Goal: Task Accomplishment & Management: Manage account settings

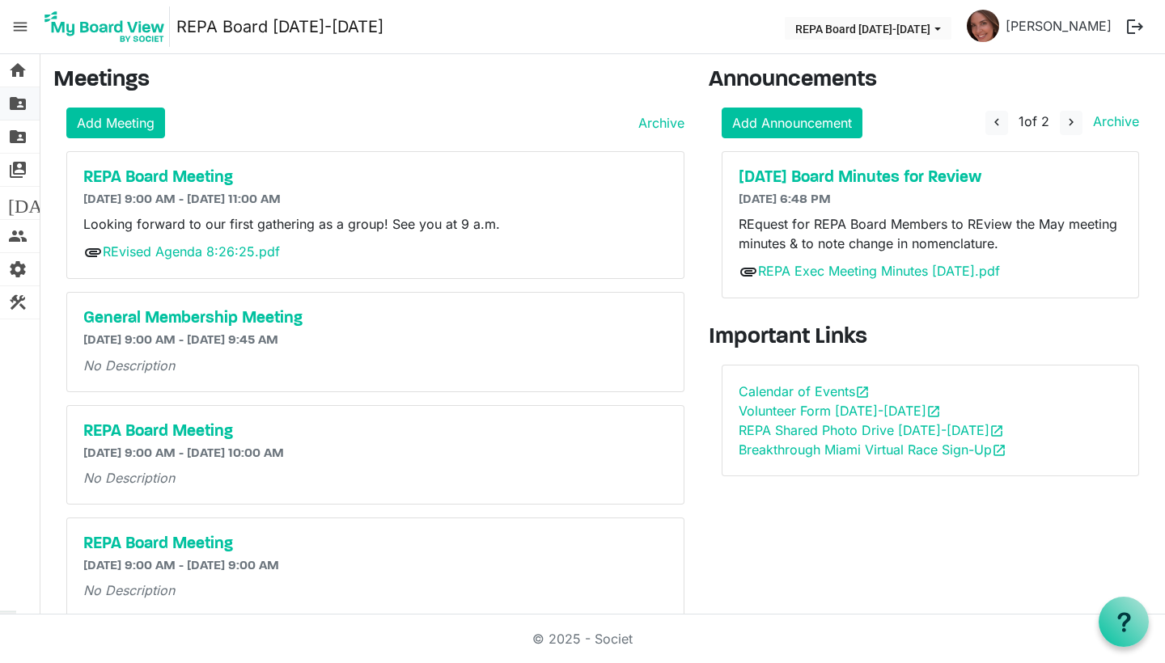
click at [23, 102] on span "folder_shared" at bounding box center [17, 103] width 19 height 32
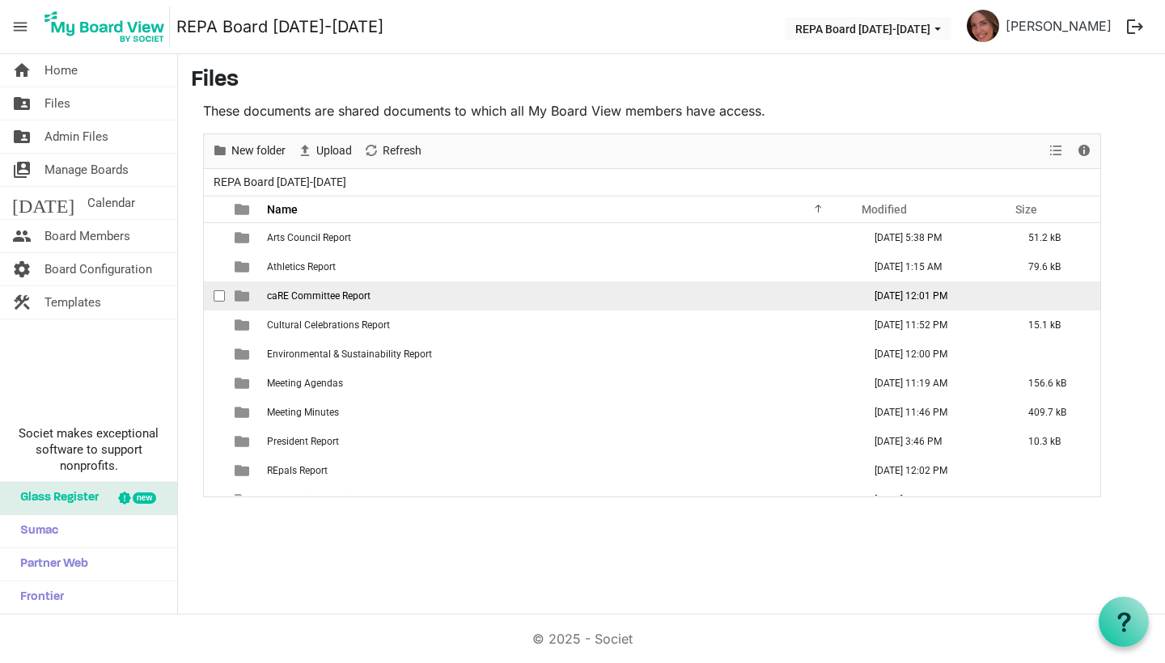
click at [288, 297] on span "caRE Committee Report" at bounding box center [319, 295] width 104 height 11
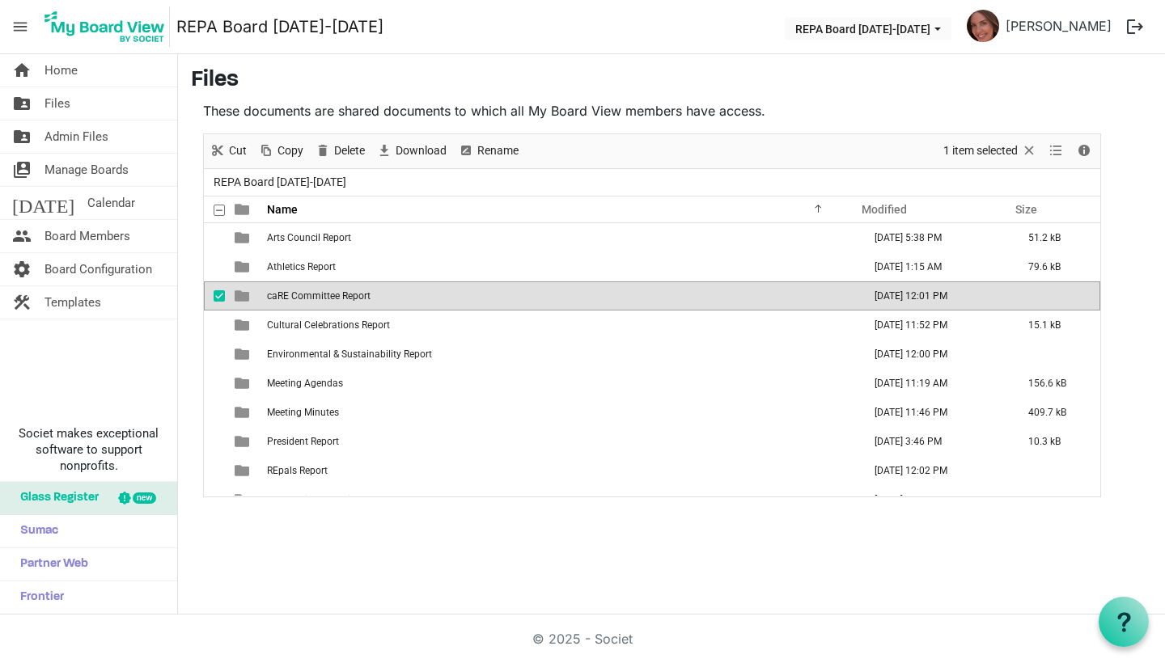
click at [288, 297] on span "caRE Committee Report" at bounding box center [319, 295] width 104 height 11
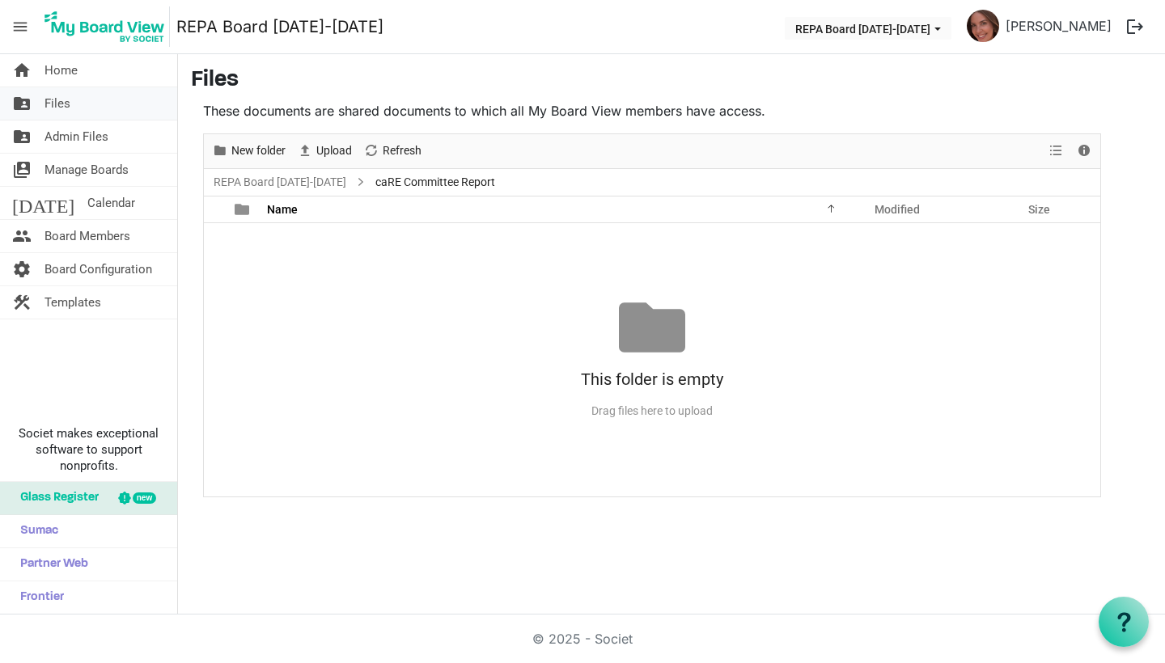
click at [78, 103] on link "folder_shared Files" at bounding box center [88, 103] width 177 height 32
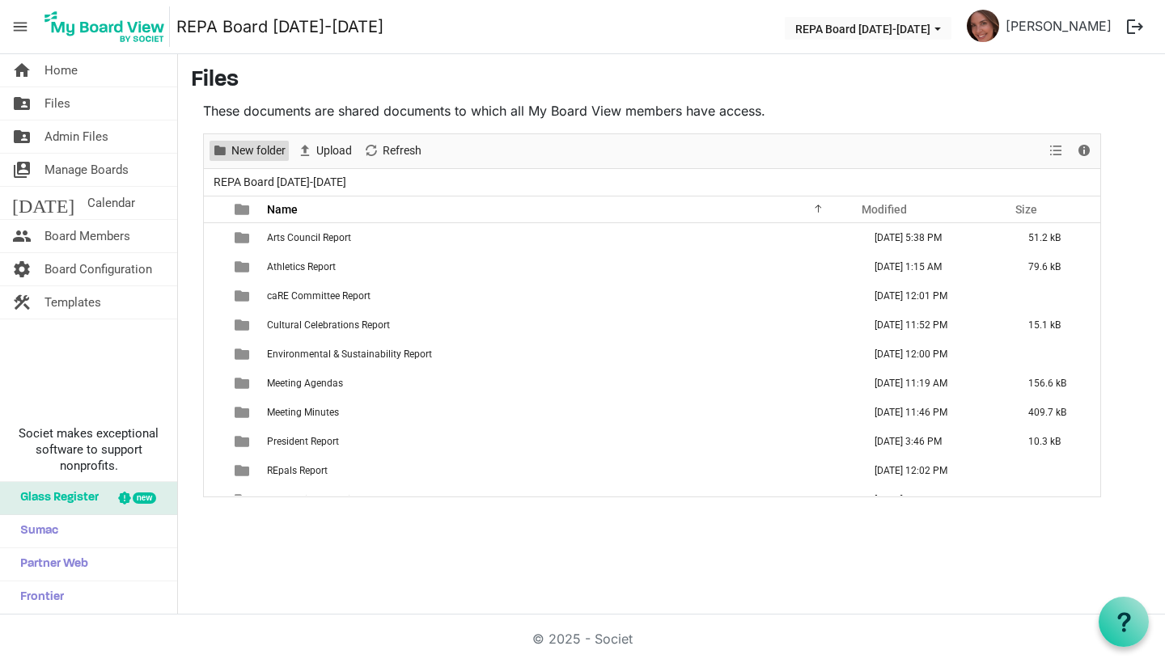
click at [271, 151] on span "New folder" at bounding box center [258, 151] width 57 height 20
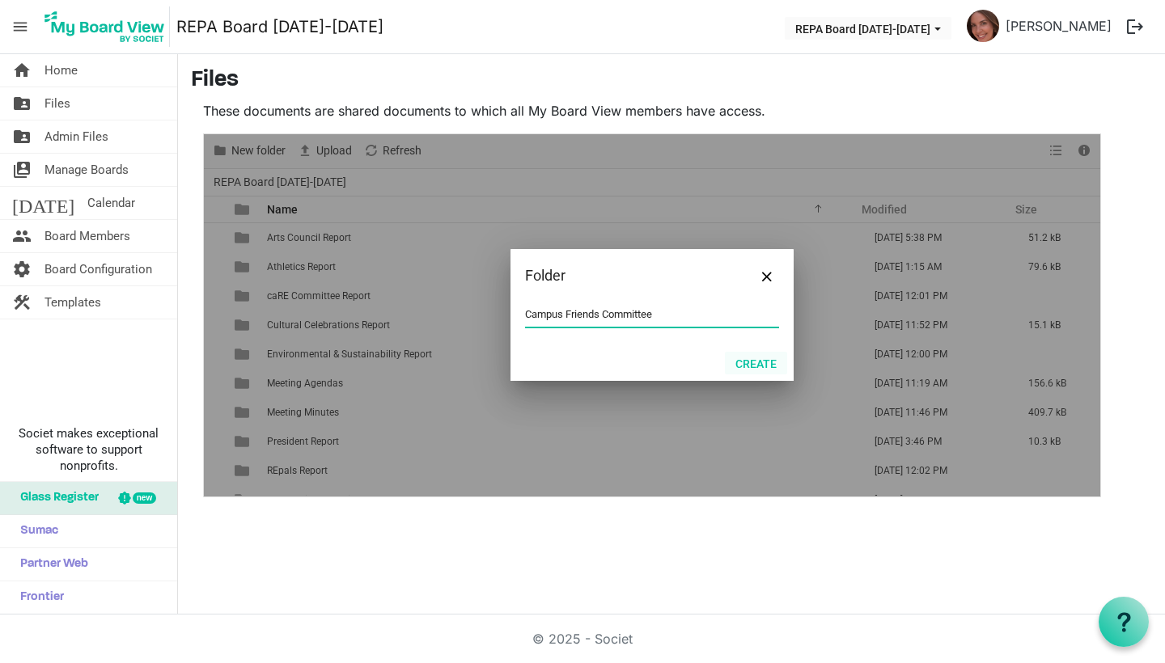
type input "Campus Friends Committee"
click at [763, 365] on button "Create" at bounding box center [756, 363] width 62 height 23
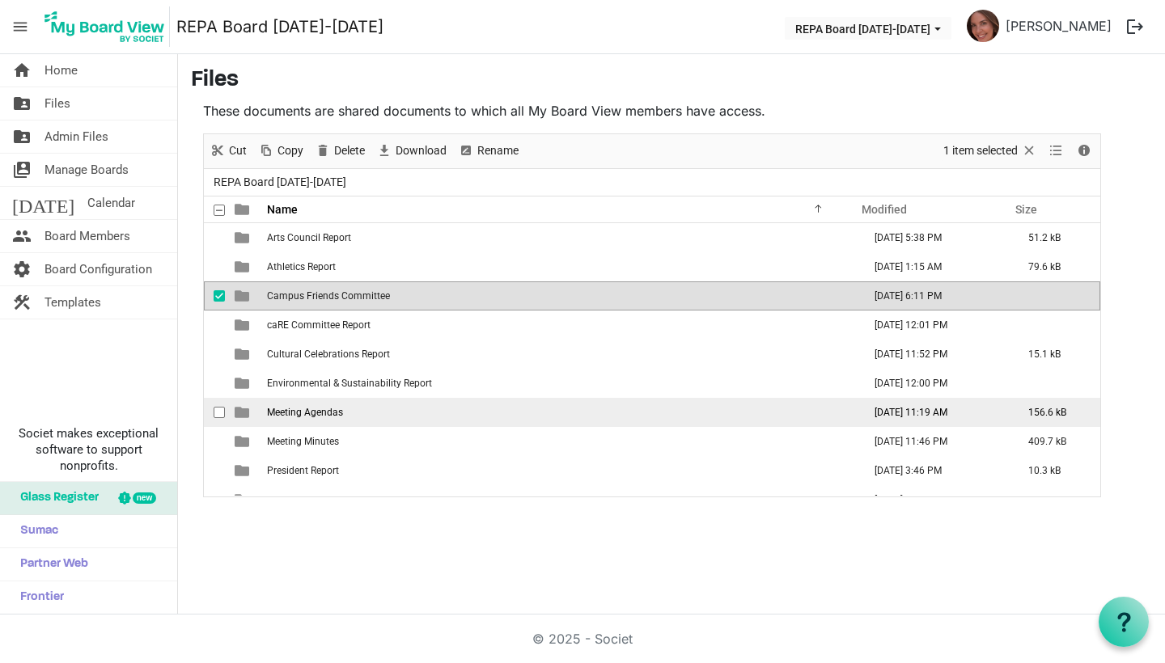
click at [573, 419] on td "Meeting Agendas" at bounding box center [559, 412] width 595 height 29
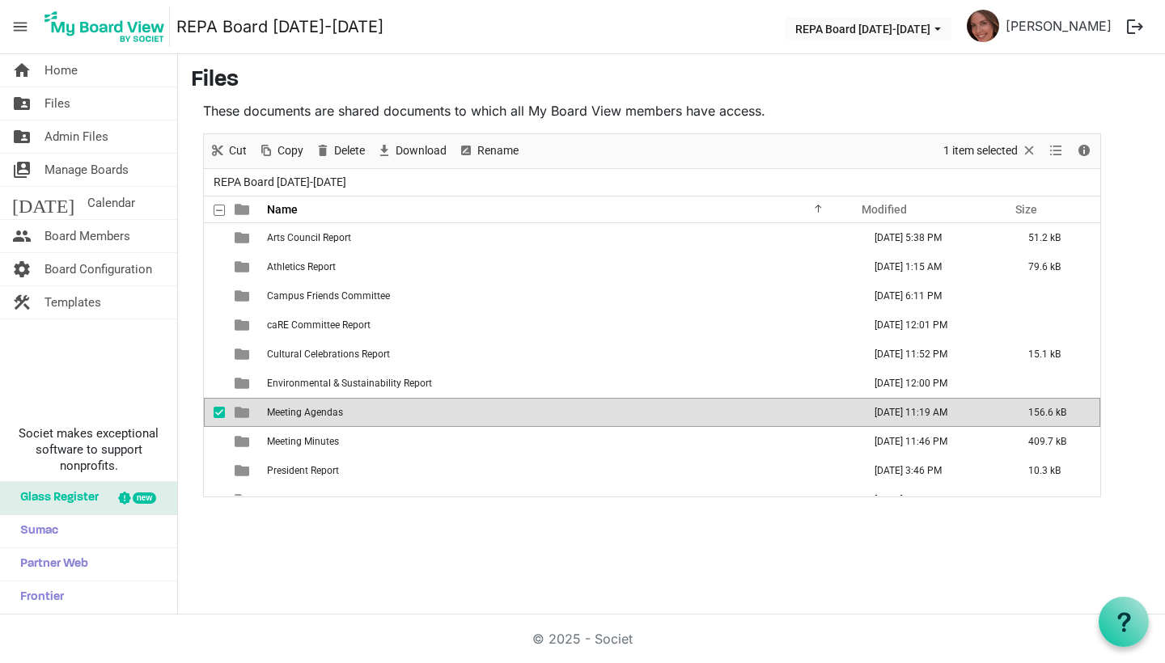
click at [573, 419] on td "Meeting Agendas" at bounding box center [559, 412] width 595 height 29
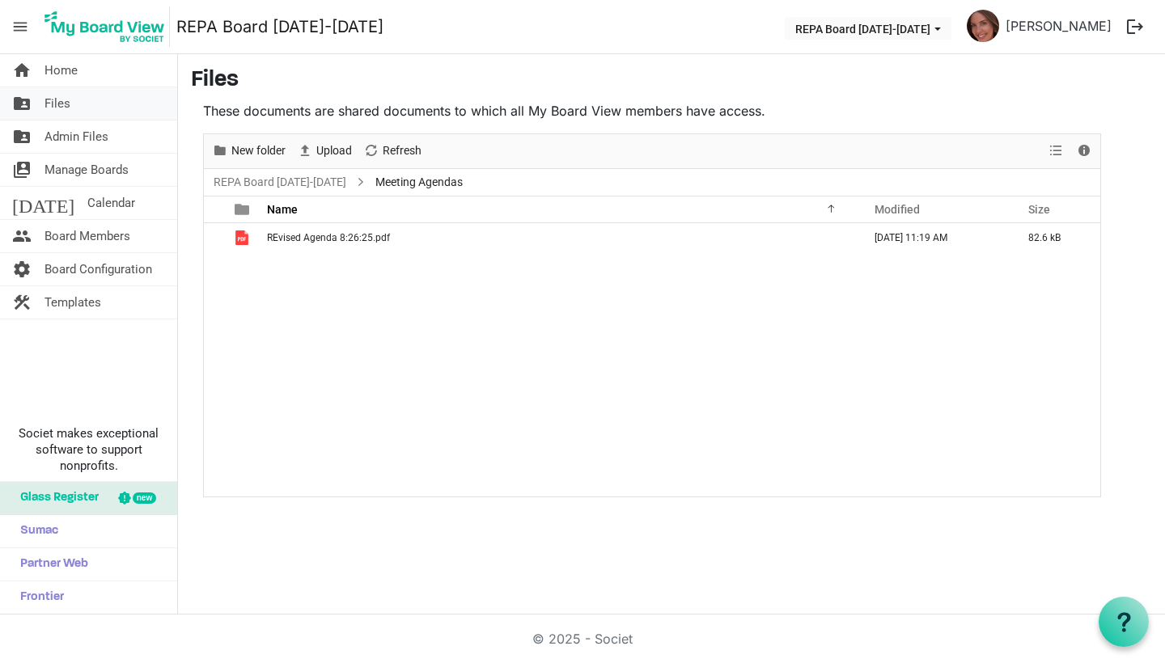
click at [101, 109] on link "folder_shared Files" at bounding box center [88, 103] width 177 height 32
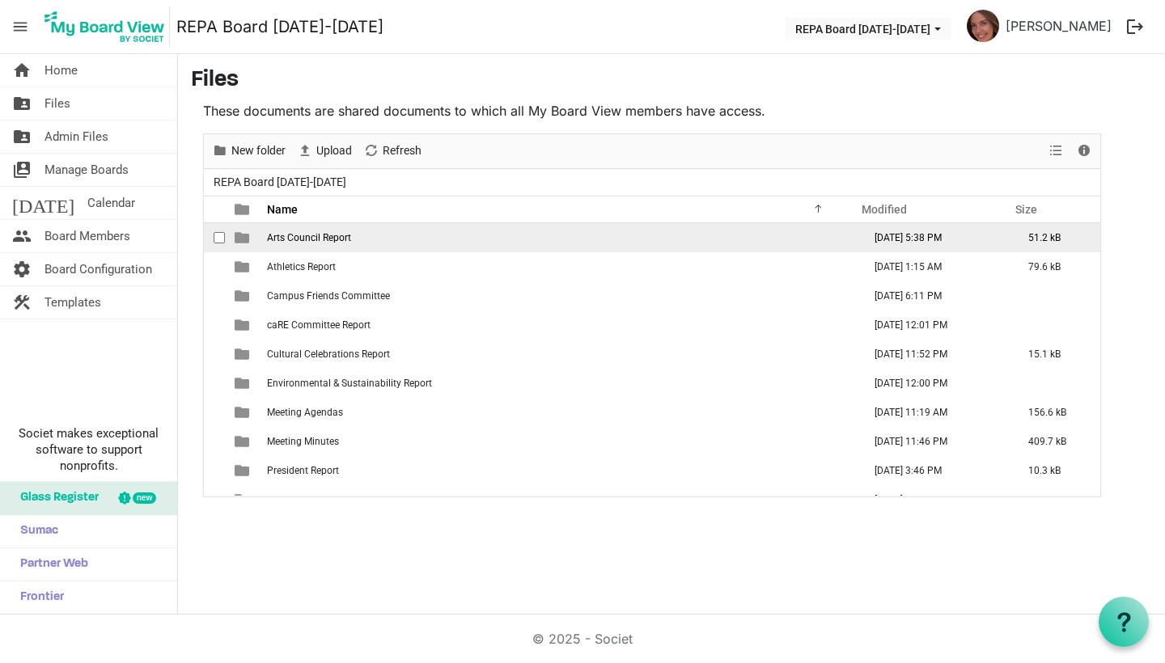
click at [303, 237] on span "Arts Council Report" at bounding box center [309, 237] width 84 height 11
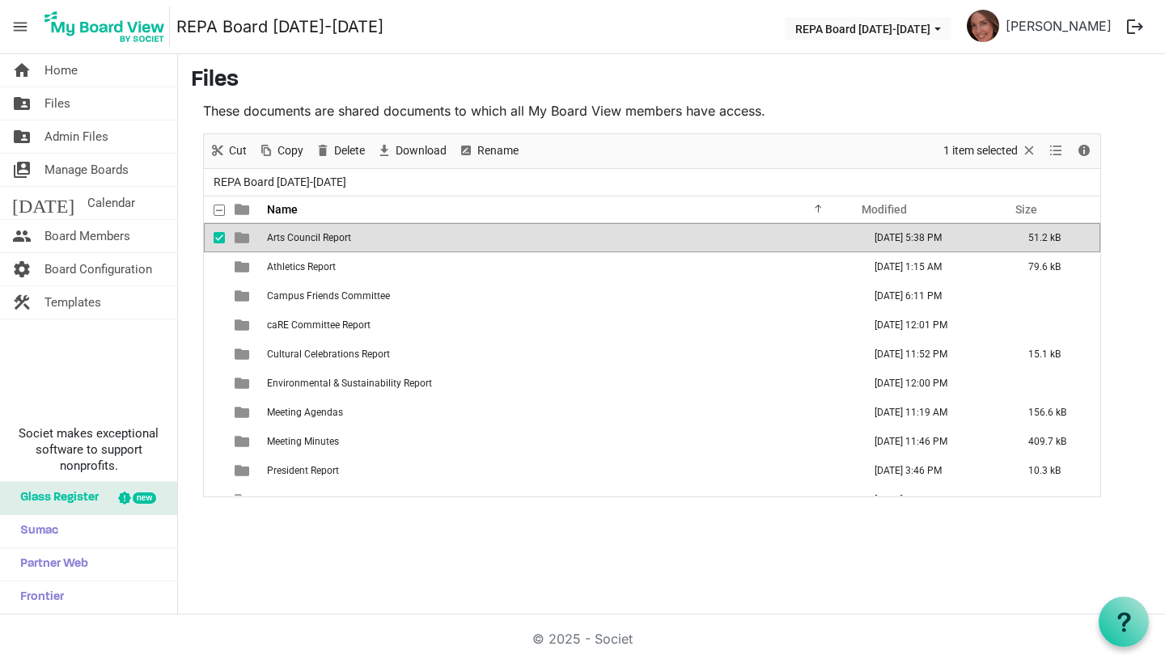
click at [303, 237] on span "Arts Council Report" at bounding box center [309, 237] width 84 height 11
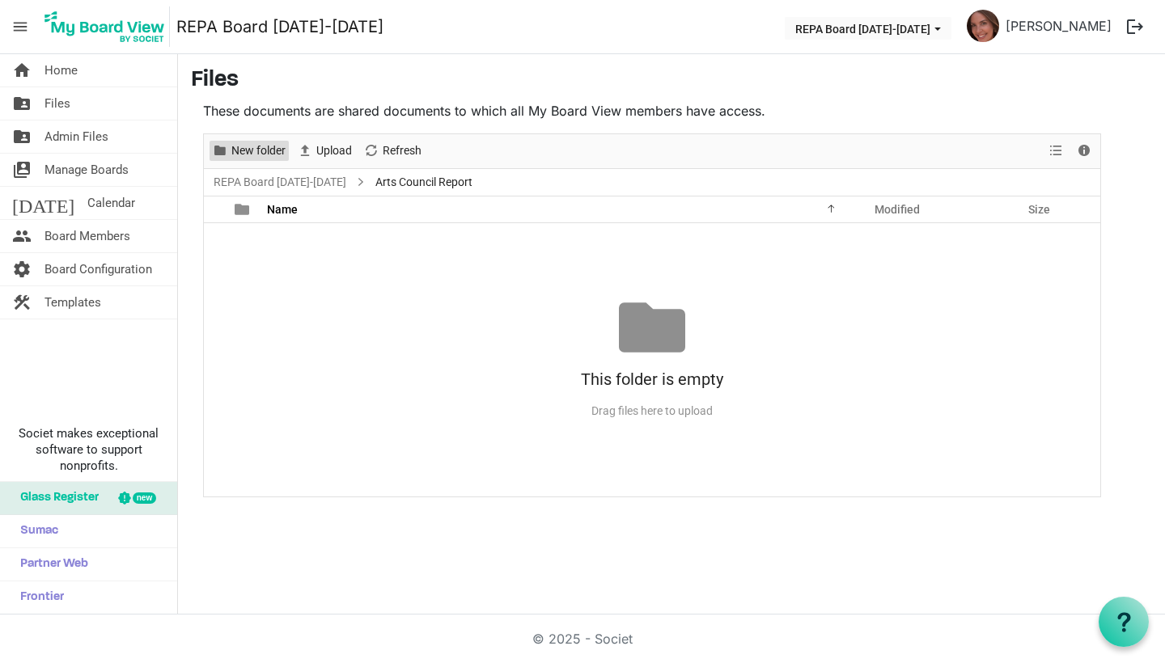
click at [230, 147] on span "New folder" at bounding box center [258, 151] width 57 height 20
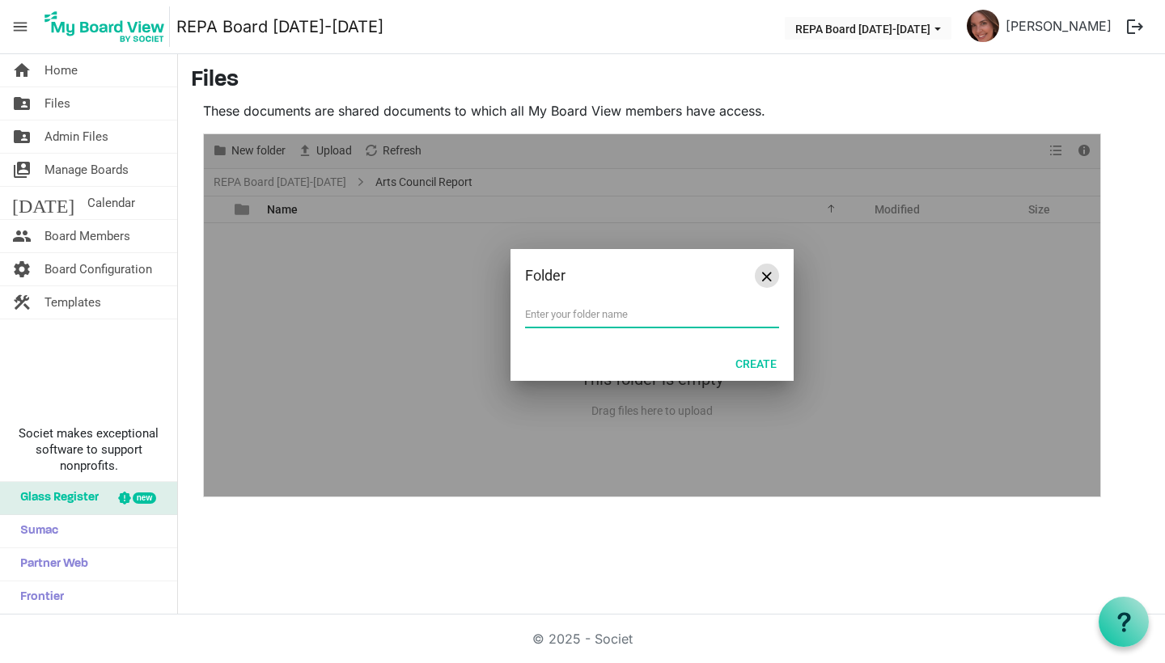
click at [772, 273] on button "Close" at bounding box center [767, 276] width 24 height 24
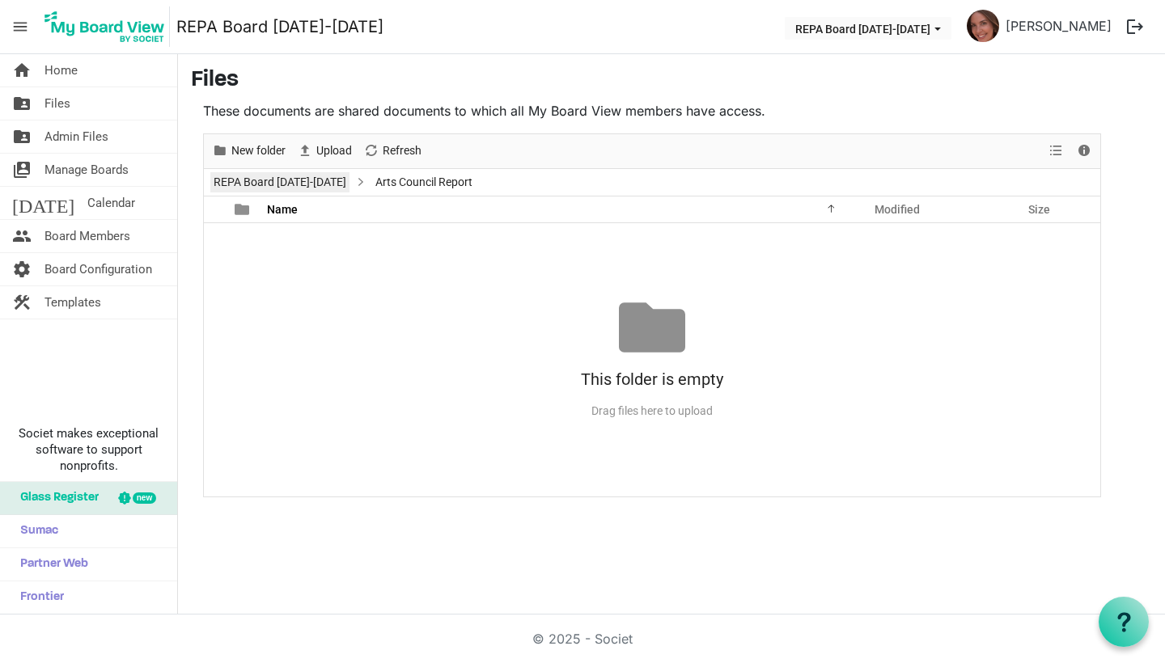
click at [290, 180] on link "REPA Board [DATE]-[DATE]" at bounding box center [279, 182] width 139 height 20
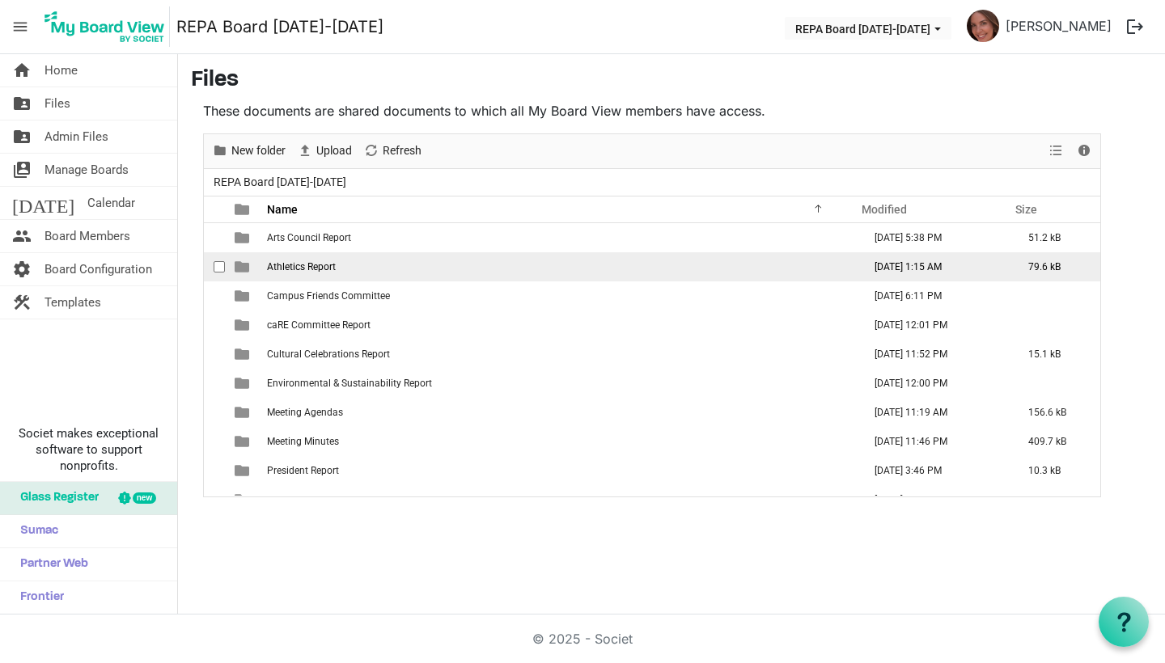
click at [294, 273] on td "Athletics Report" at bounding box center [559, 266] width 595 height 29
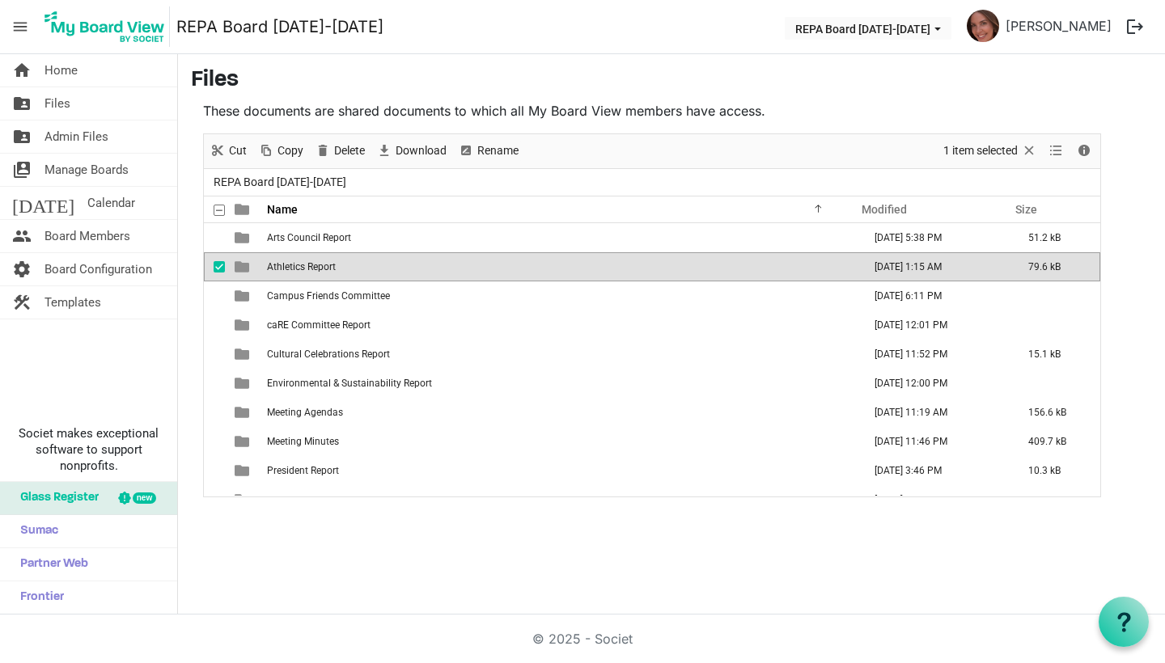
click at [294, 273] on td "Athletics Report" at bounding box center [559, 266] width 595 height 29
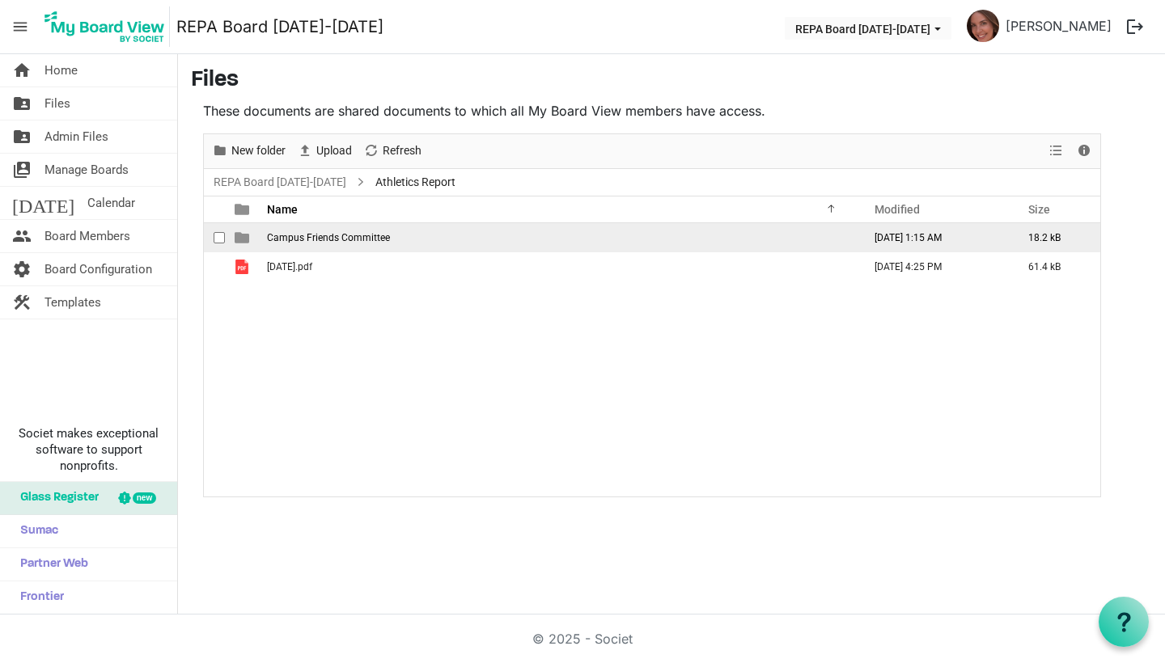
click at [220, 238] on span "checkbox" at bounding box center [219, 237] width 11 height 11
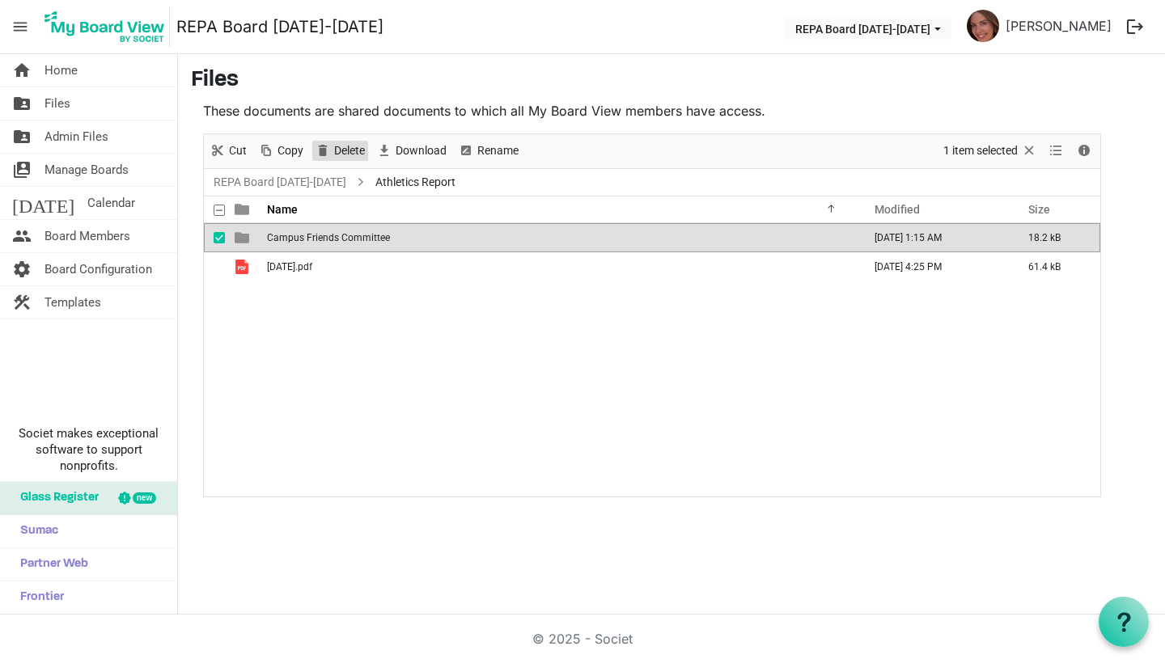
click at [357, 152] on span "Delete" at bounding box center [349, 151] width 34 height 20
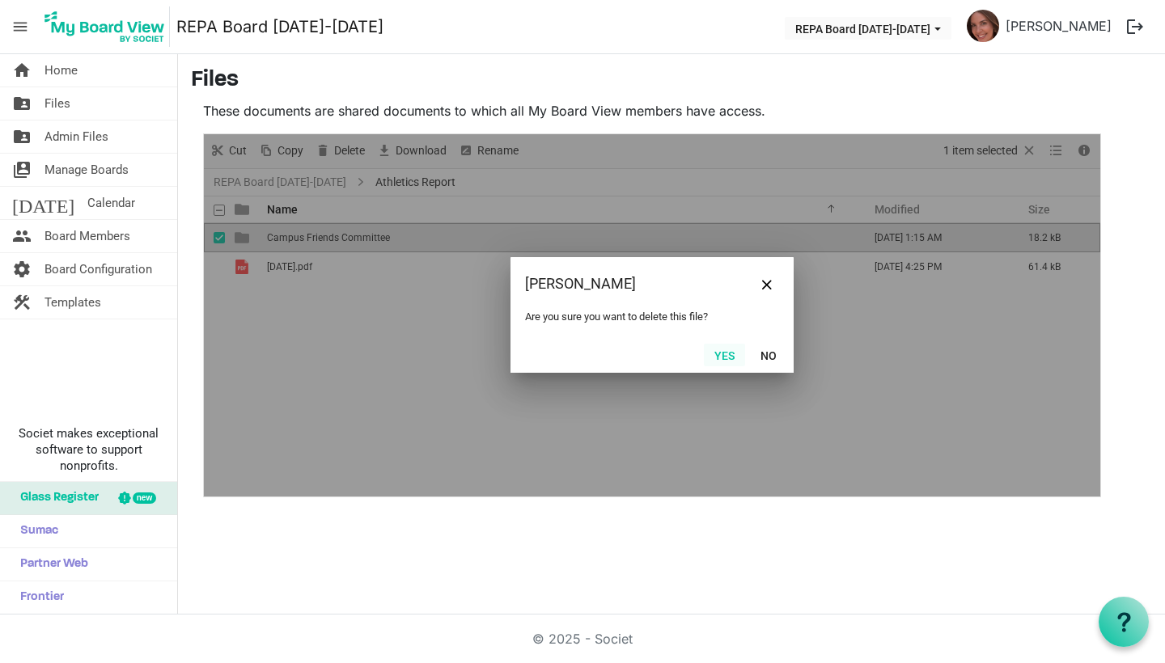
click at [726, 357] on button "Yes" at bounding box center [724, 355] width 41 height 23
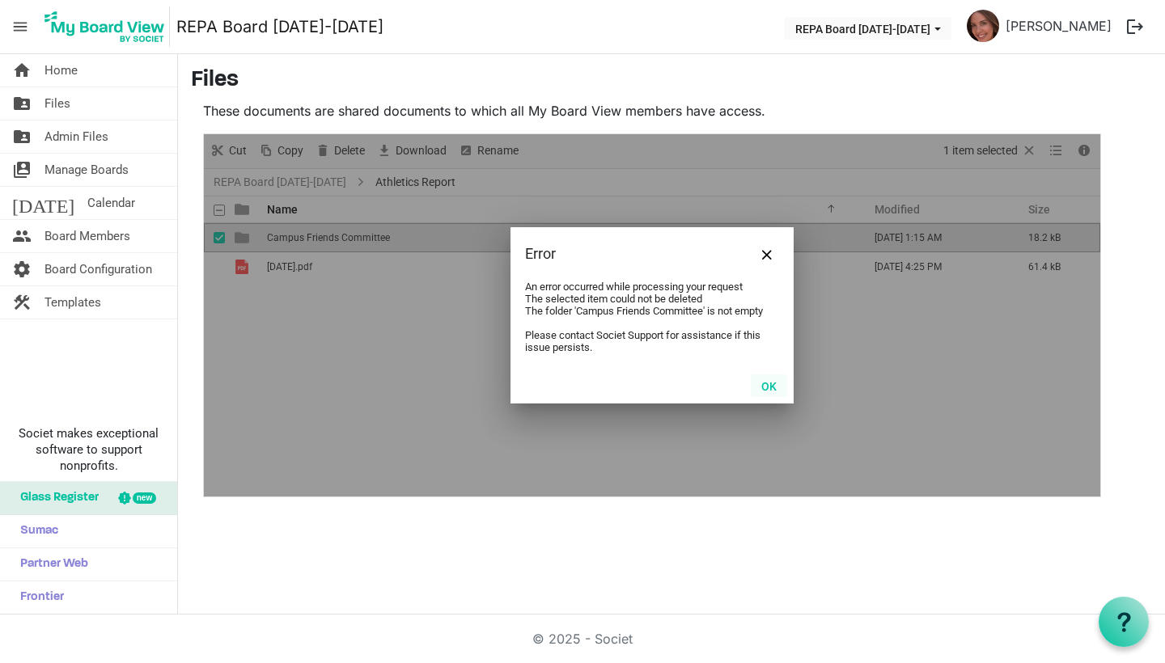
click at [768, 387] on button "OK" at bounding box center [769, 385] width 36 height 23
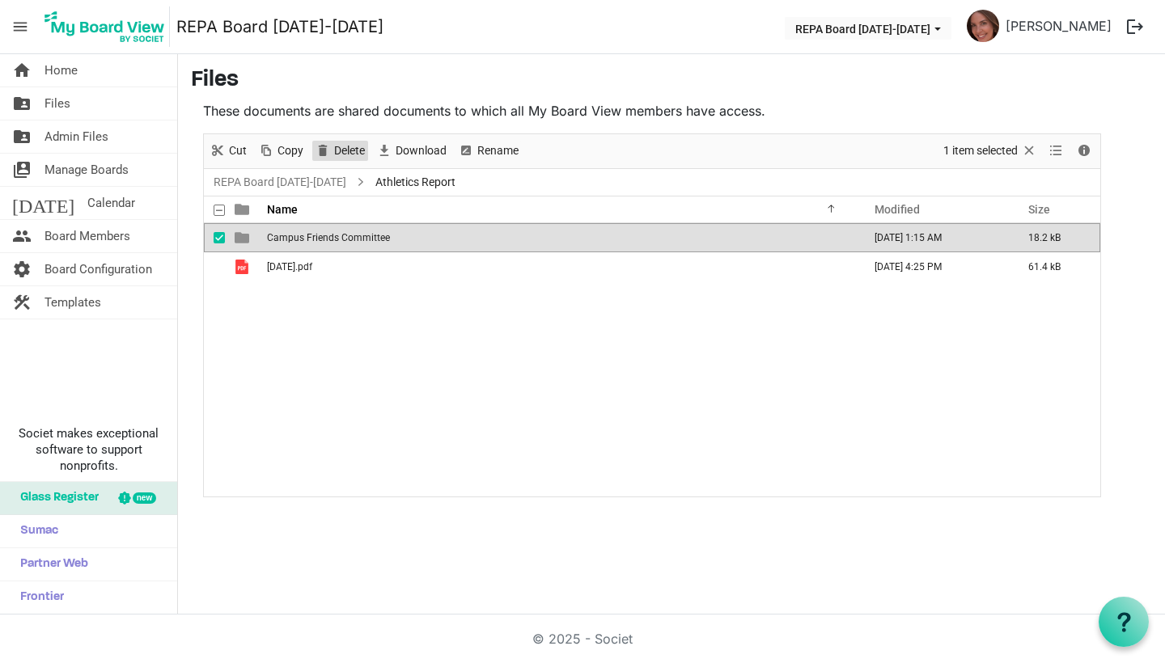
click at [344, 150] on span "Delete" at bounding box center [349, 151] width 34 height 20
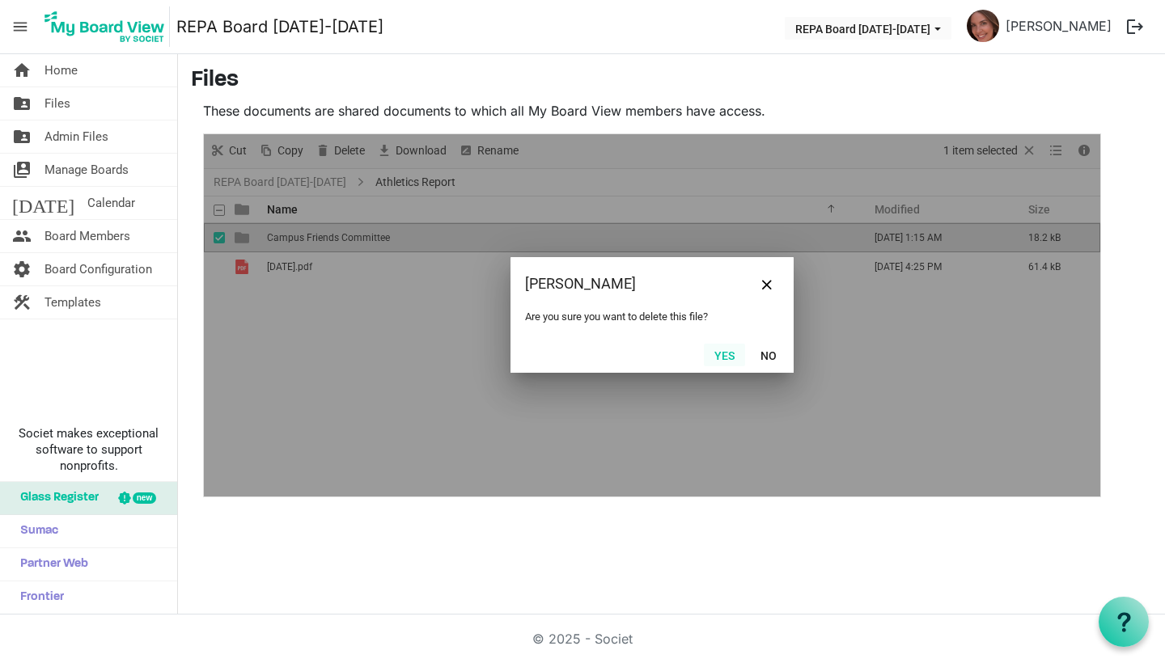
click at [710, 353] on button "Yes" at bounding box center [724, 355] width 41 height 23
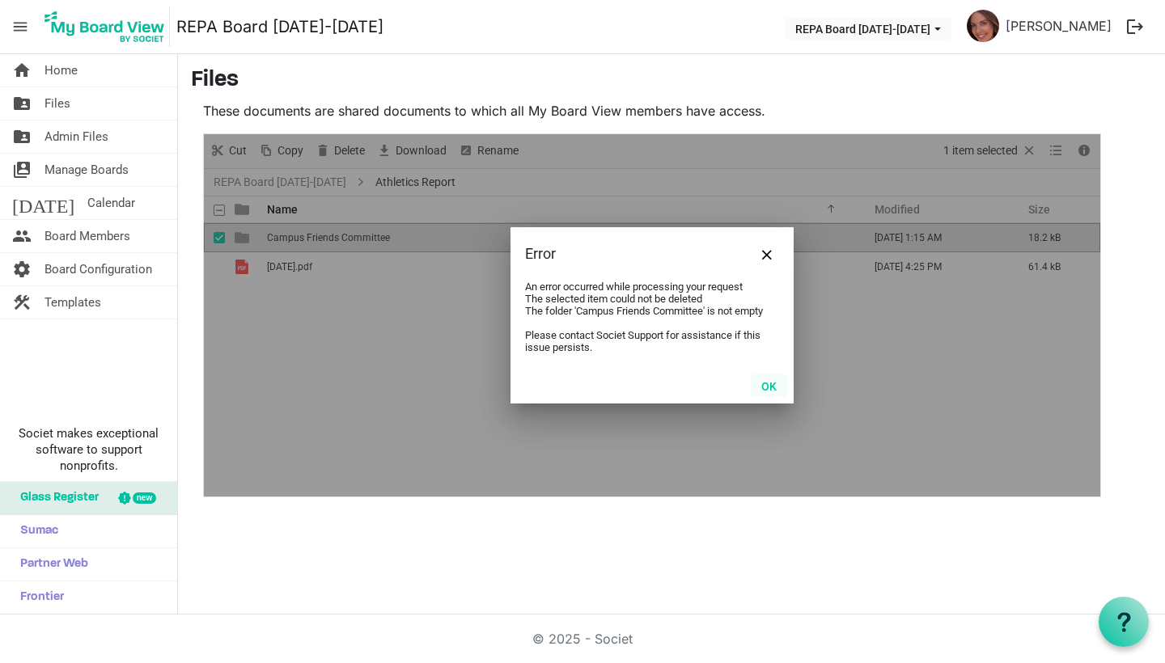
click at [780, 383] on button "OK" at bounding box center [769, 385] width 36 height 23
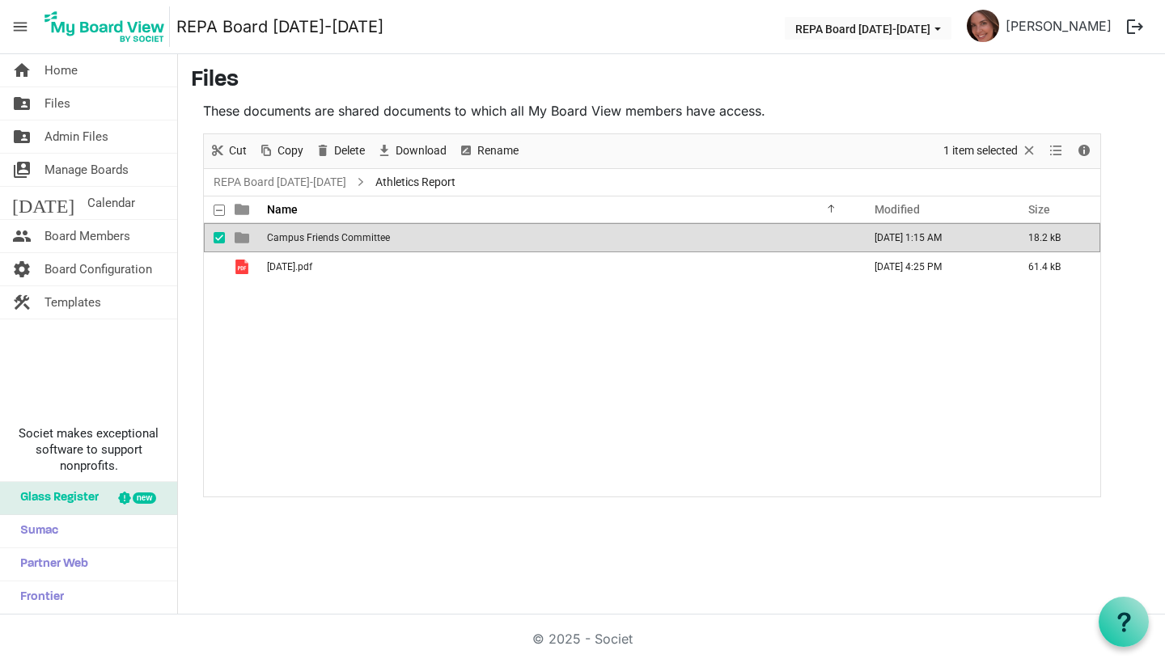
click at [484, 235] on td "Campus Friends Committee" at bounding box center [559, 237] width 595 height 29
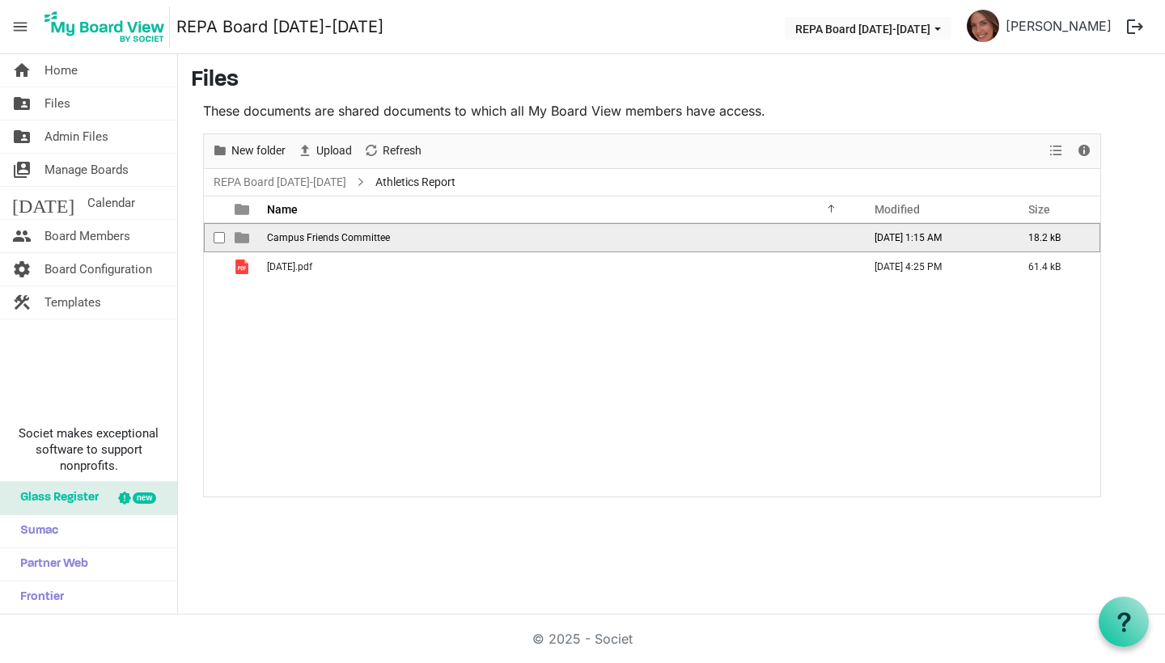
click at [484, 235] on td "Campus Friends Committee" at bounding box center [559, 237] width 595 height 29
click at [222, 238] on span "checkbox" at bounding box center [219, 237] width 11 height 11
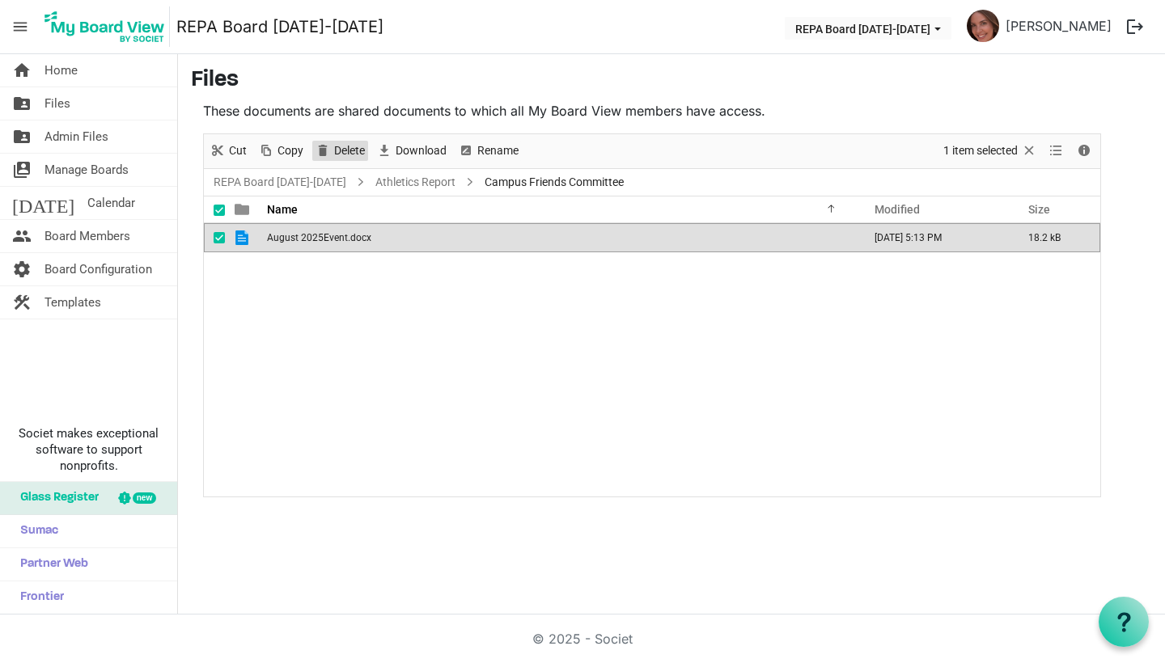
click at [352, 146] on span "Delete" at bounding box center [349, 151] width 34 height 20
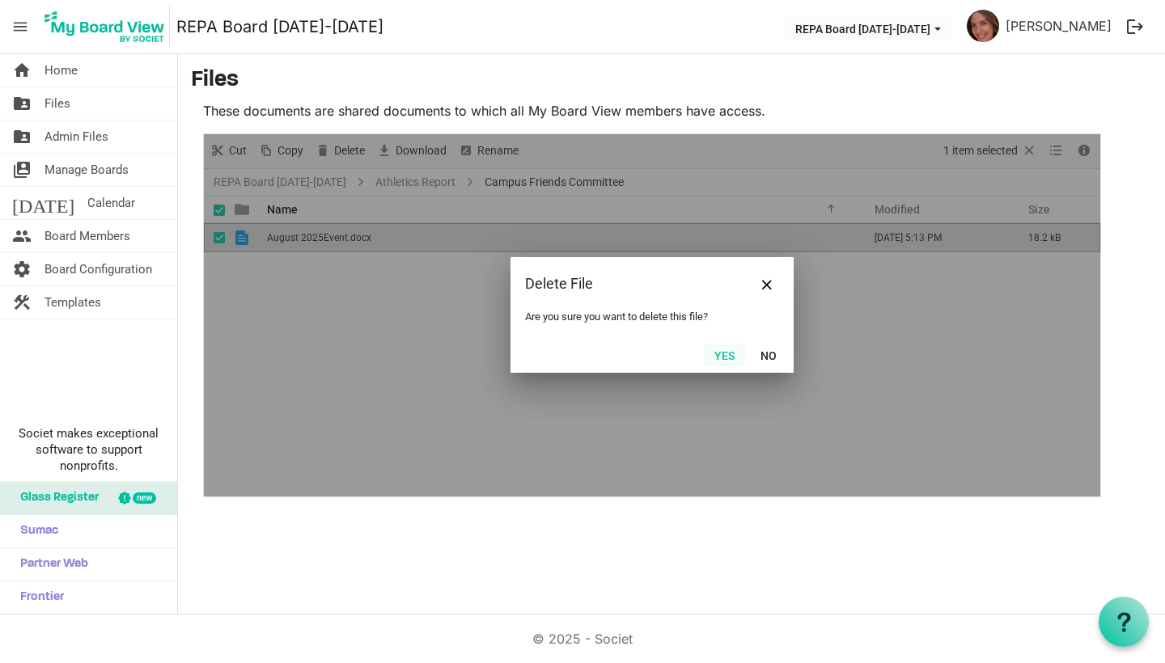
click at [732, 362] on button "Yes" at bounding box center [724, 355] width 41 height 23
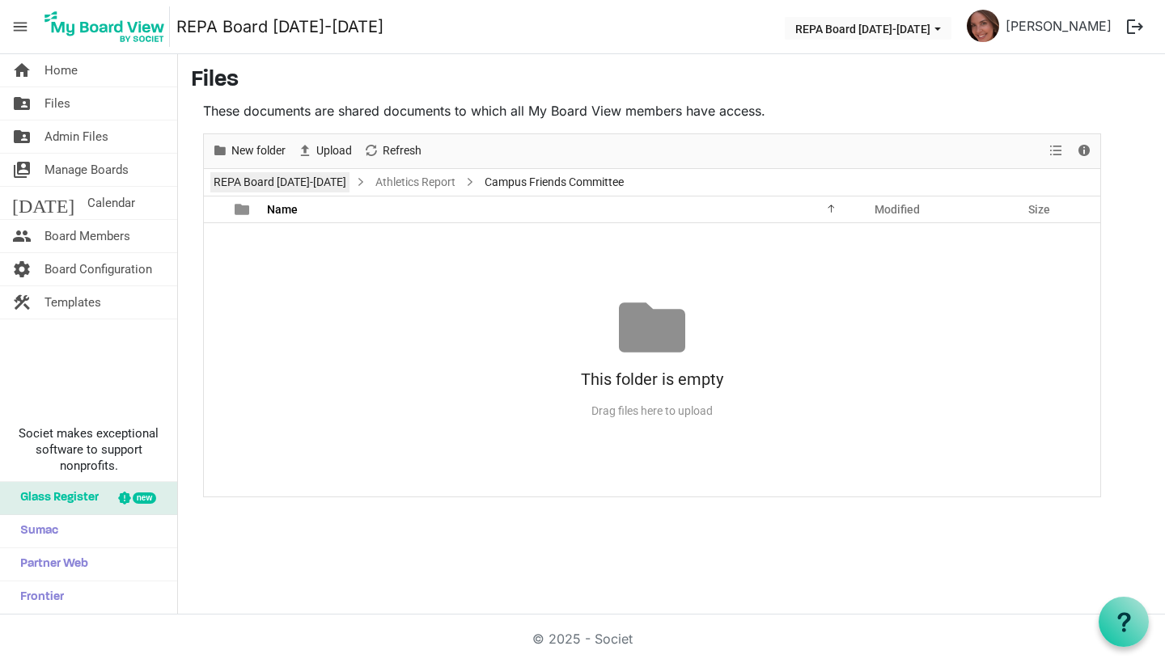
click at [273, 184] on link "REPA Board [DATE]-[DATE]" at bounding box center [279, 182] width 139 height 20
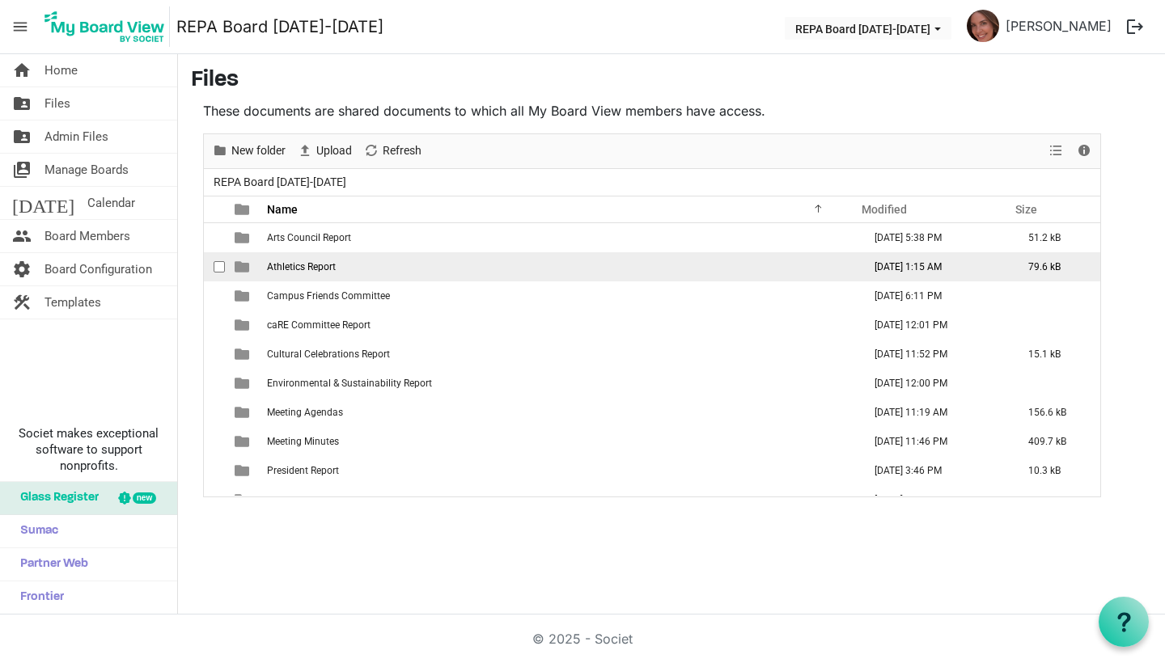
click at [290, 270] on span "Athletics Report" at bounding box center [301, 266] width 69 height 11
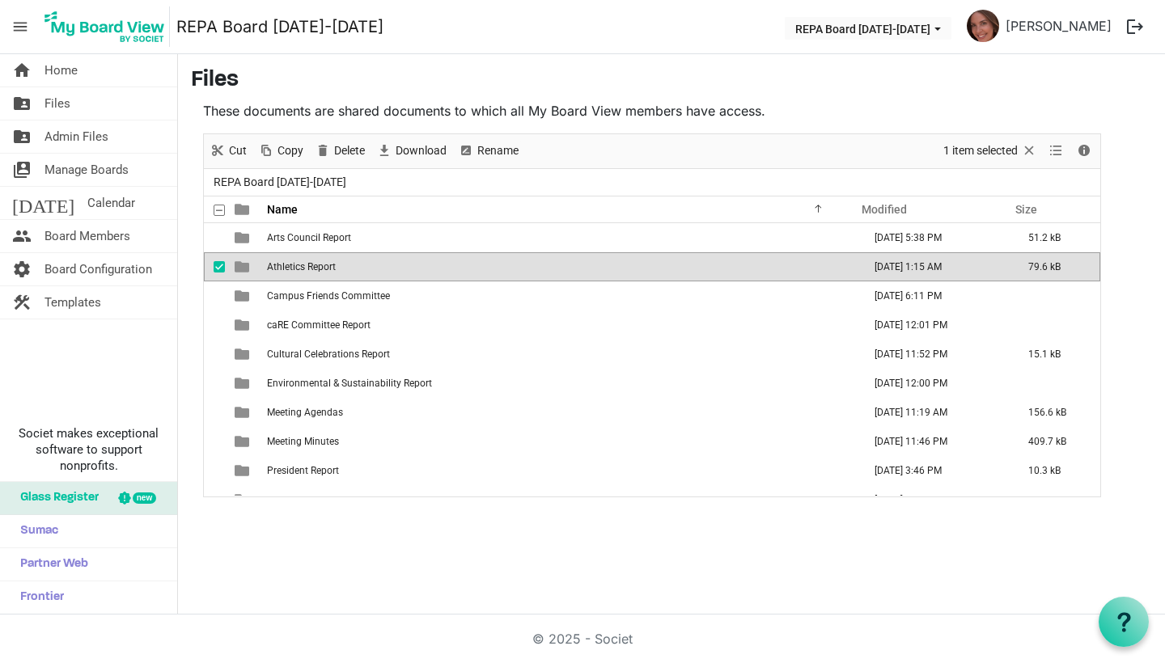
click at [290, 270] on span "Athletics Report" at bounding box center [301, 266] width 69 height 11
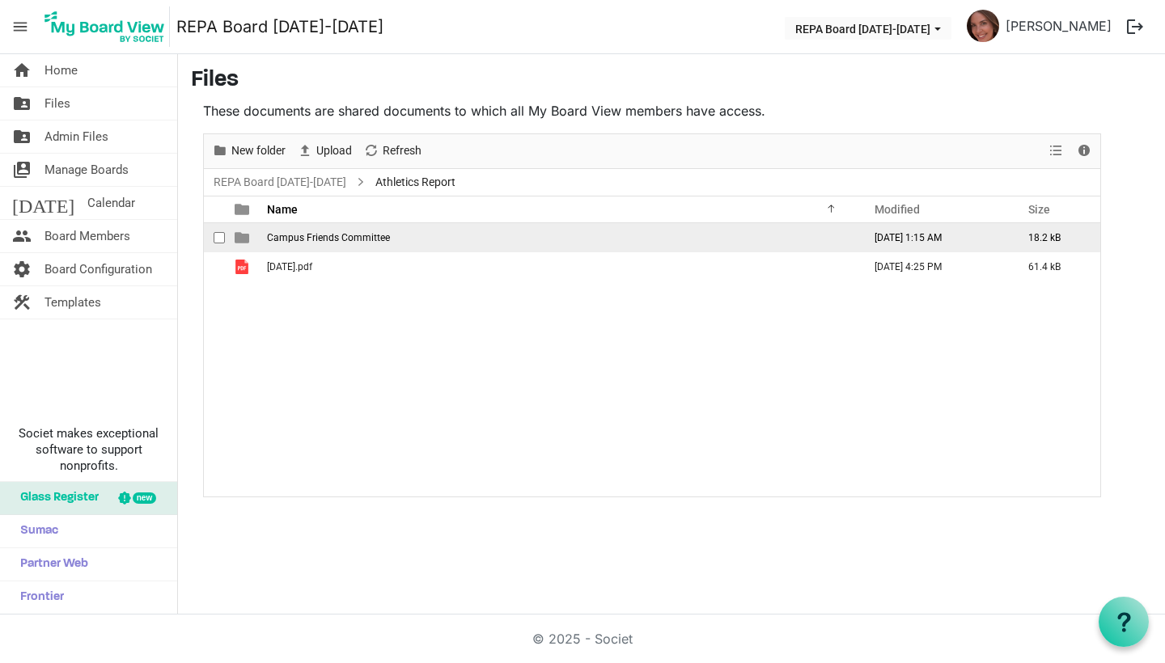
click at [306, 238] on span "Campus Friends Committee" at bounding box center [328, 237] width 123 height 11
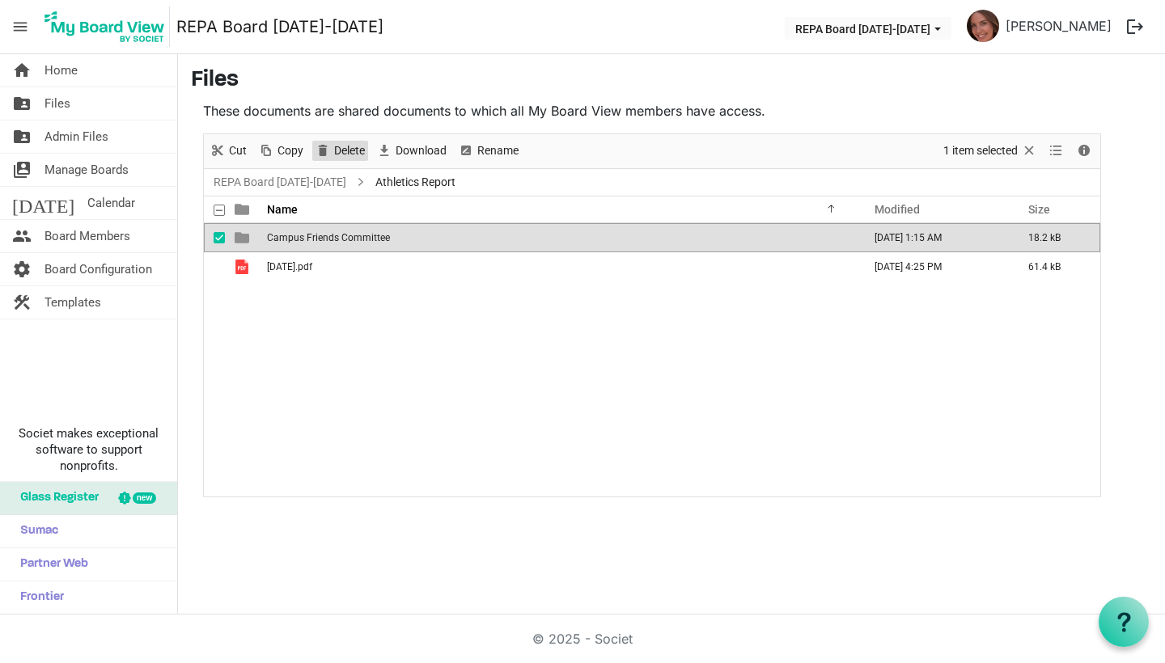
click at [341, 150] on span "Delete" at bounding box center [349, 151] width 34 height 20
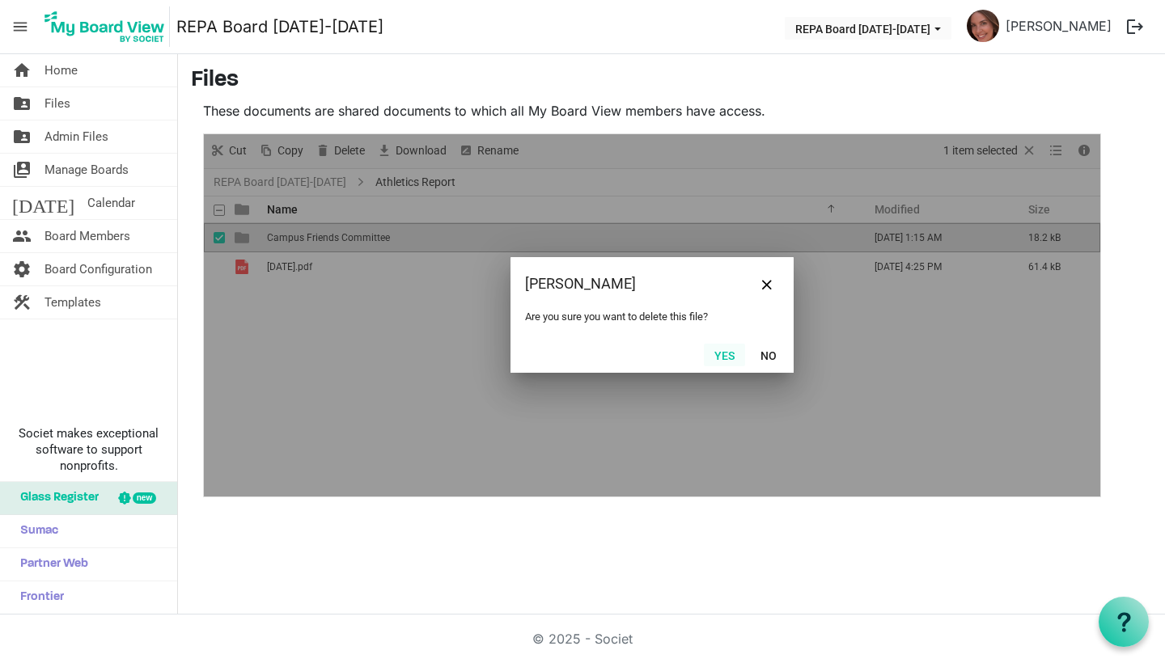
click at [719, 354] on button "Yes" at bounding box center [724, 355] width 41 height 23
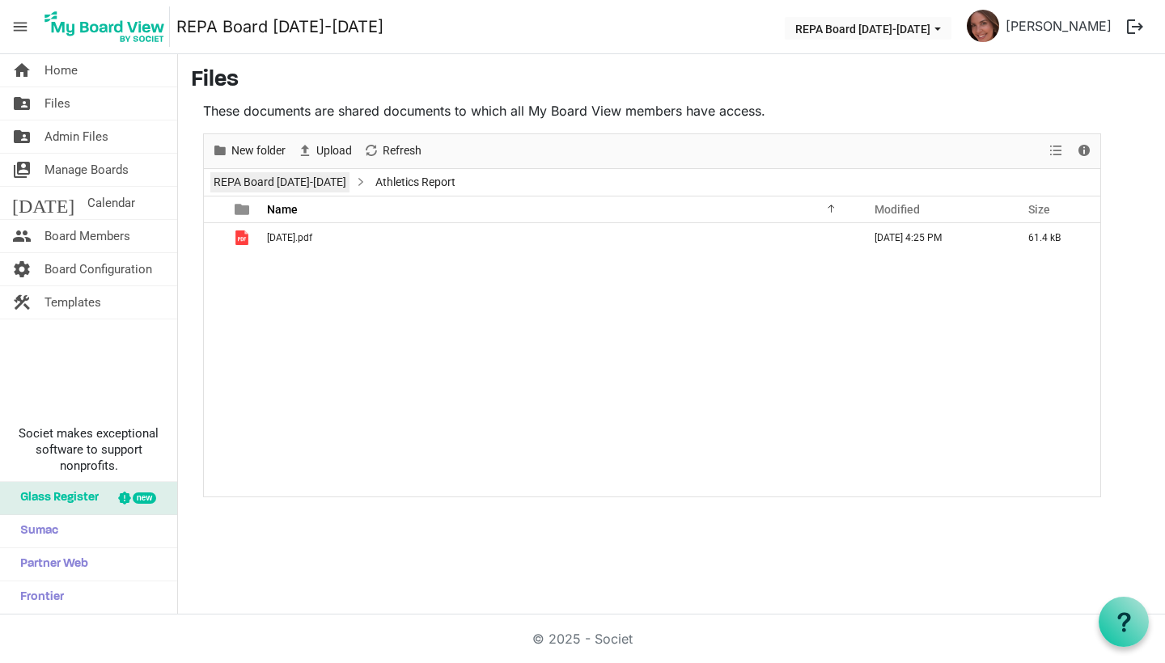
click at [275, 178] on link "REPA Board [DATE]-[DATE]" at bounding box center [279, 182] width 139 height 20
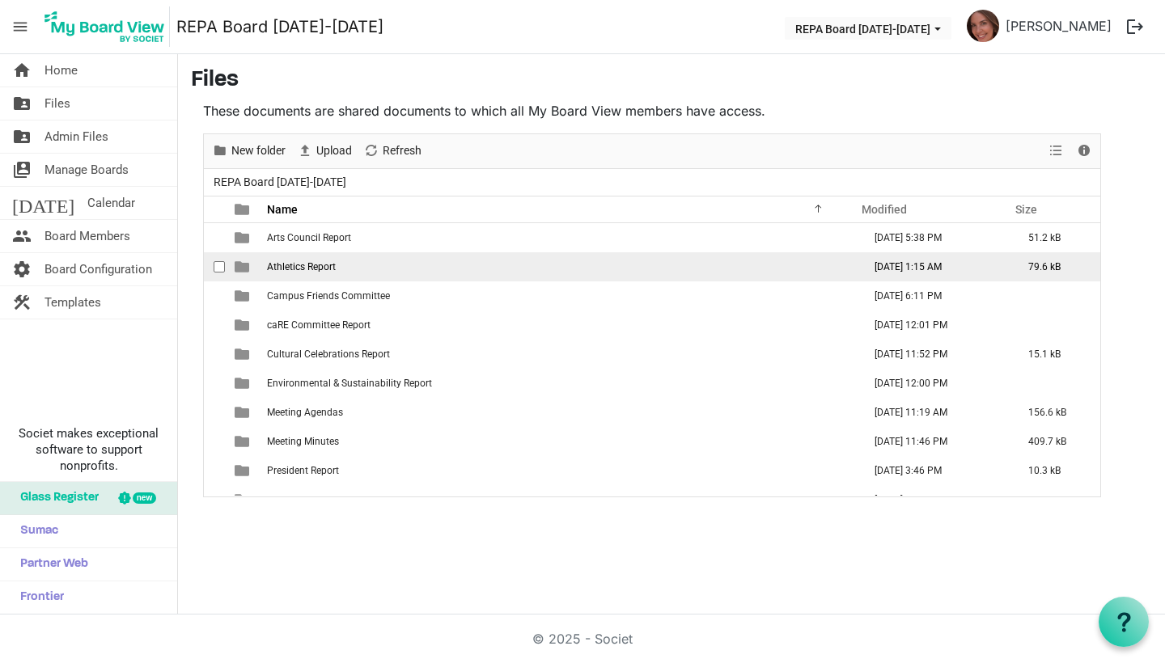
click at [294, 265] on span "Athletics Report" at bounding box center [301, 266] width 69 height 11
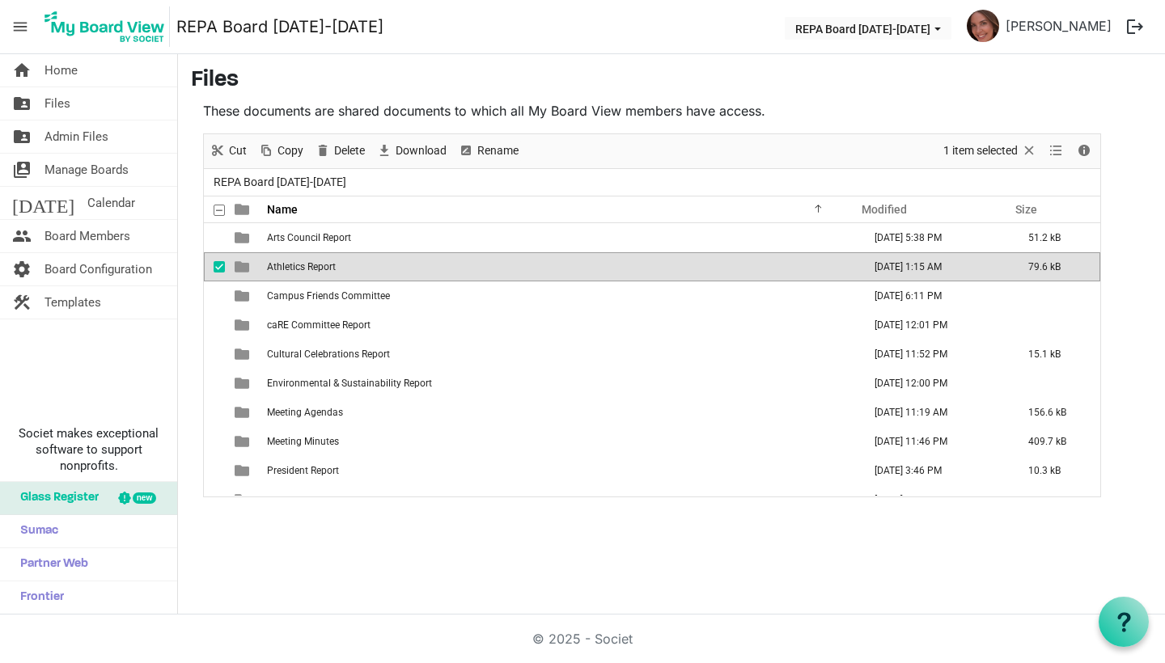
click at [294, 265] on span "Athletics Report" at bounding box center [301, 266] width 69 height 11
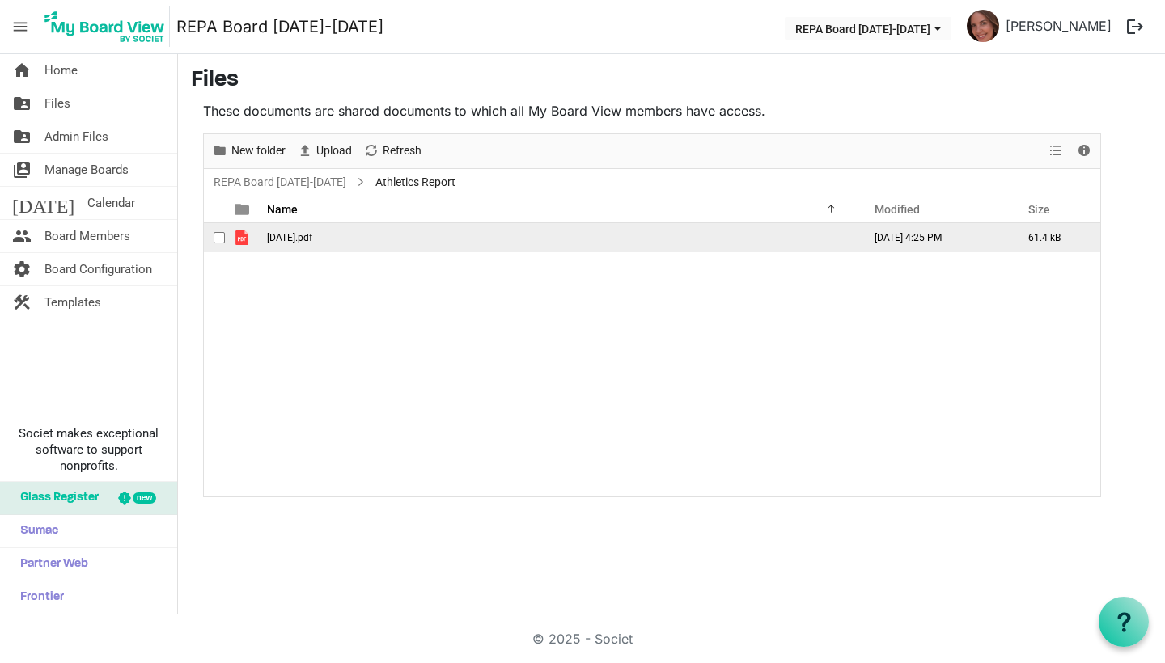
click at [306, 234] on span "August 20.pdf" at bounding box center [289, 237] width 45 height 11
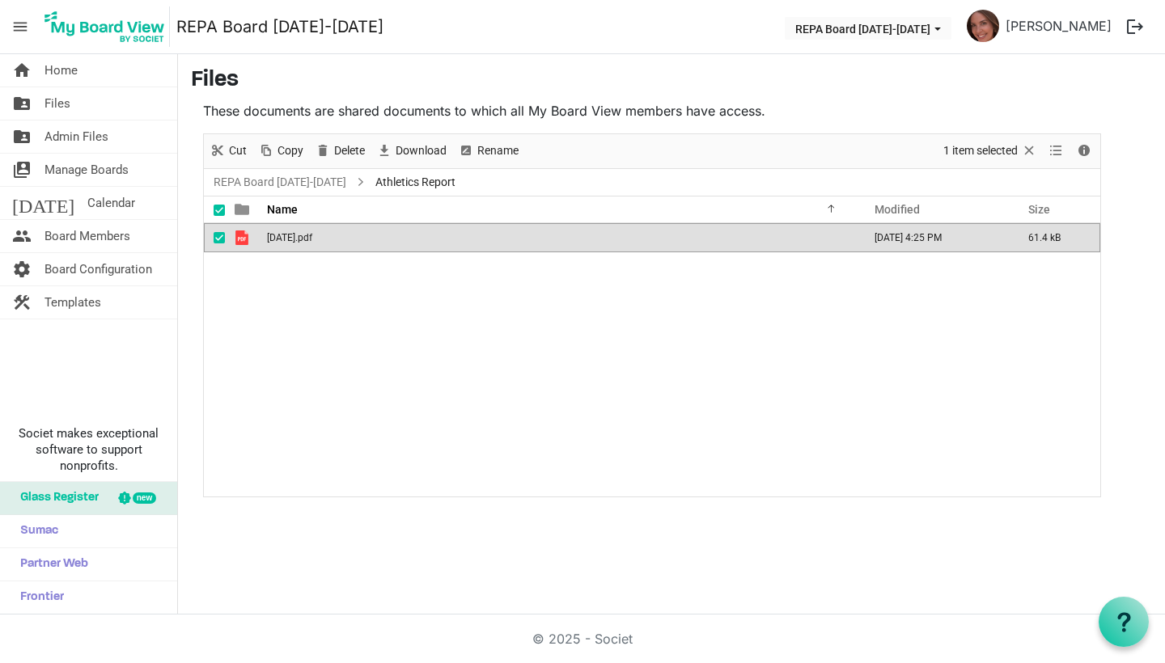
click at [306, 234] on span "August 20.pdf" at bounding box center [289, 237] width 45 height 11
click at [414, 76] on h3 "Files" at bounding box center [671, 80] width 961 height 27
click at [247, 184] on link "REPA Board [DATE]-[DATE]" at bounding box center [279, 182] width 139 height 20
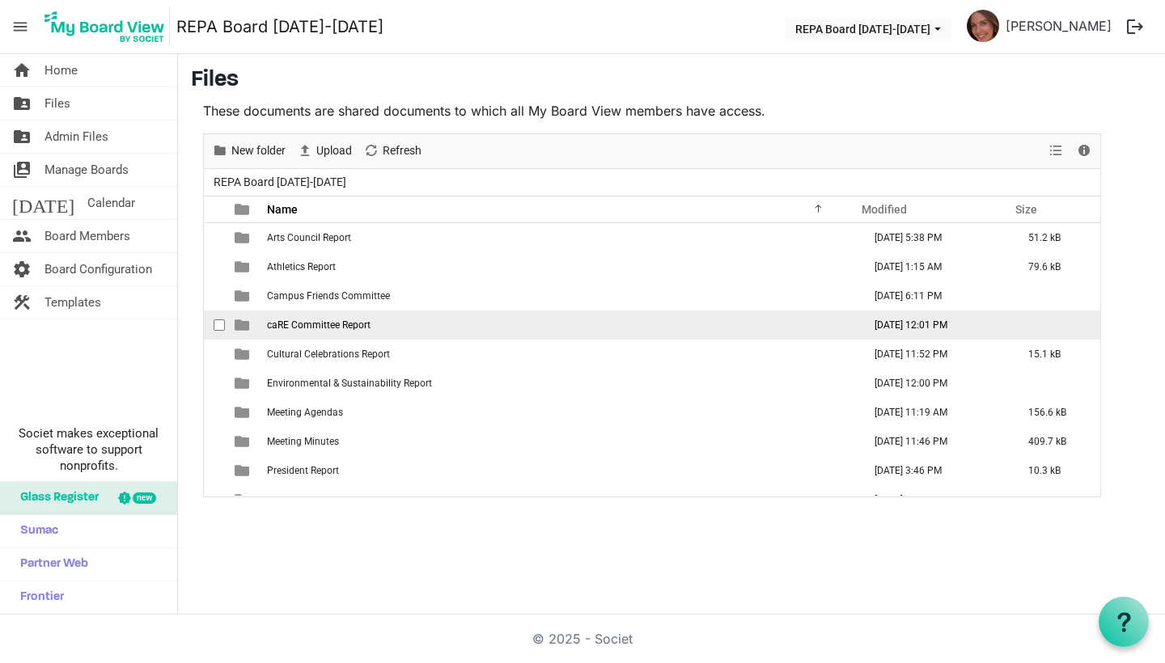
click at [335, 327] on span "caRE Committee Report" at bounding box center [319, 324] width 104 height 11
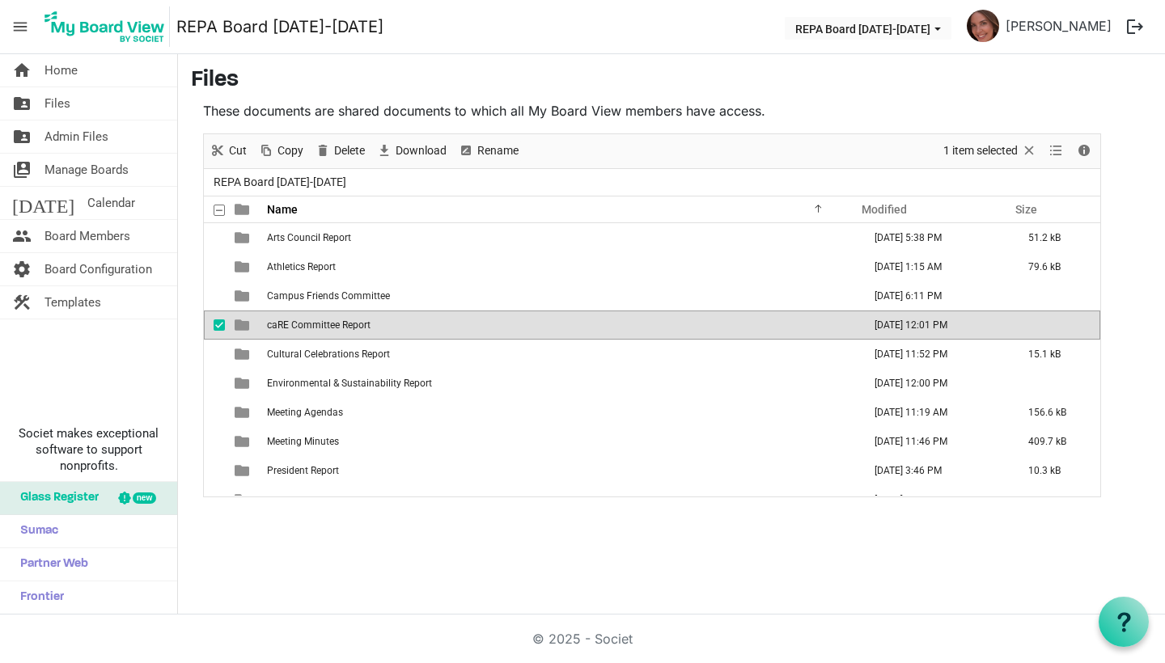
click at [335, 327] on span "caRE Committee Report" at bounding box center [319, 324] width 104 height 11
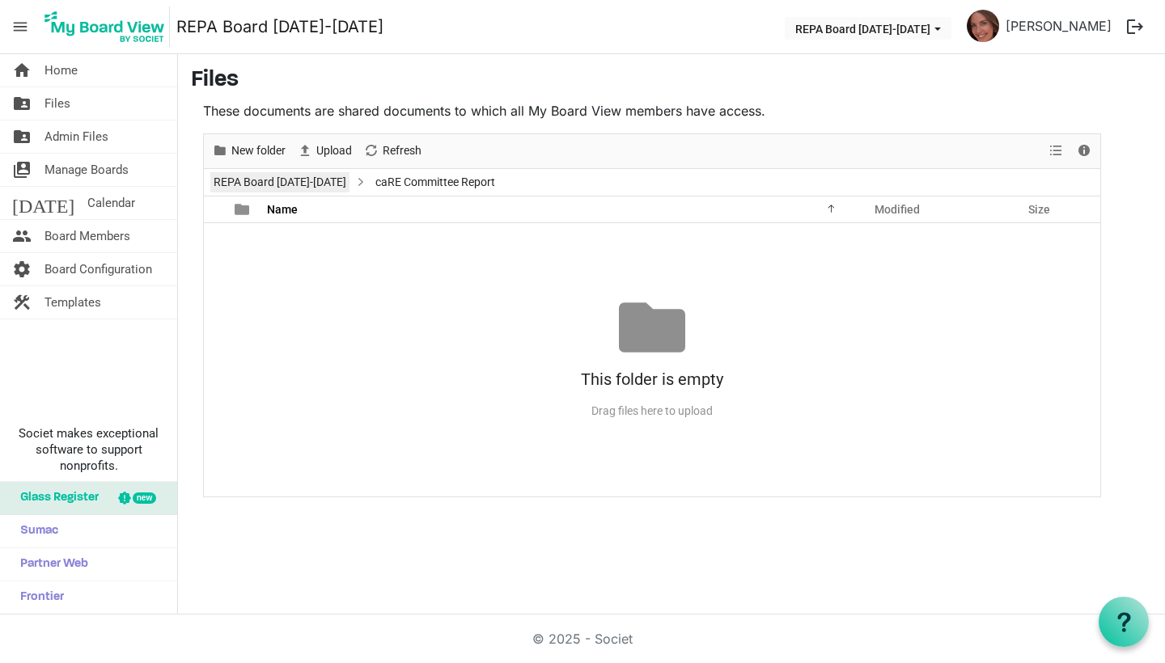
click at [262, 188] on link "REPA Board [DATE]-[DATE]" at bounding box center [279, 182] width 139 height 20
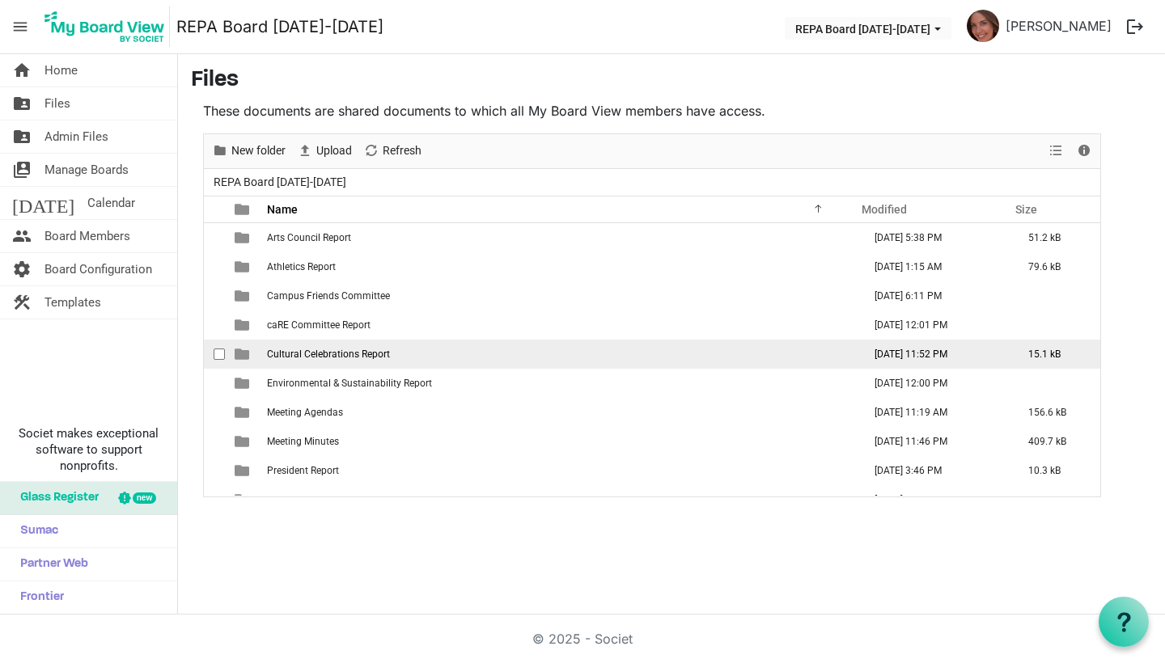
click at [302, 353] on span "Cultural Celebrations Report" at bounding box center [328, 354] width 123 height 11
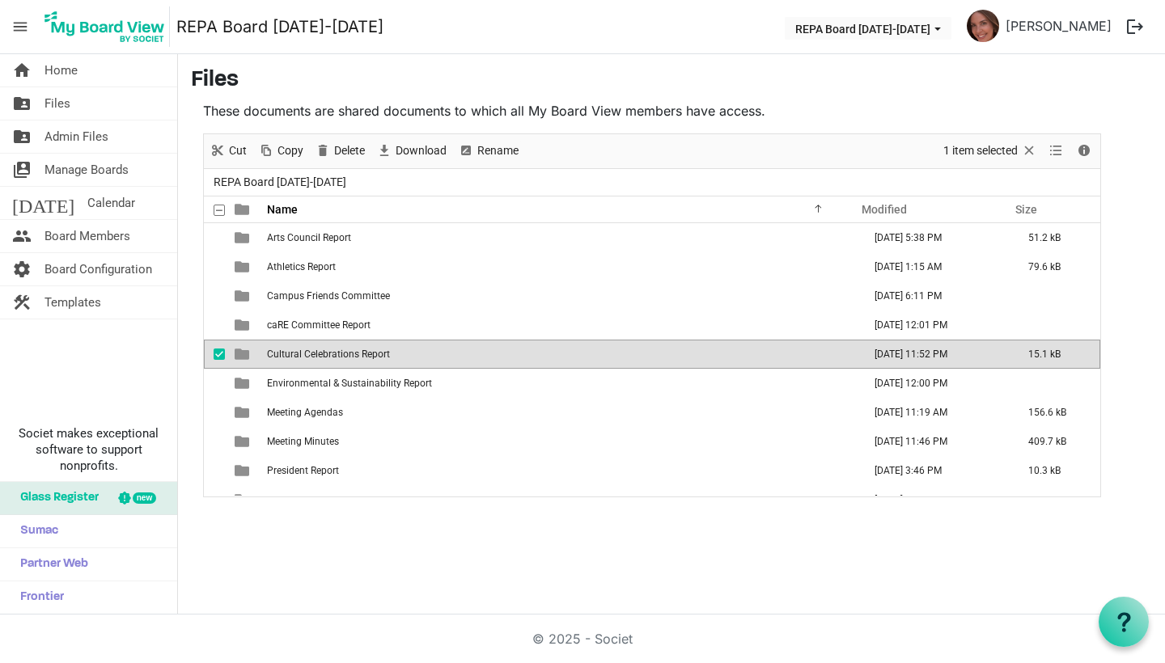
click at [302, 353] on span "Cultural Celebrations Report" at bounding box center [328, 354] width 123 height 11
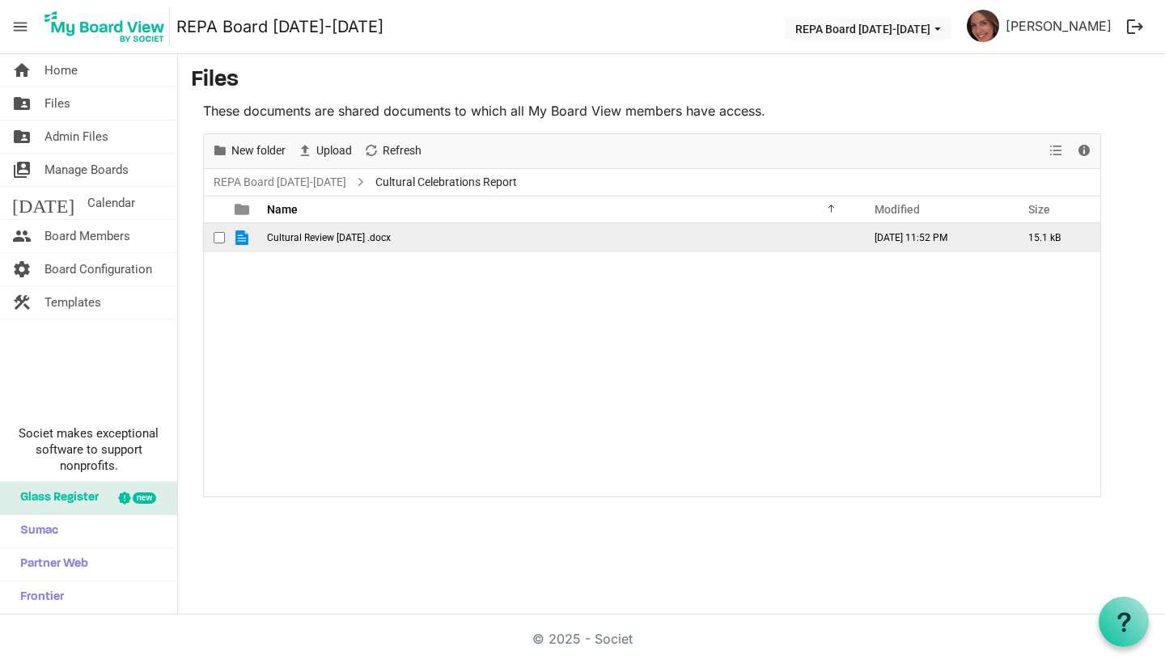
click at [345, 243] on td "Cultural Review Aug 2025 .docx" at bounding box center [559, 237] width 595 height 29
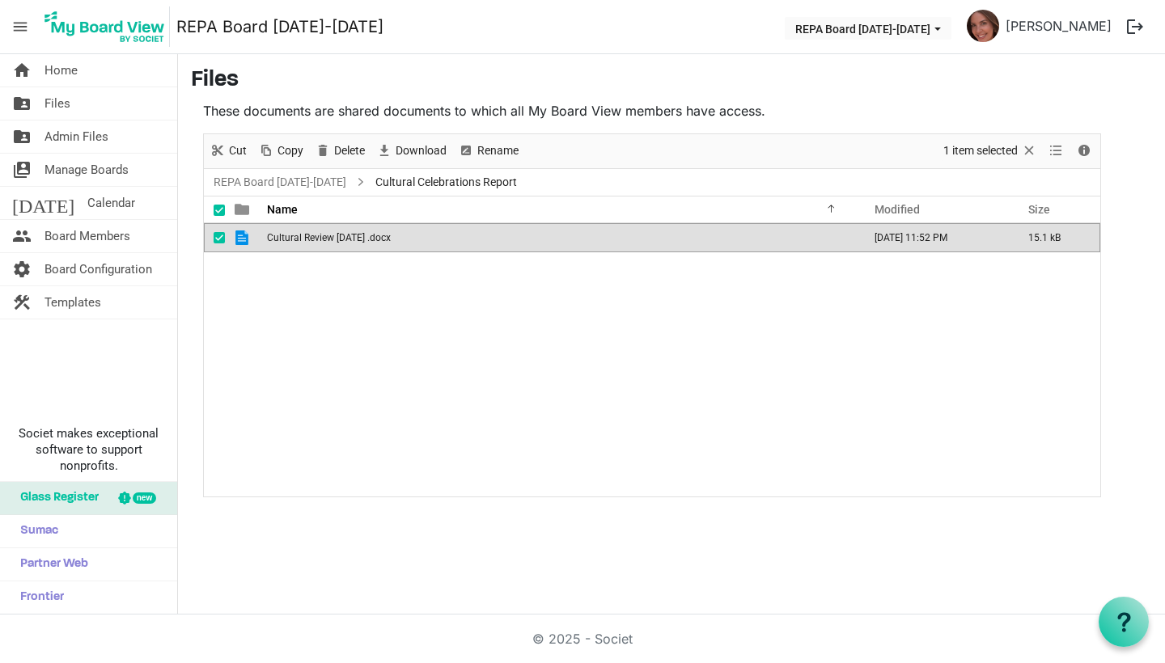
click at [345, 243] on td "Cultural Review Aug 2025 .docx" at bounding box center [559, 237] width 595 height 29
click at [252, 180] on link "REPA Board [DATE]-[DATE]" at bounding box center [279, 182] width 139 height 20
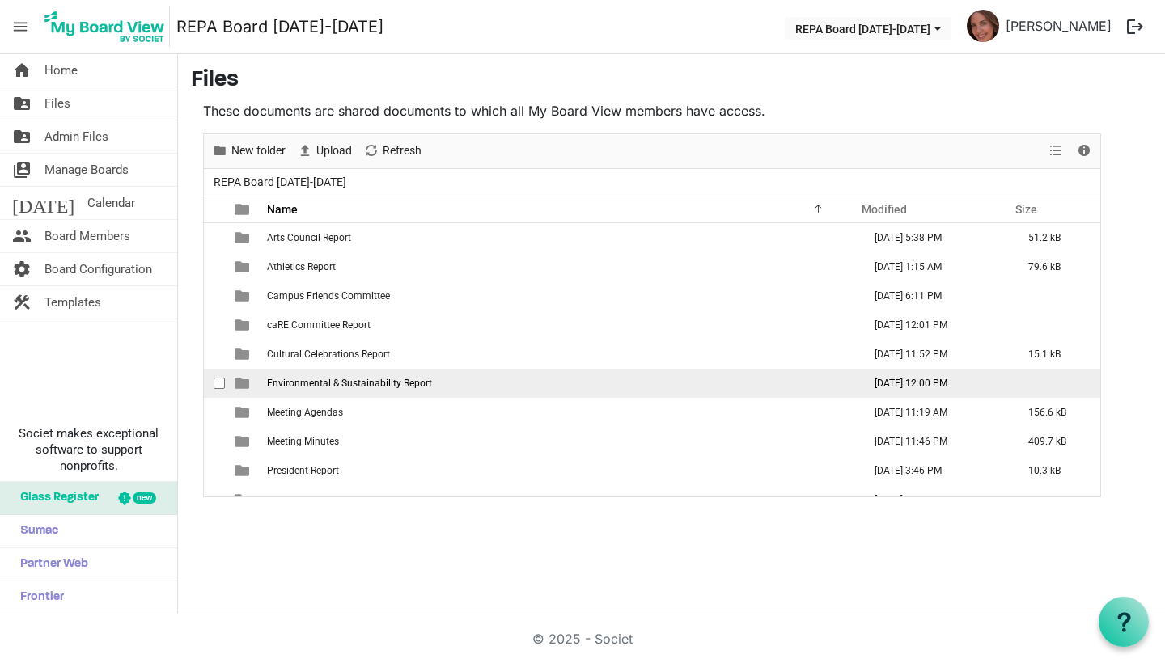
click at [298, 383] on span "Environmental & Sustainability Report" at bounding box center [349, 383] width 165 height 11
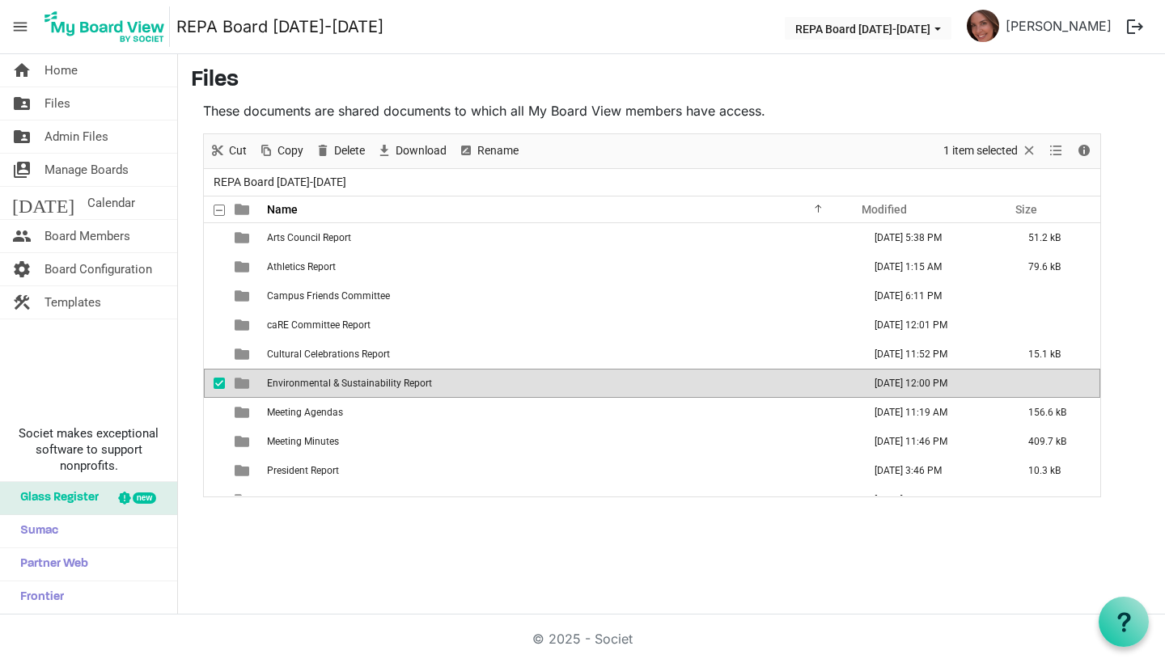
click at [298, 383] on span "Environmental & Sustainability Report" at bounding box center [349, 383] width 165 height 11
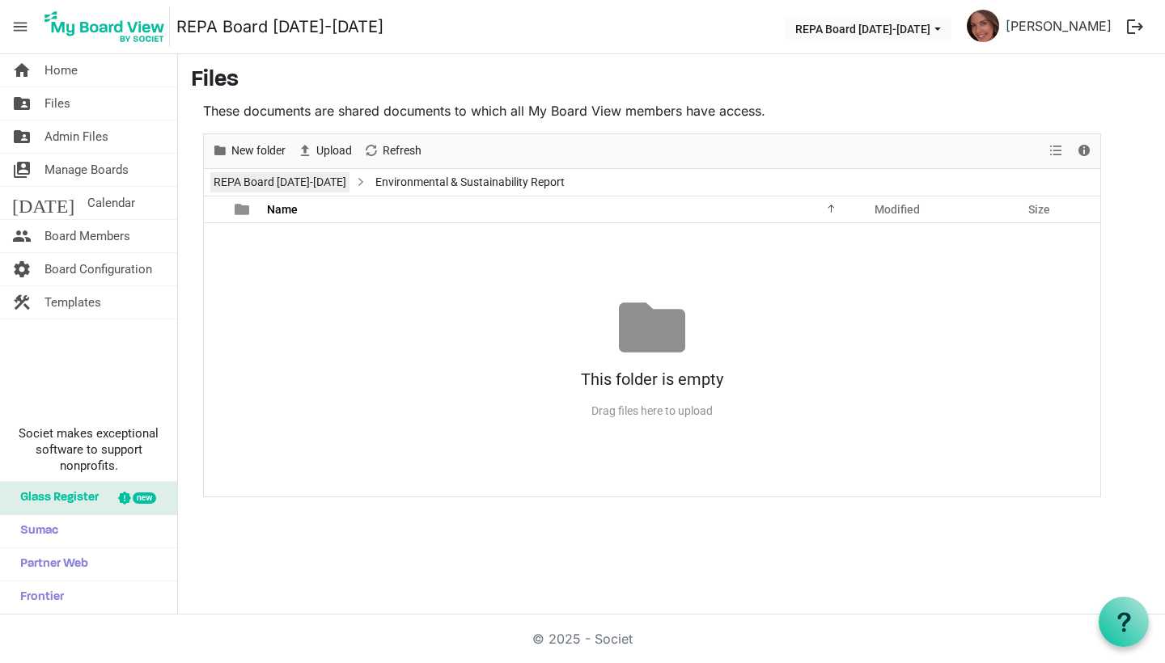
click at [273, 188] on link "REPA Board [DATE]-[DATE]" at bounding box center [279, 182] width 139 height 20
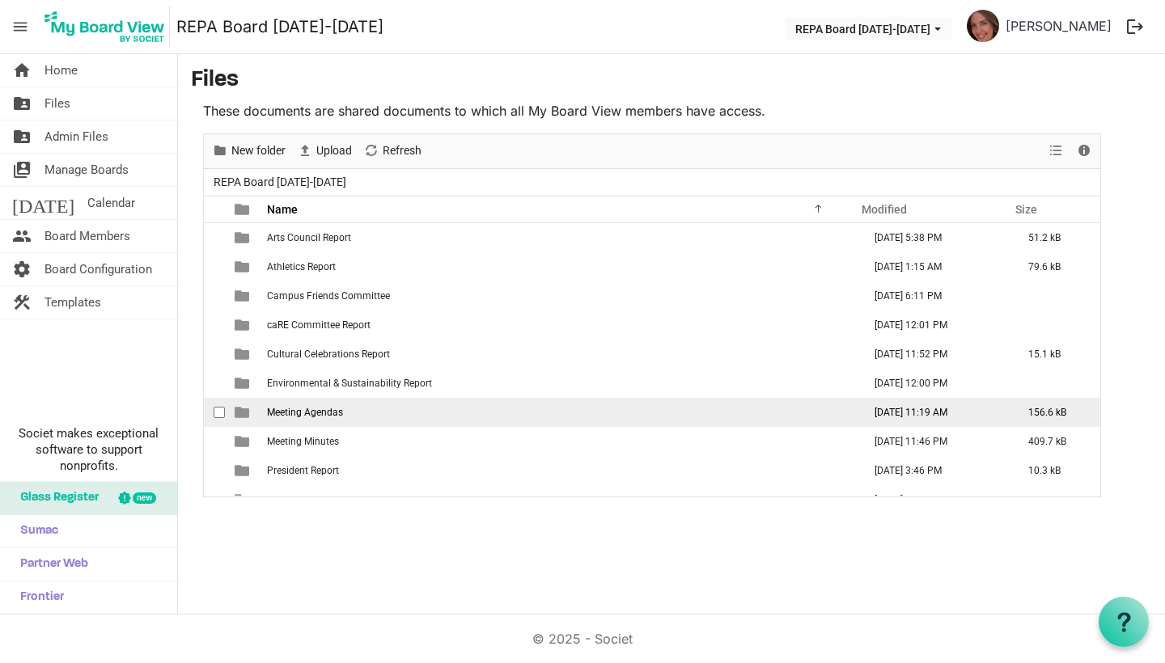
click at [289, 414] on span "Meeting Agendas" at bounding box center [305, 412] width 76 height 11
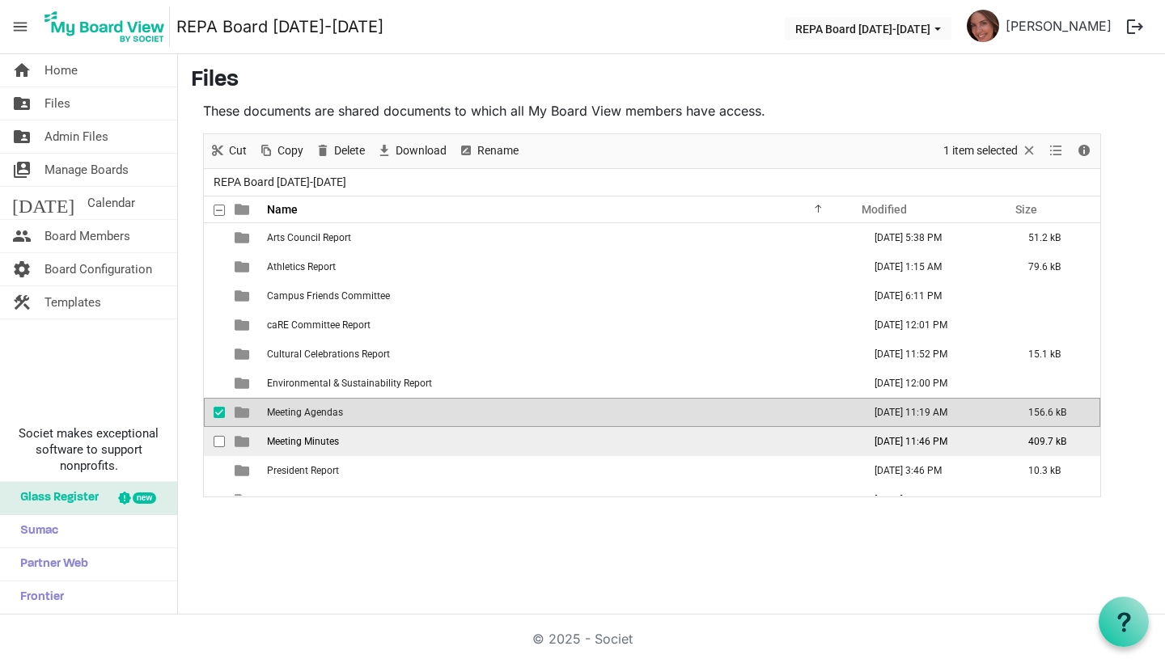
click at [290, 445] on span "Meeting Minutes" at bounding box center [303, 441] width 72 height 11
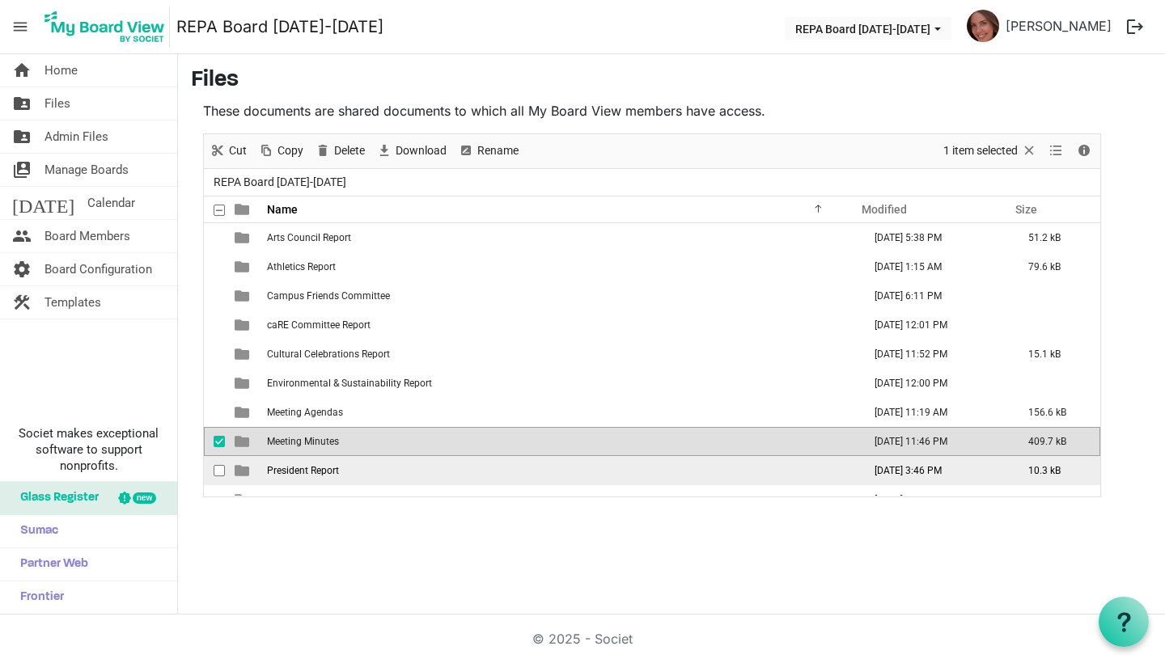
click at [293, 471] on span "President Report" at bounding box center [303, 470] width 72 height 11
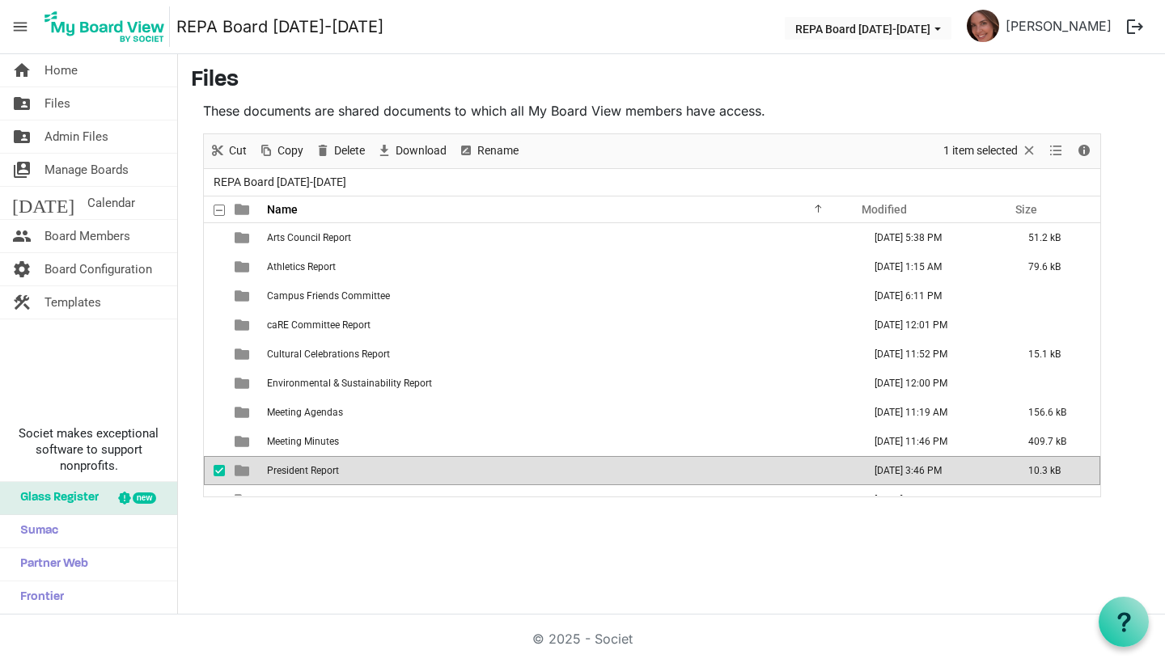
click at [294, 471] on span "President Report" at bounding box center [303, 470] width 72 height 11
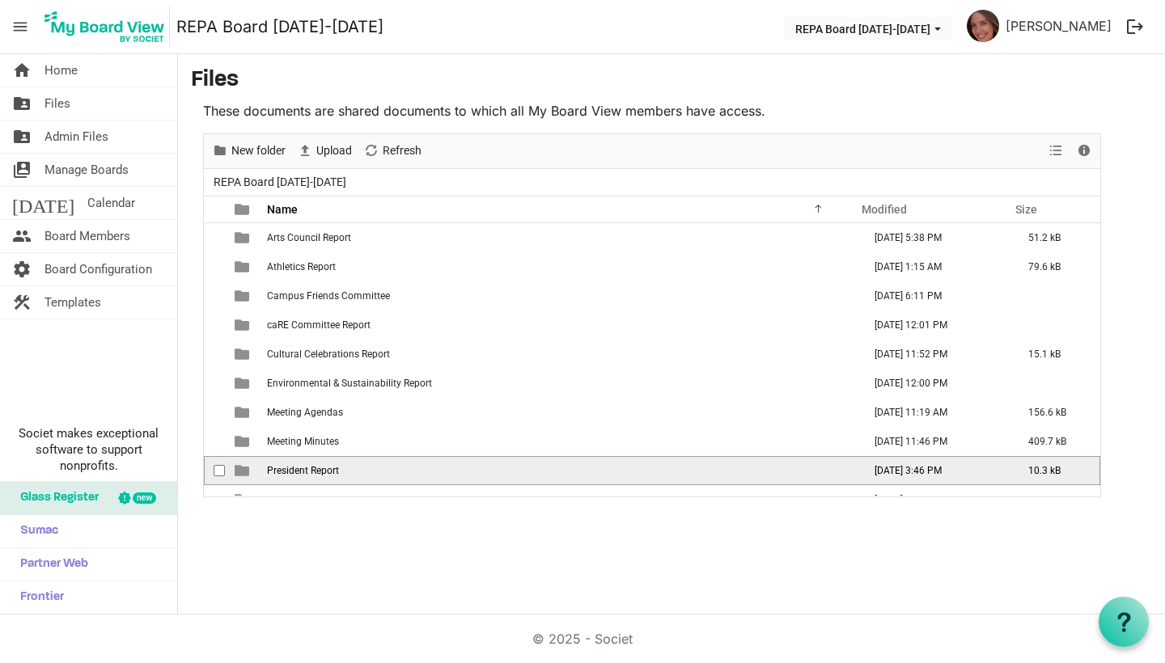
click at [294, 471] on span "President Report" at bounding box center [303, 470] width 72 height 11
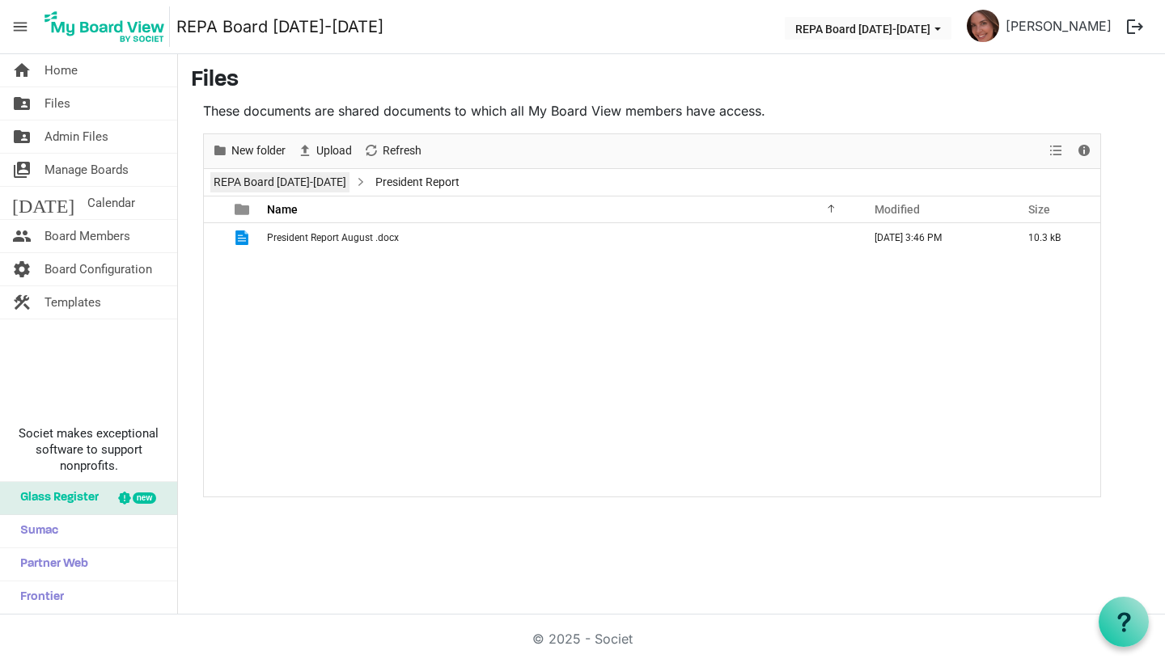
click at [302, 185] on link "REPA Board [DATE]-[DATE]" at bounding box center [279, 182] width 139 height 20
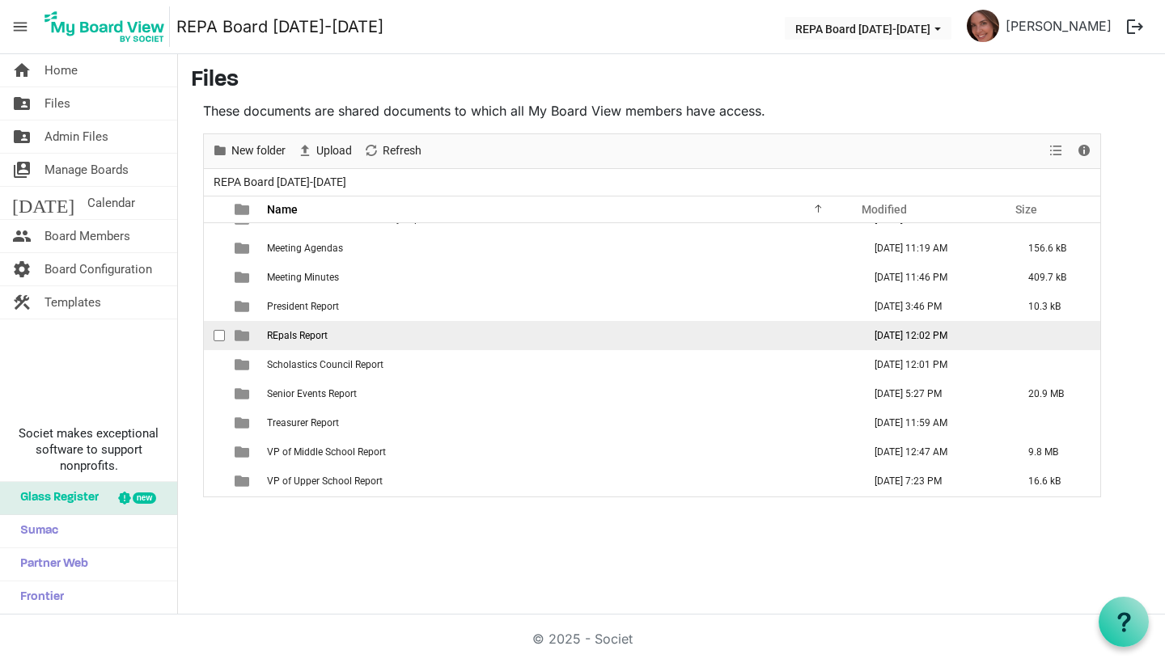
scroll to position [164, 0]
click at [318, 337] on span "REpals Report" at bounding box center [297, 335] width 61 height 11
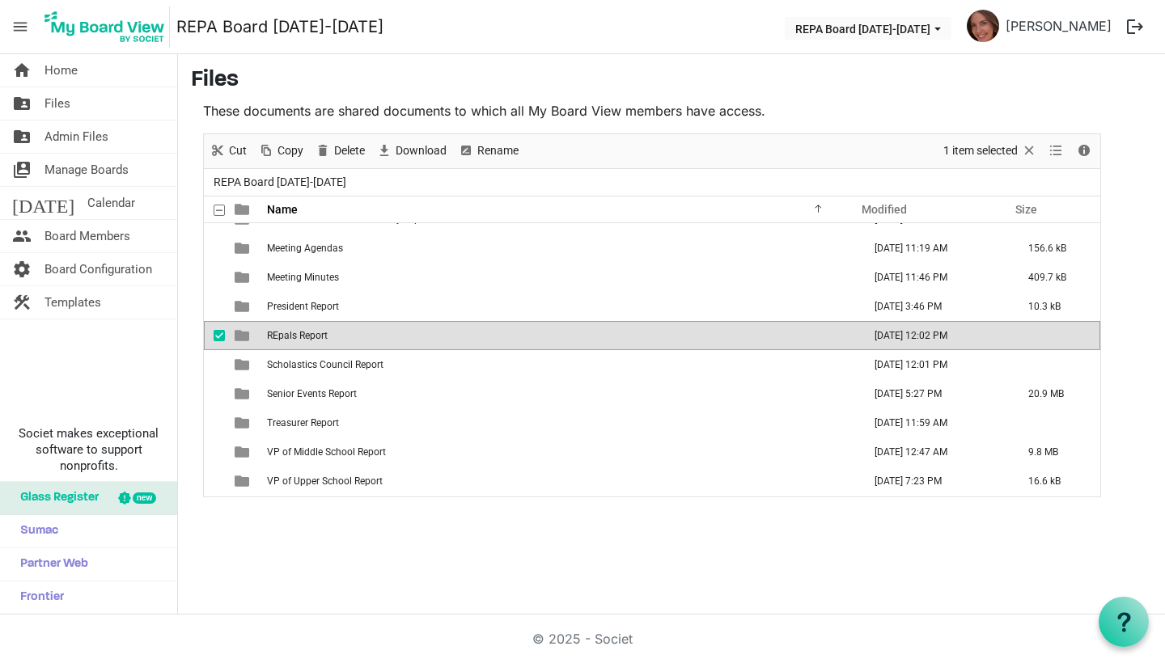
click at [318, 337] on span "REpals Report" at bounding box center [297, 335] width 61 height 11
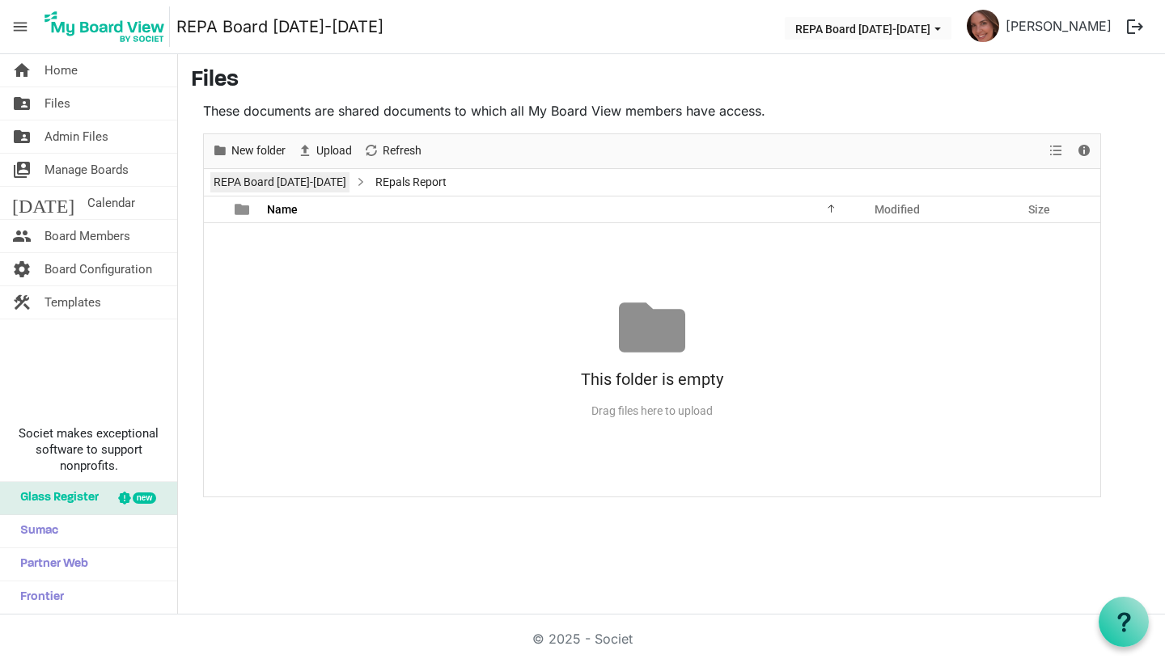
click at [298, 176] on link "REPA Board [DATE]-[DATE]" at bounding box center [279, 182] width 139 height 20
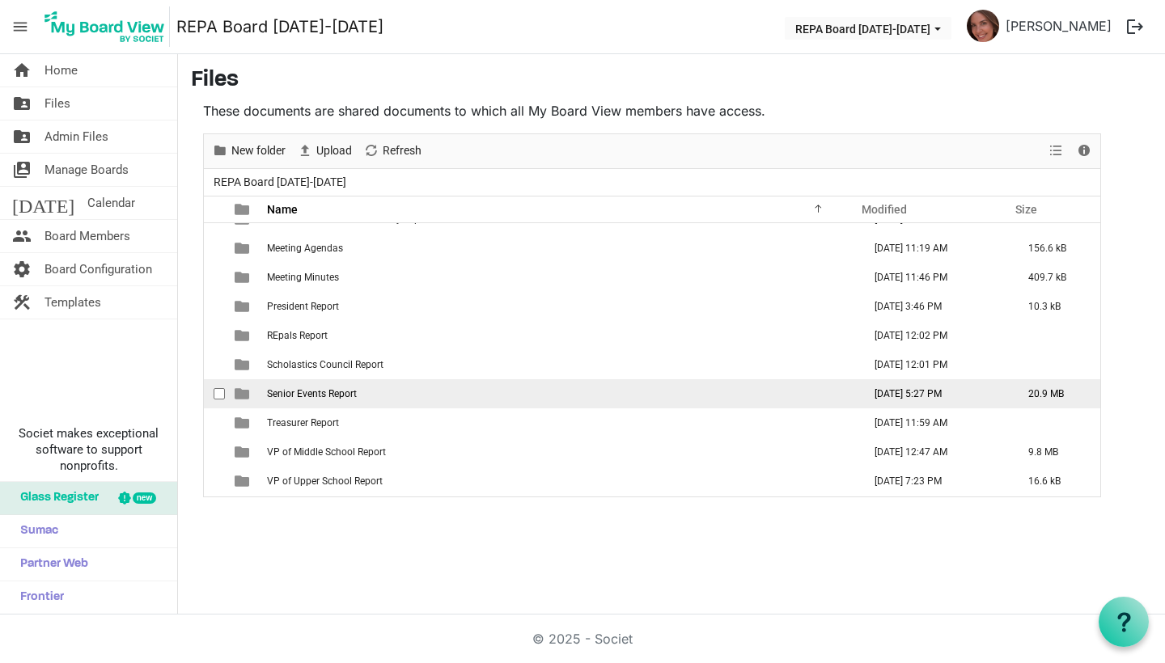
scroll to position [164, 0]
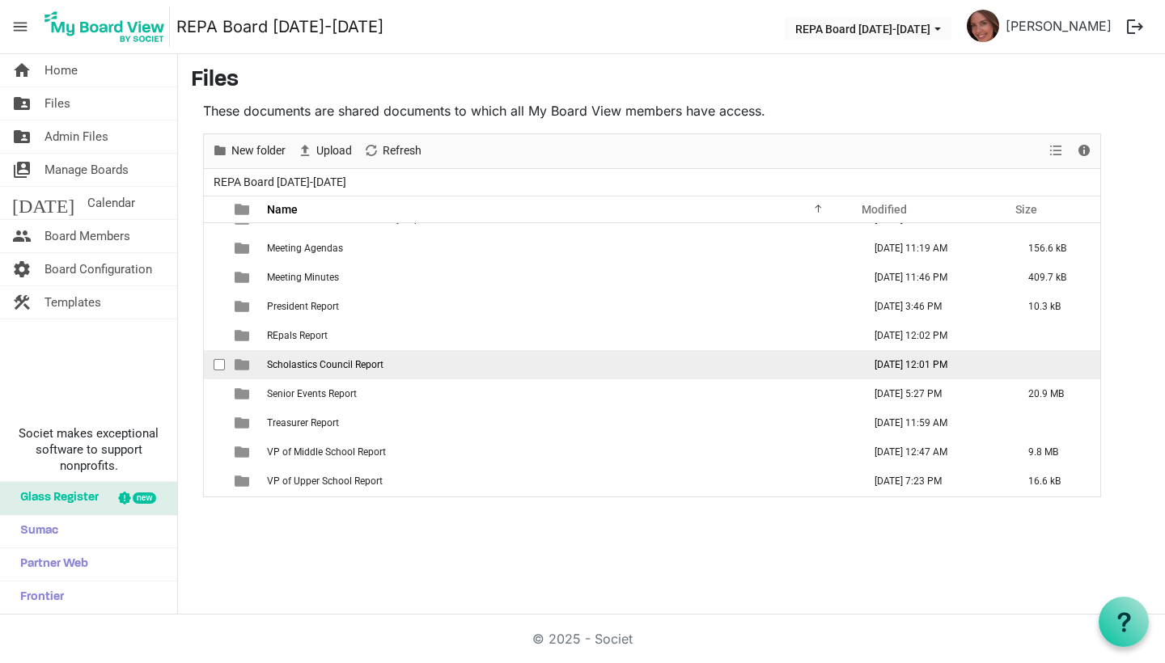
click at [298, 366] on span "Scholastics Council Report" at bounding box center [325, 364] width 116 height 11
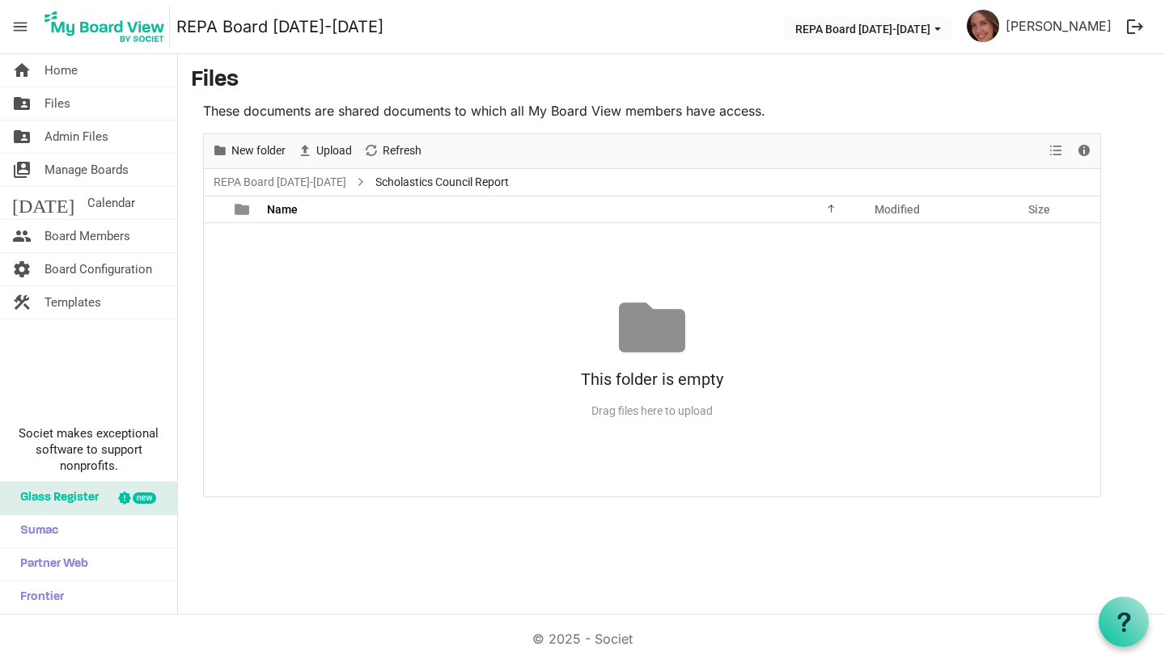
scroll to position [0, 0]
click at [299, 180] on link "REPA Board [DATE]-[DATE]" at bounding box center [279, 182] width 139 height 20
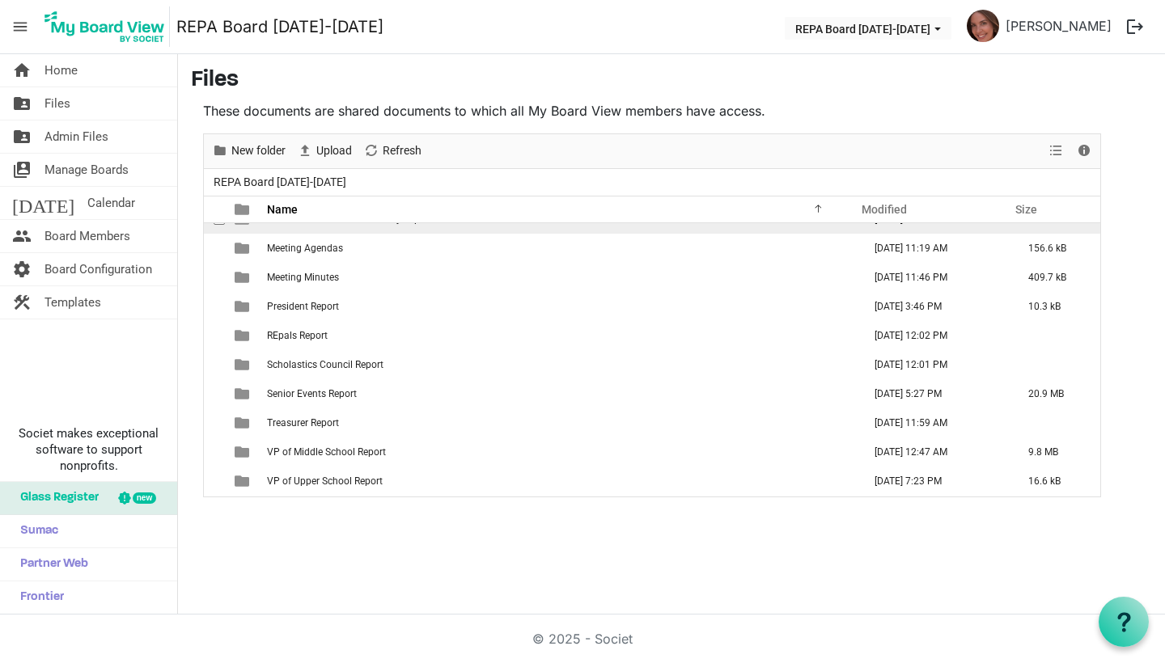
scroll to position [164, 0]
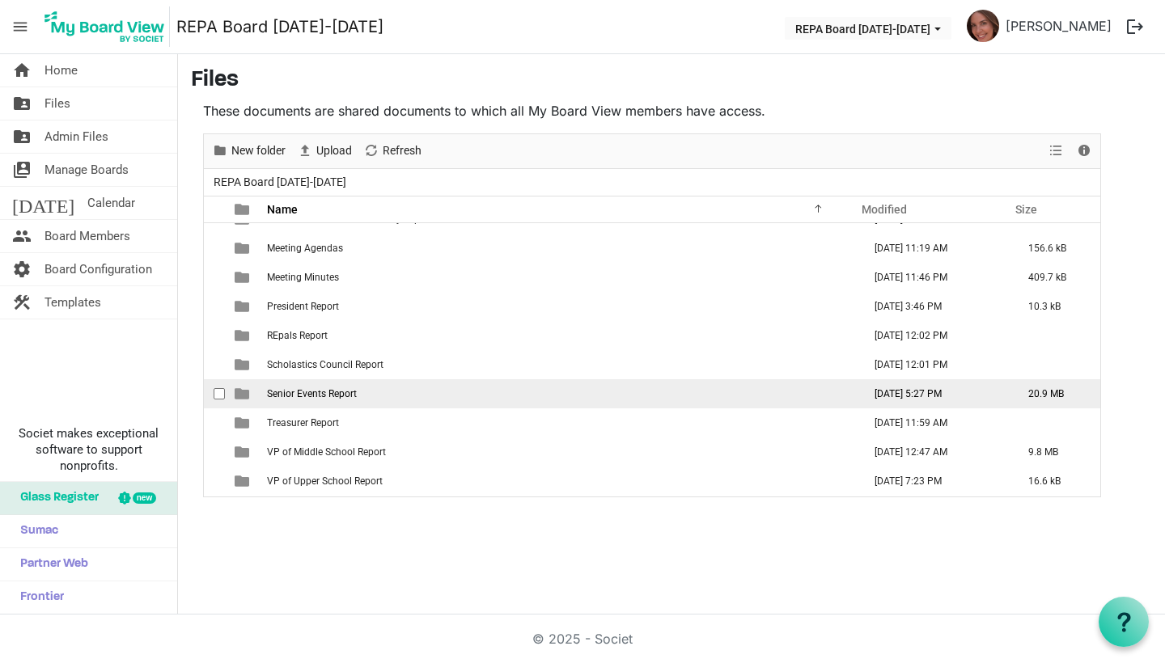
click at [301, 396] on span "Senior Events Report" at bounding box center [312, 393] width 90 height 11
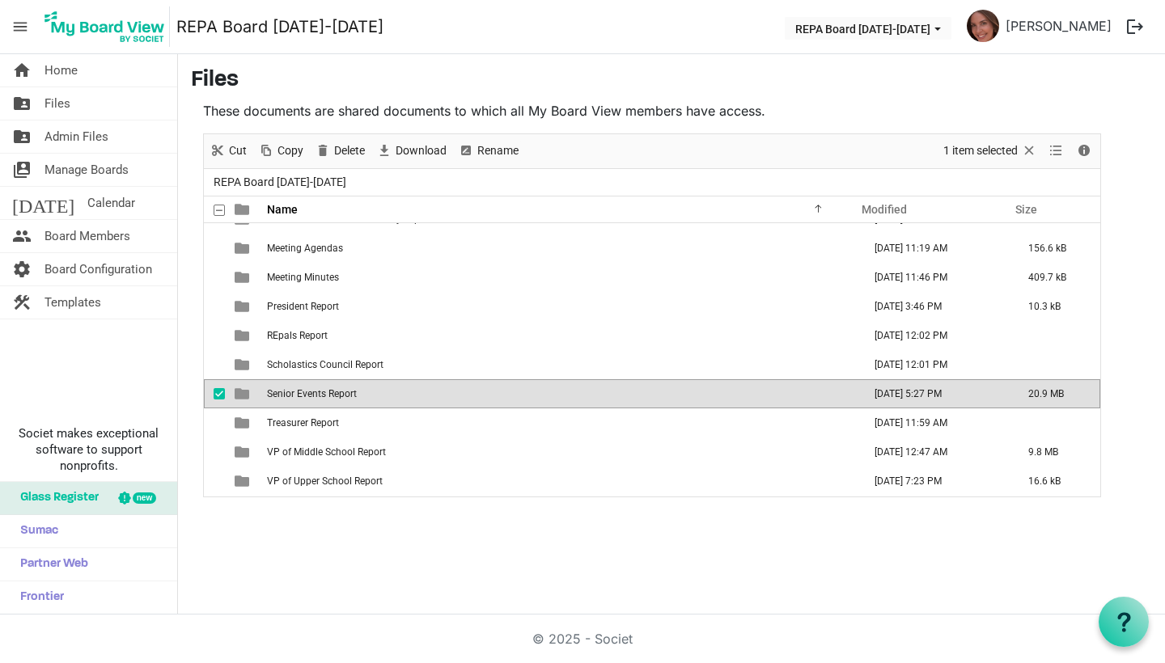
click at [301, 396] on span "Senior Events Report" at bounding box center [312, 393] width 90 height 11
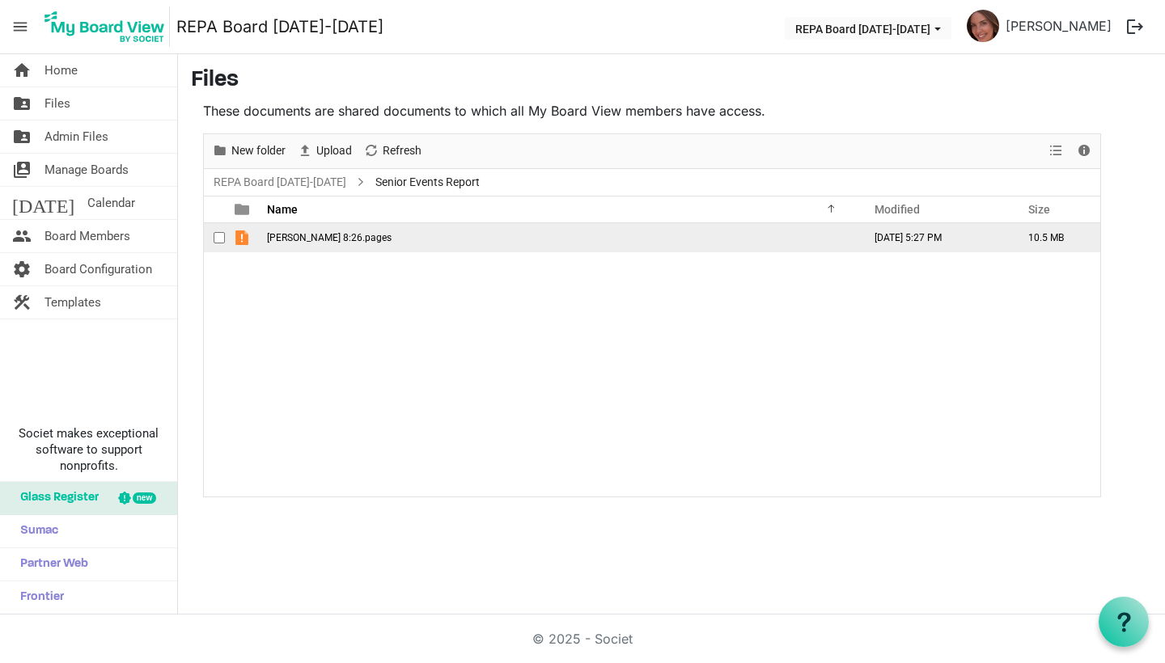
click at [300, 239] on span "REPA EC 8:26.pages" at bounding box center [329, 237] width 125 height 11
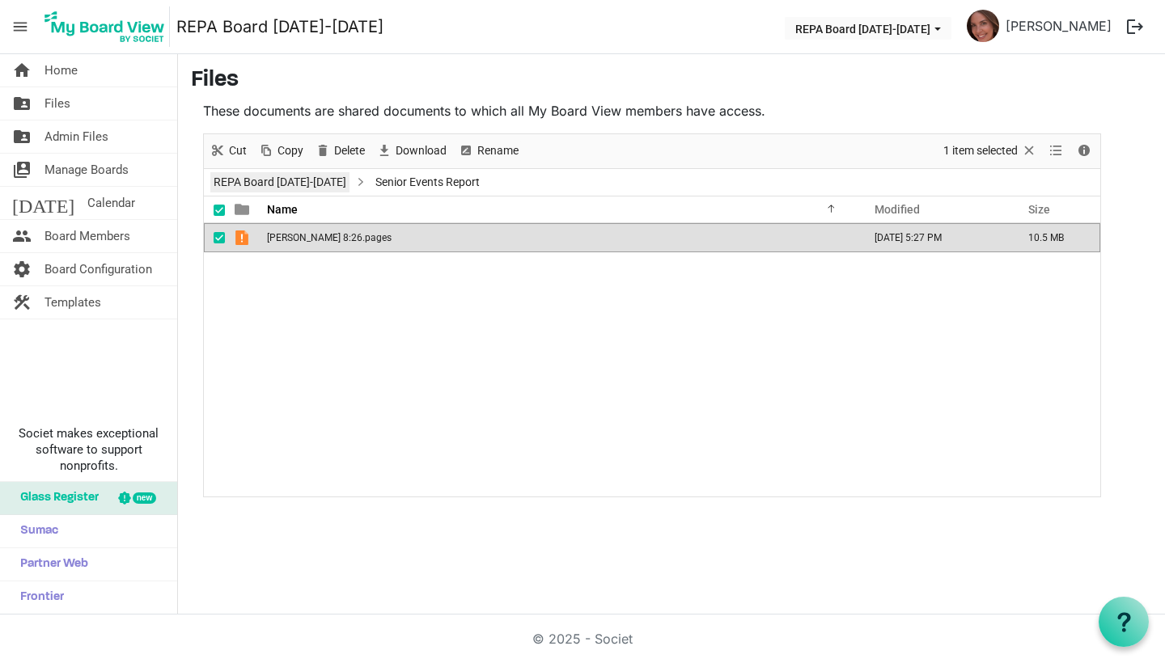
click at [327, 173] on link "REPA Board [DATE]-[DATE]" at bounding box center [279, 182] width 139 height 20
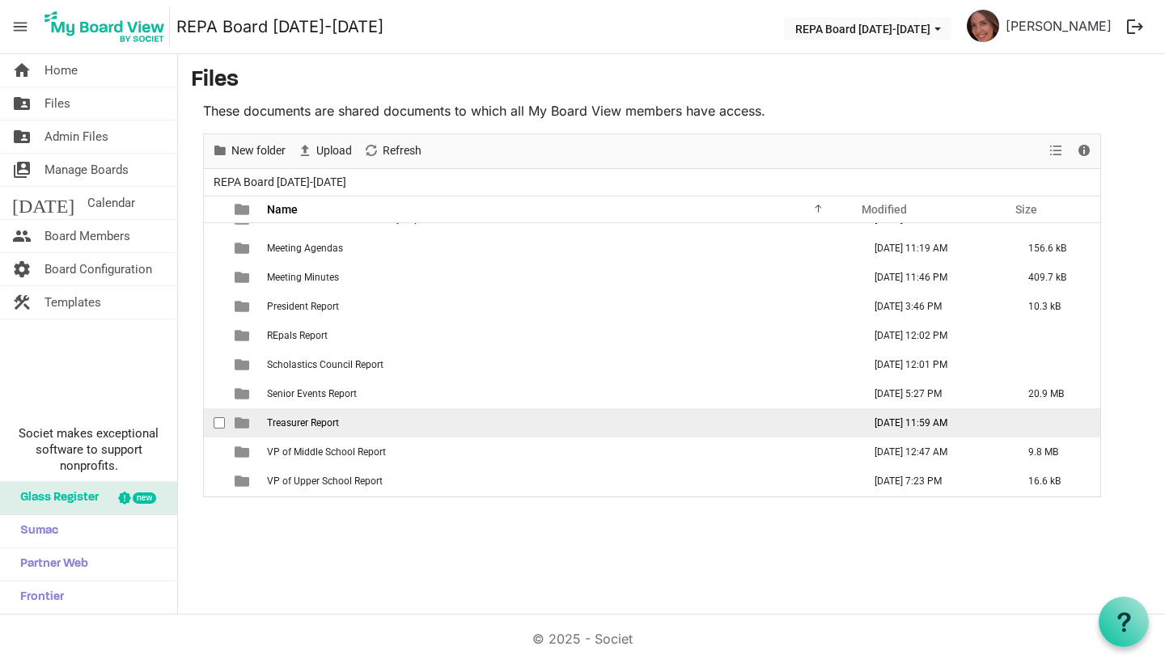
click at [316, 421] on span "Treasurer Report" at bounding box center [303, 422] width 72 height 11
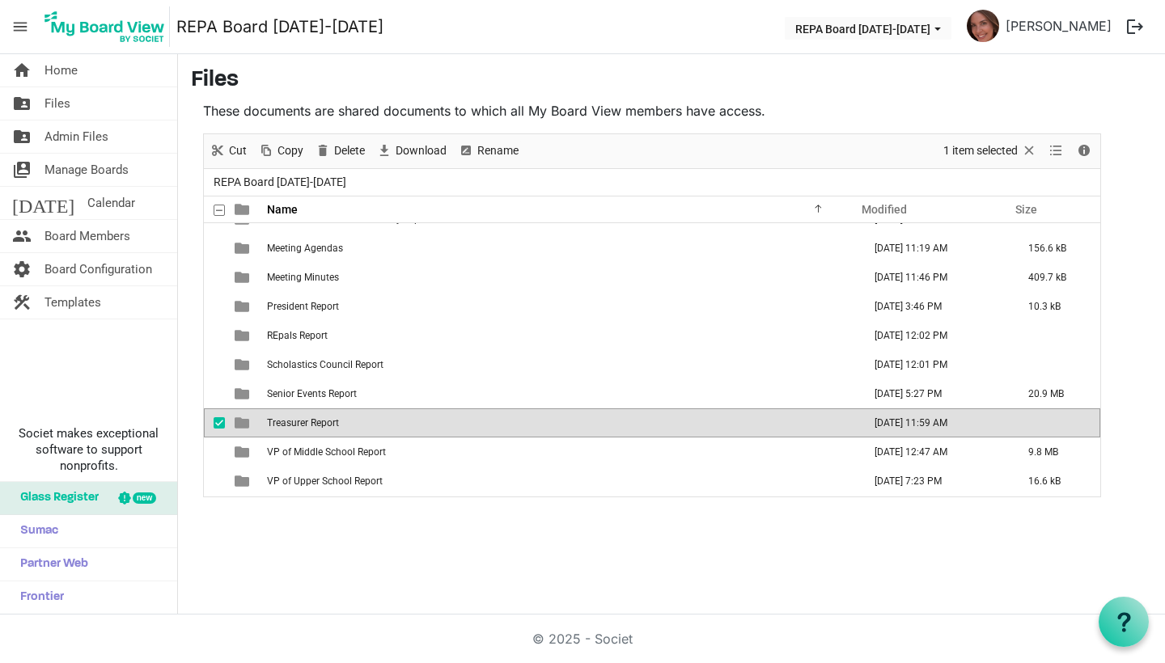
click at [316, 421] on span "Treasurer Report" at bounding box center [303, 422] width 72 height 11
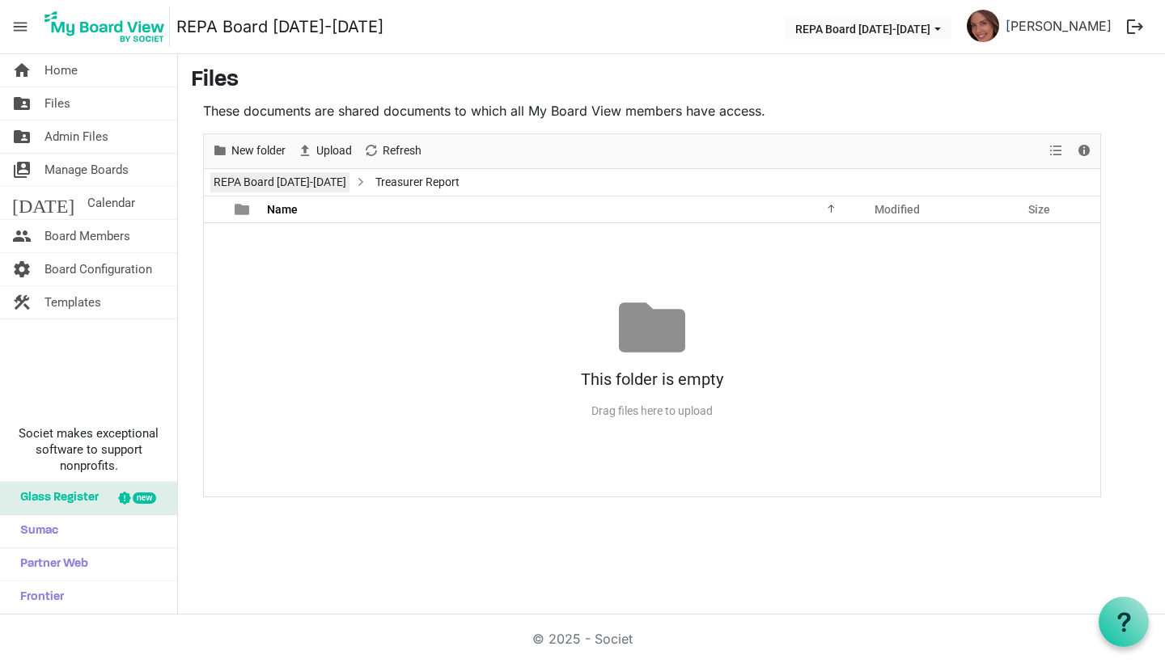
click at [273, 173] on link "REPA Board [DATE]-[DATE]" at bounding box center [279, 182] width 139 height 20
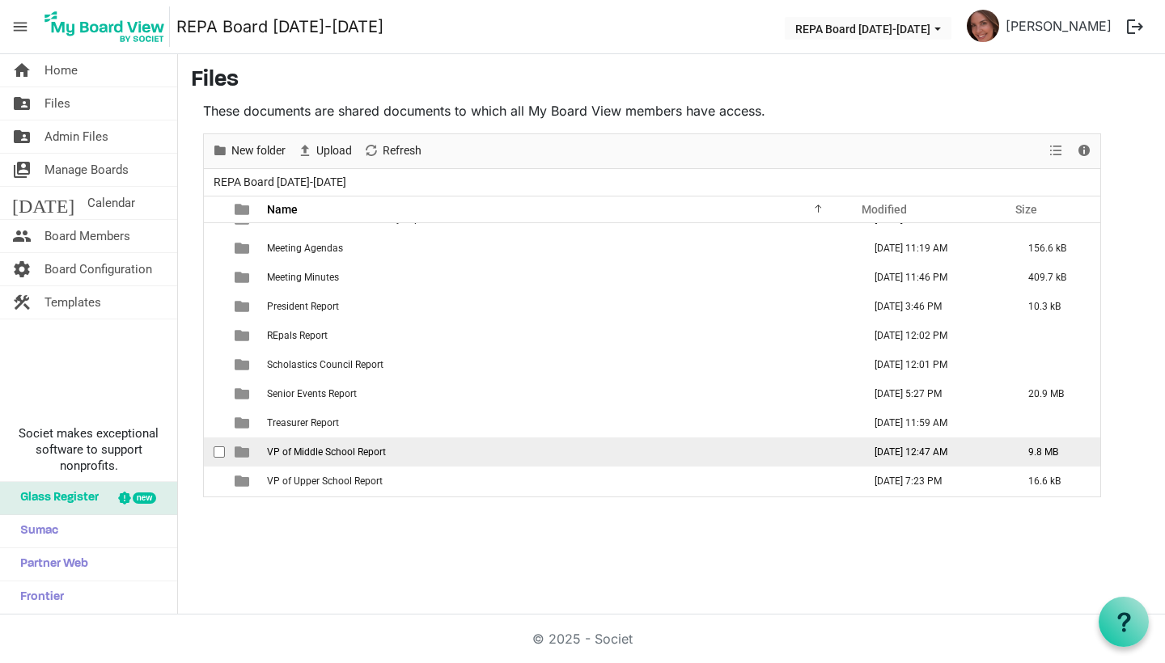
scroll to position [164, 0]
click at [316, 456] on span "VP of Middle School Report" at bounding box center [326, 451] width 119 height 11
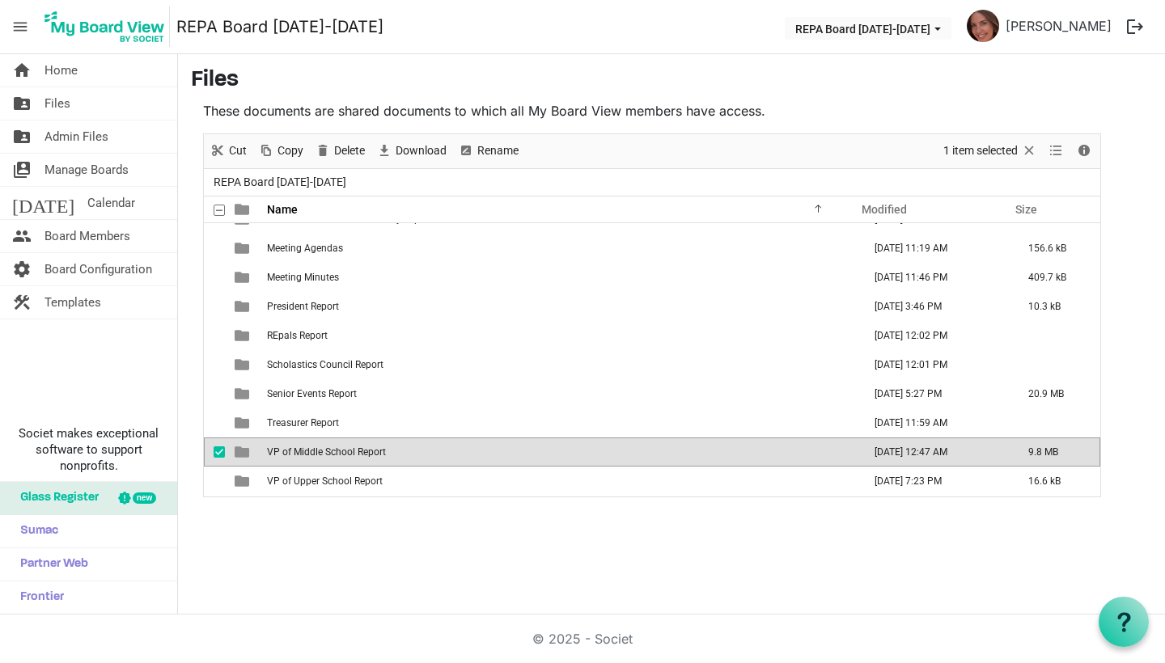
click at [316, 456] on span "VP of Middle School Report" at bounding box center [326, 451] width 119 height 11
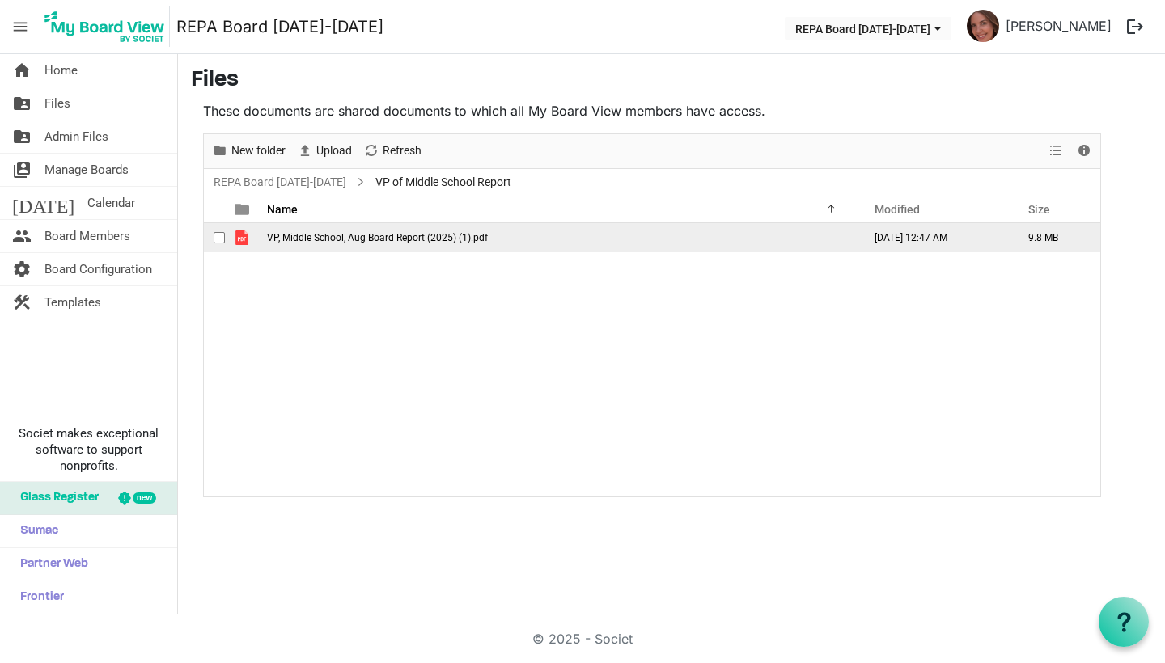
click at [306, 237] on span "VP, Middle School, Aug Board Report (2025) (1).pdf" at bounding box center [377, 237] width 221 height 11
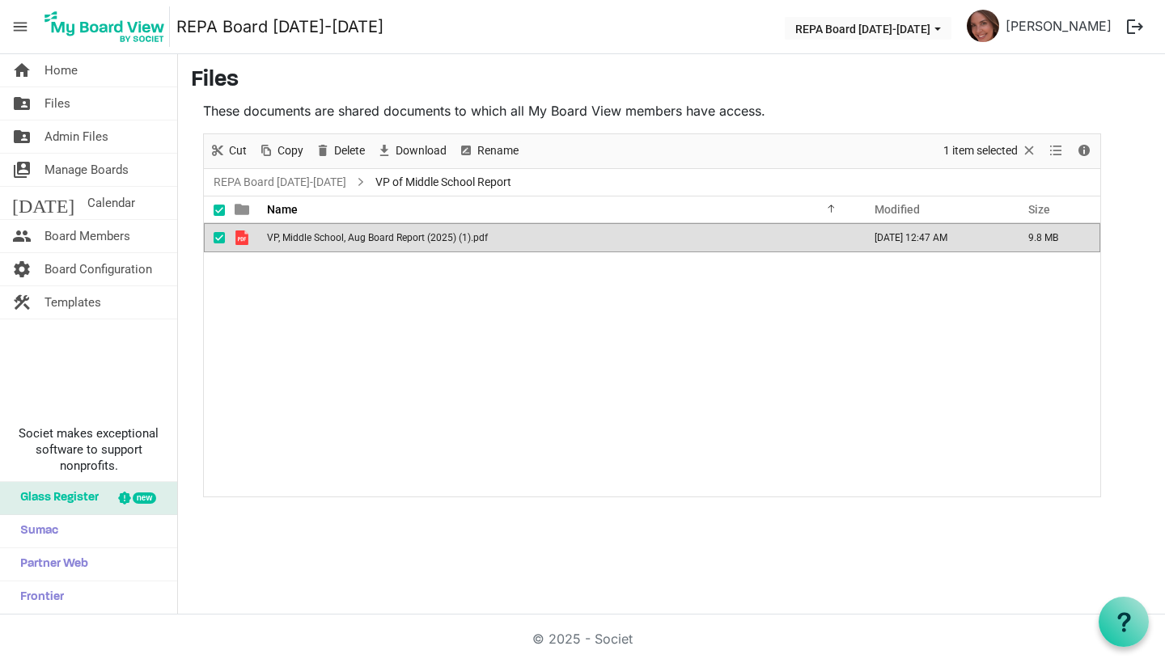
click at [306, 237] on span "VP, Middle School, Aug Board Report (2025) (1).pdf" at bounding box center [377, 237] width 221 height 11
click at [246, 184] on link "REPA Board [DATE]-[DATE]" at bounding box center [279, 182] width 139 height 20
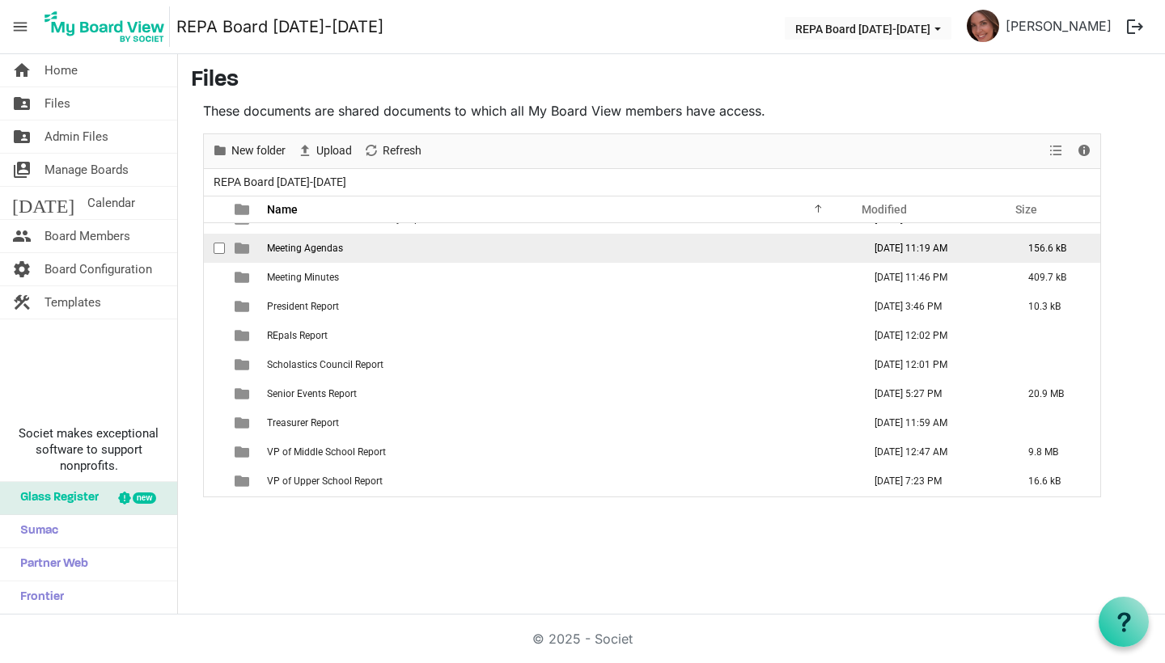
scroll to position [164, 0]
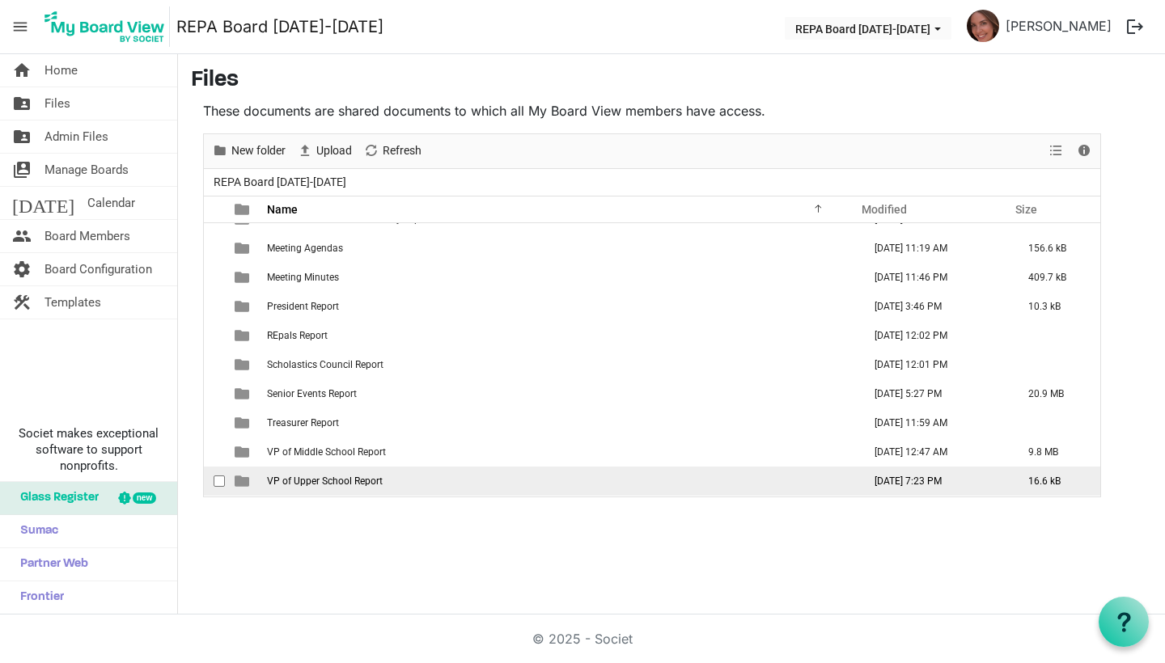
click at [323, 484] on span "VP of Upper School Report" at bounding box center [325, 481] width 116 height 11
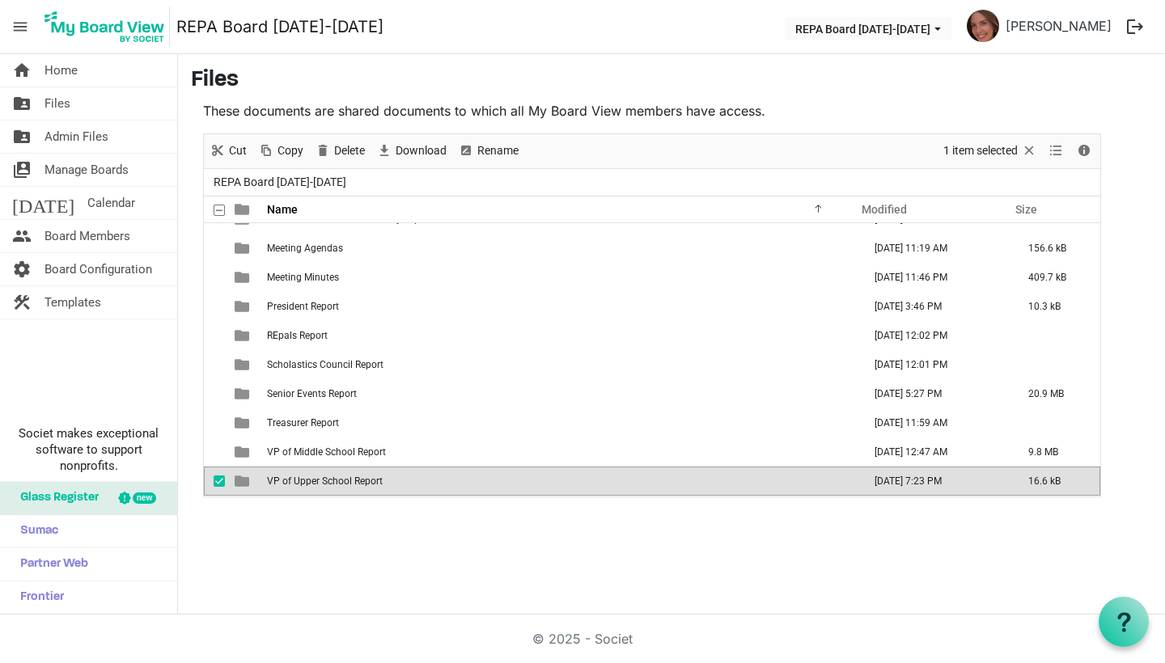
click at [323, 484] on span "VP of Upper School Report" at bounding box center [325, 481] width 116 height 11
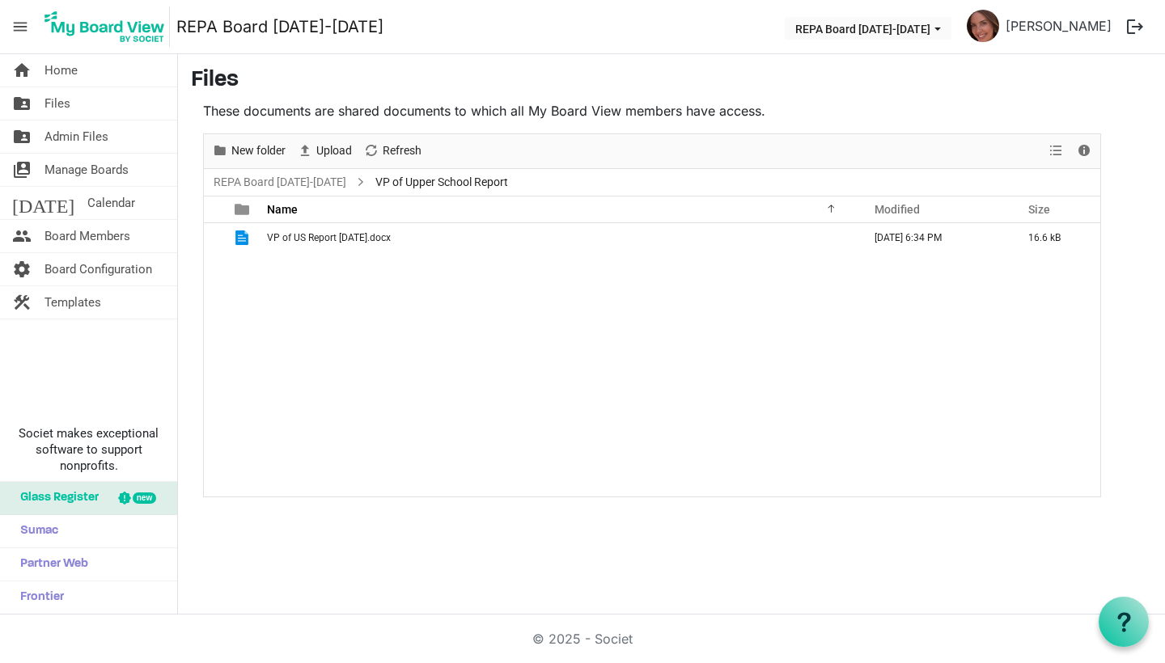
scroll to position [0, 0]
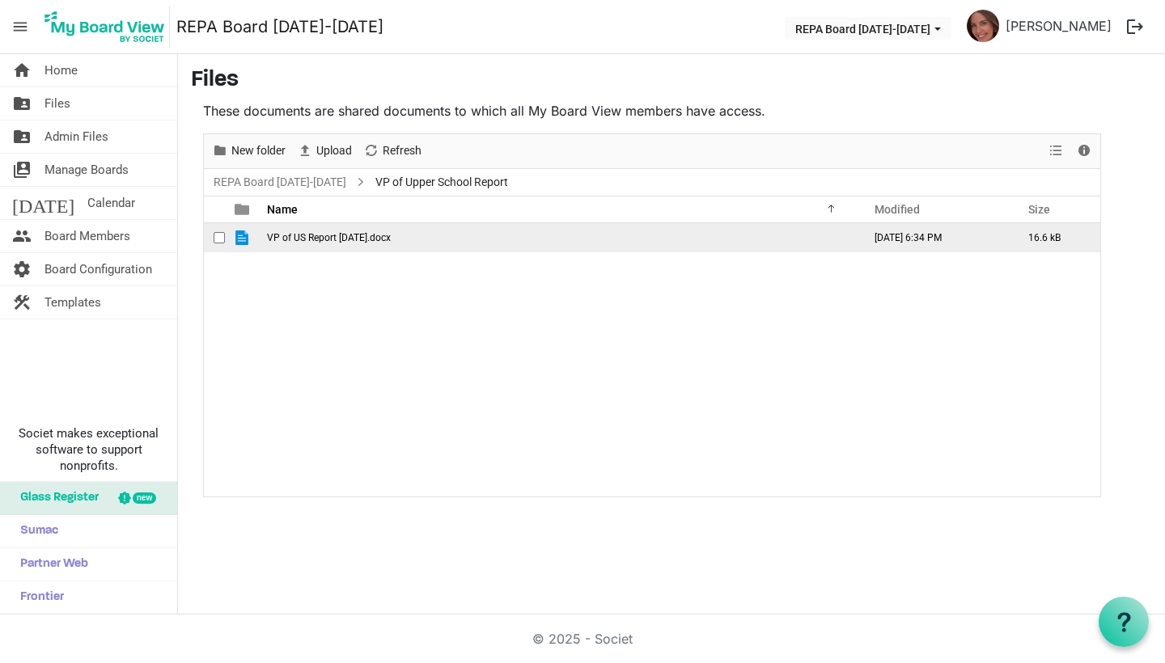
click at [343, 232] on span "VP of US Report August 2025.docx" at bounding box center [329, 237] width 124 height 11
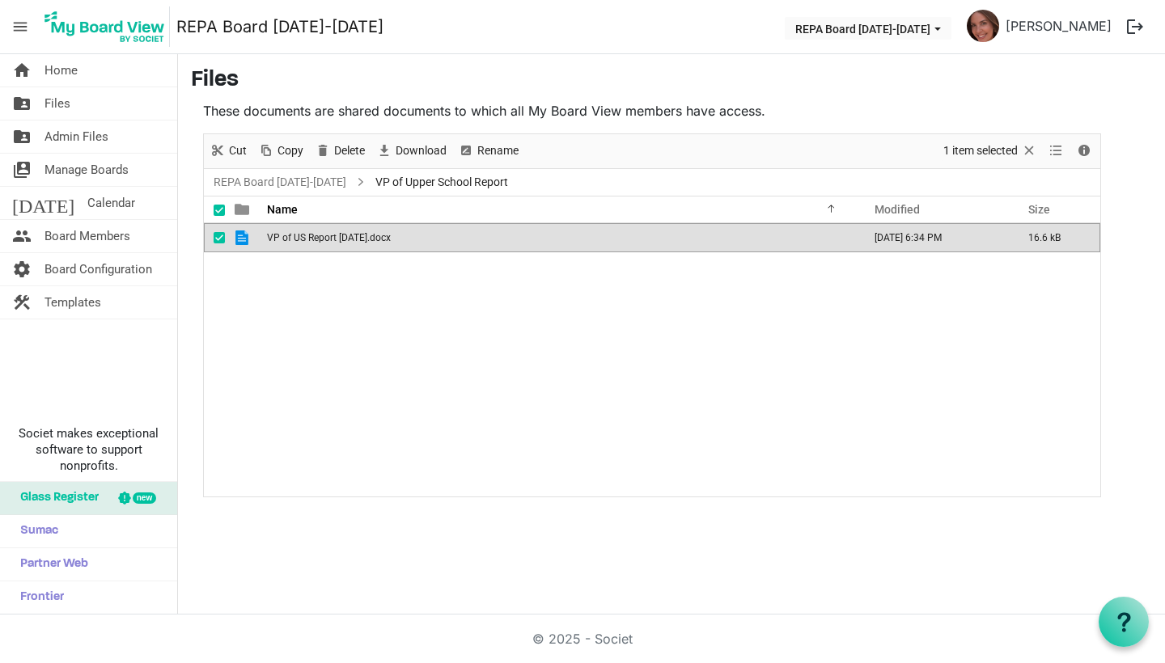
click at [343, 232] on span "VP of US Report August 2025.docx" at bounding box center [329, 237] width 124 height 11
click at [81, 99] on link "folder_shared Files" at bounding box center [88, 103] width 177 height 32
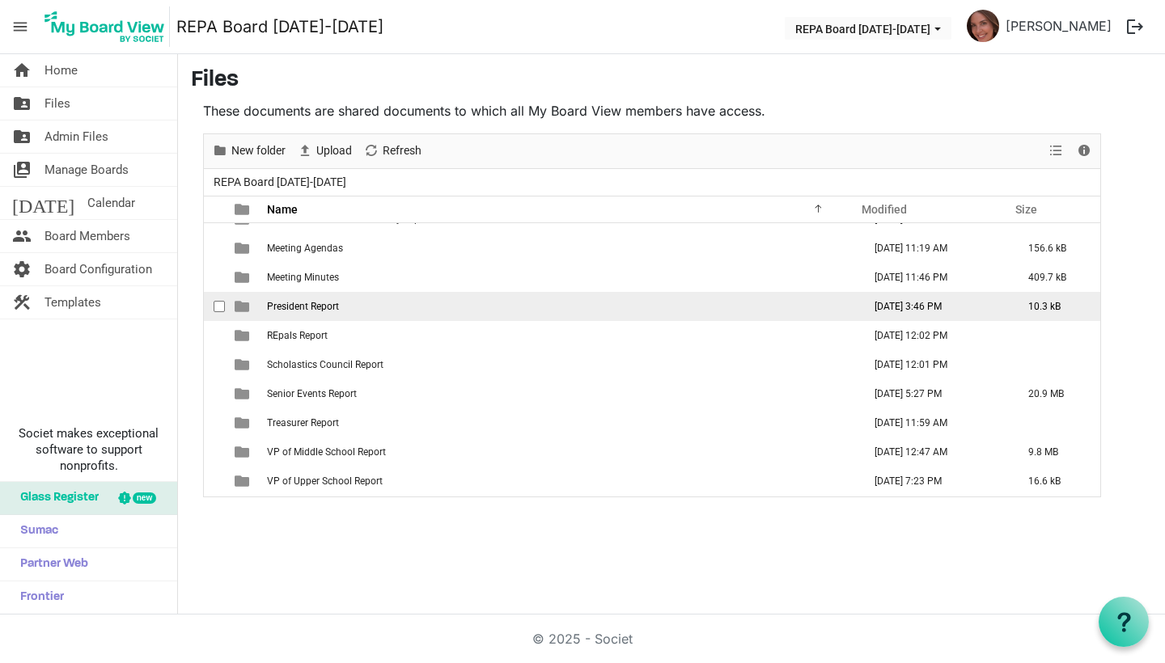
scroll to position [164, 0]
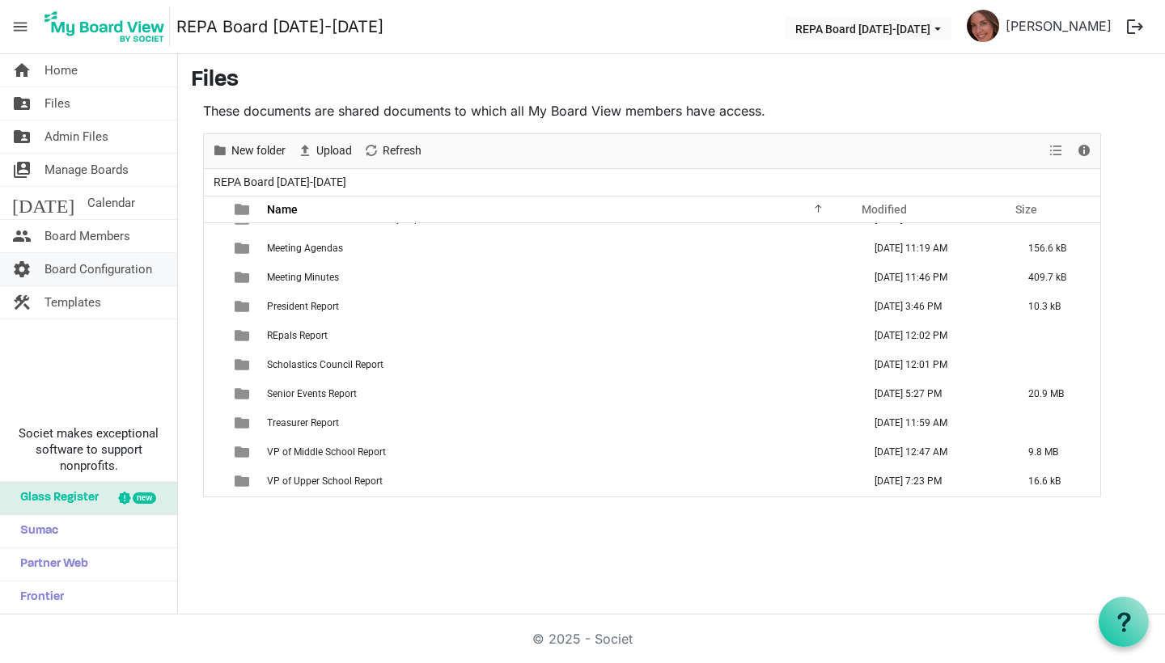
click at [90, 264] on span "Board Configuration" at bounding box center [98, 269] width 108 height 32
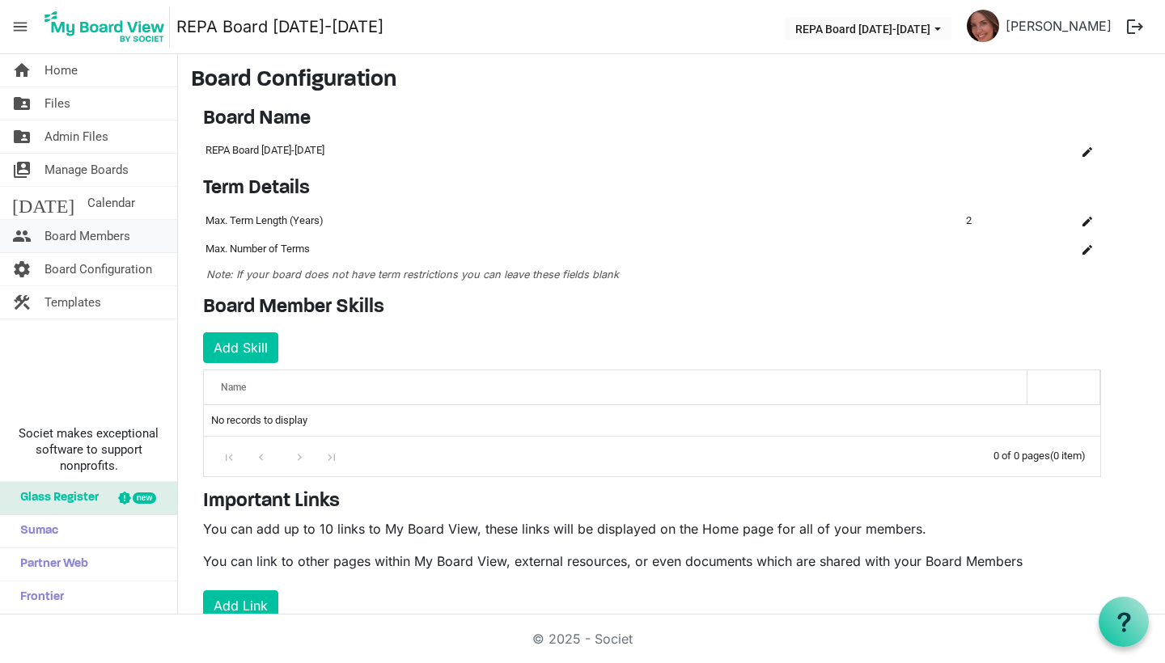
click at [78, 236] on span "Board Members" at bounding box center [87, 236] width 86 height 32
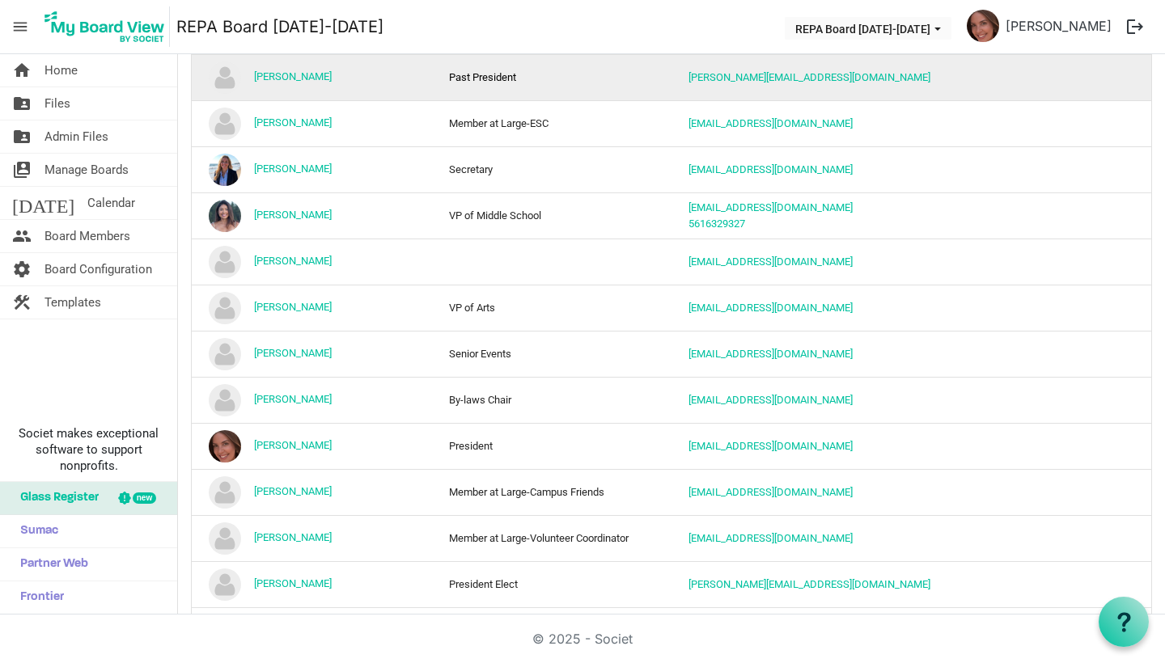
scroll to position [235, 0]
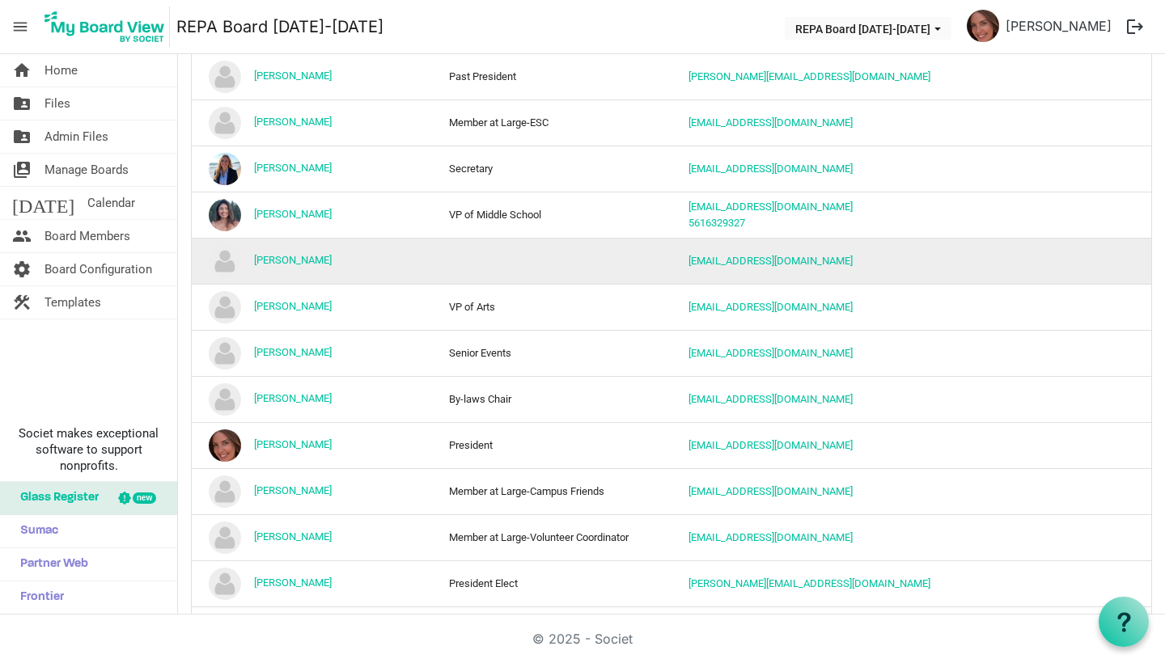
click at [299, 269] on td "[PERSON_NAME]" at bounding box center [312, 261] width 240 height 46
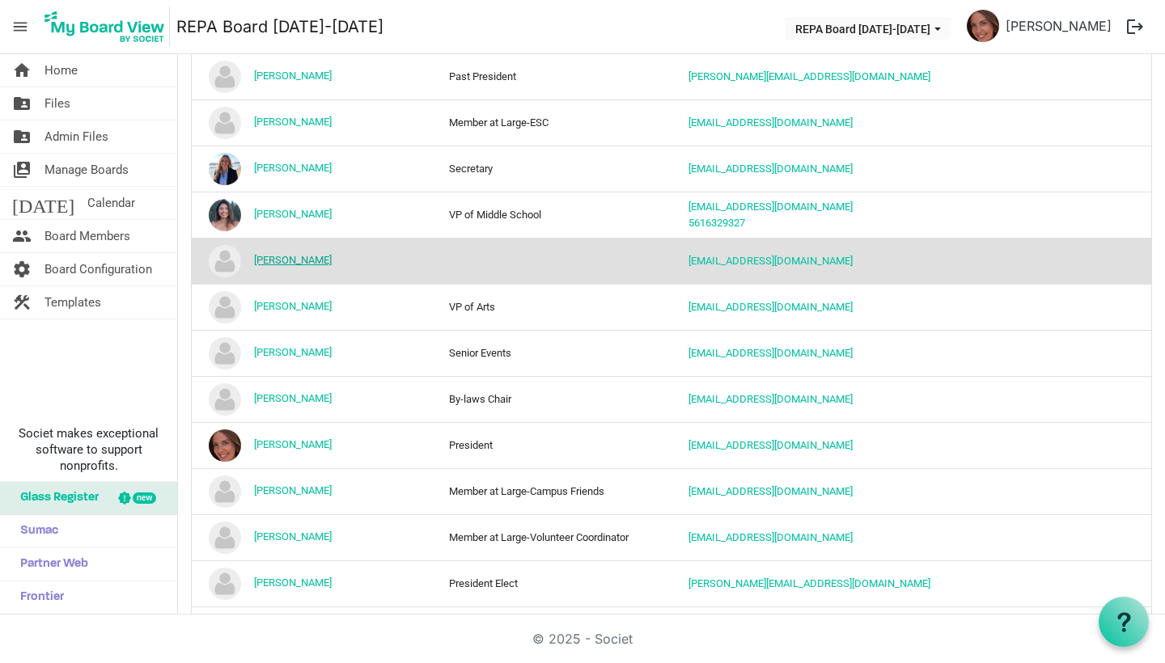
click at [299, 261] on link "[PERSON_NAME]" at bounding box center [293, 260] width 78 height 12
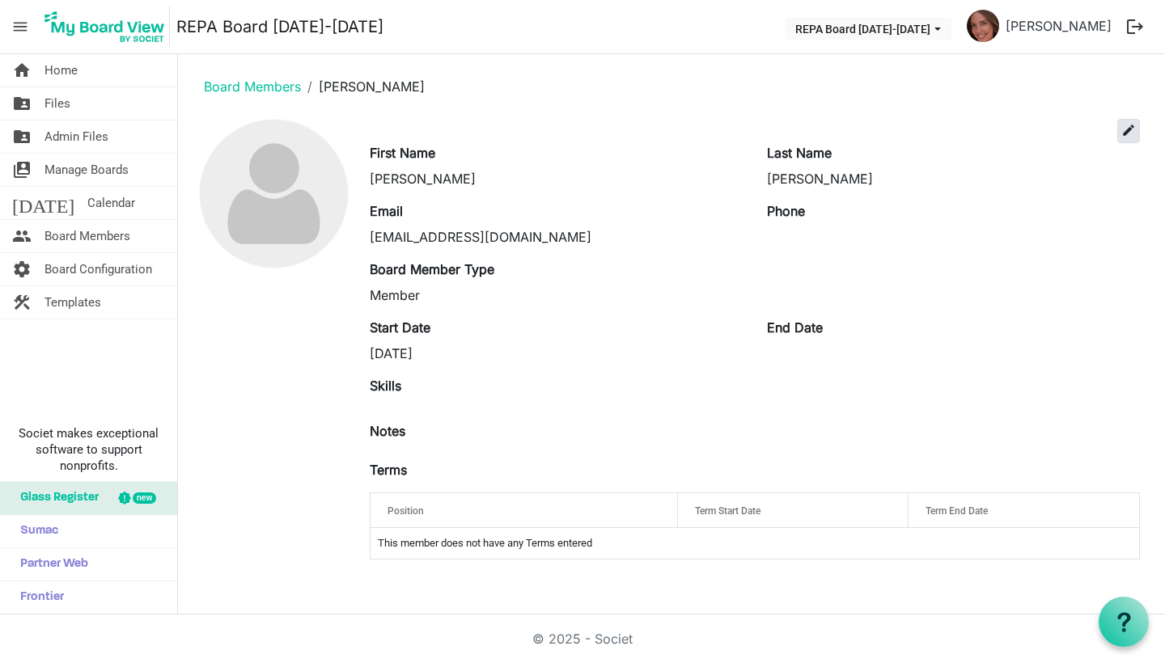
click at [1131, 132] on span "edit" at bounding box center [1128, 130] width 15 height 15
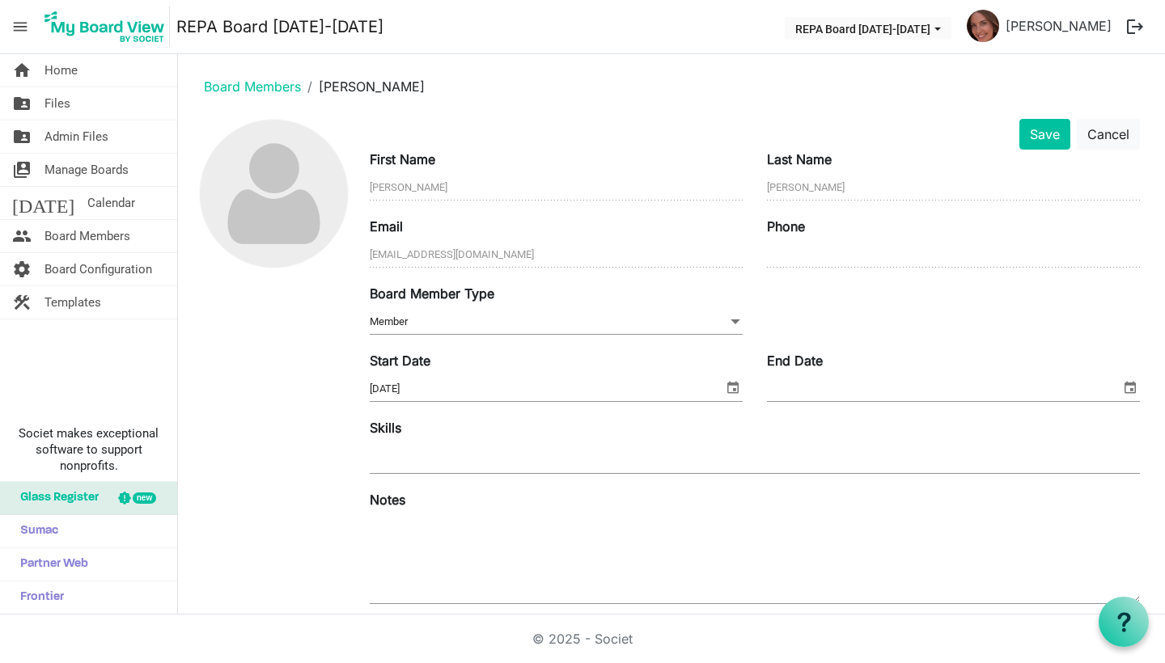
click at [583, 321] on span "Member Member" at bounding box center [556, 322] width 373 height 25
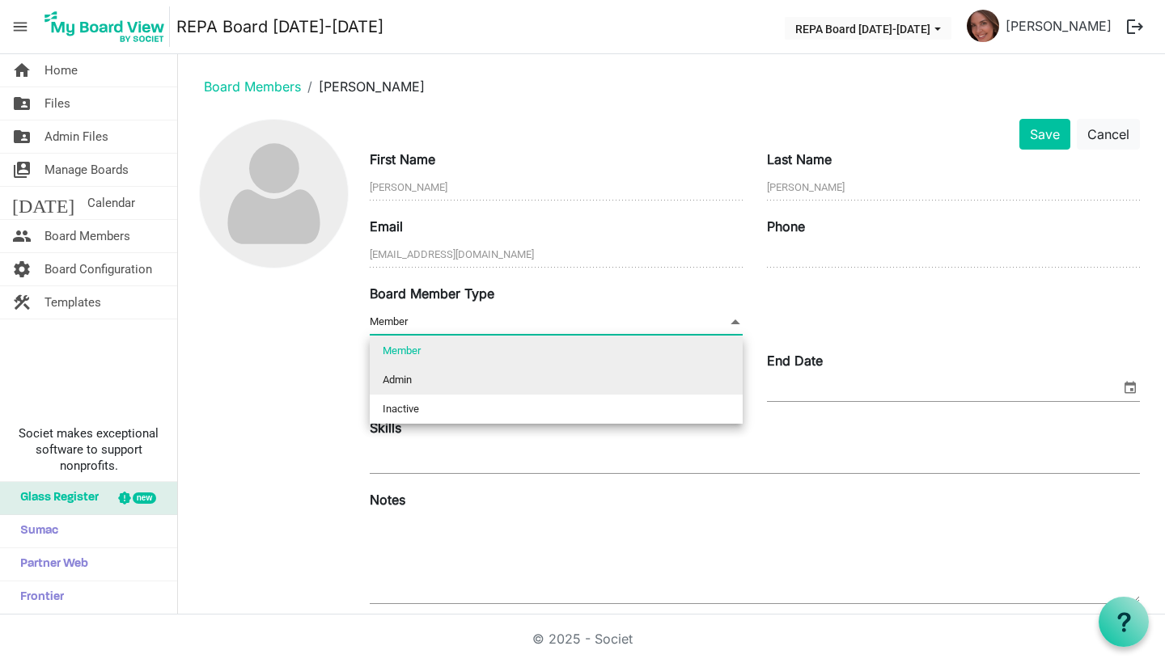
click at [555, 376] on li "Admin" at bounding box center [556, 380] width 373 height 29
type input "Admin"
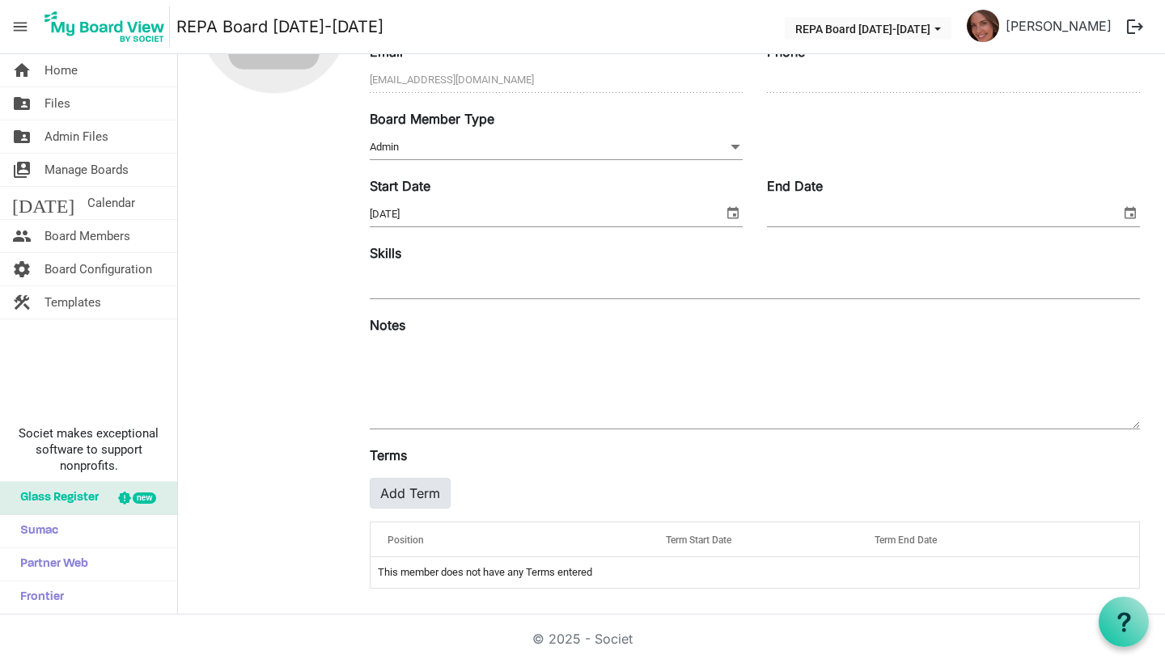
click at [425, 496] on button "Add Term" at bounding box center [410, 493] width 81 height 31
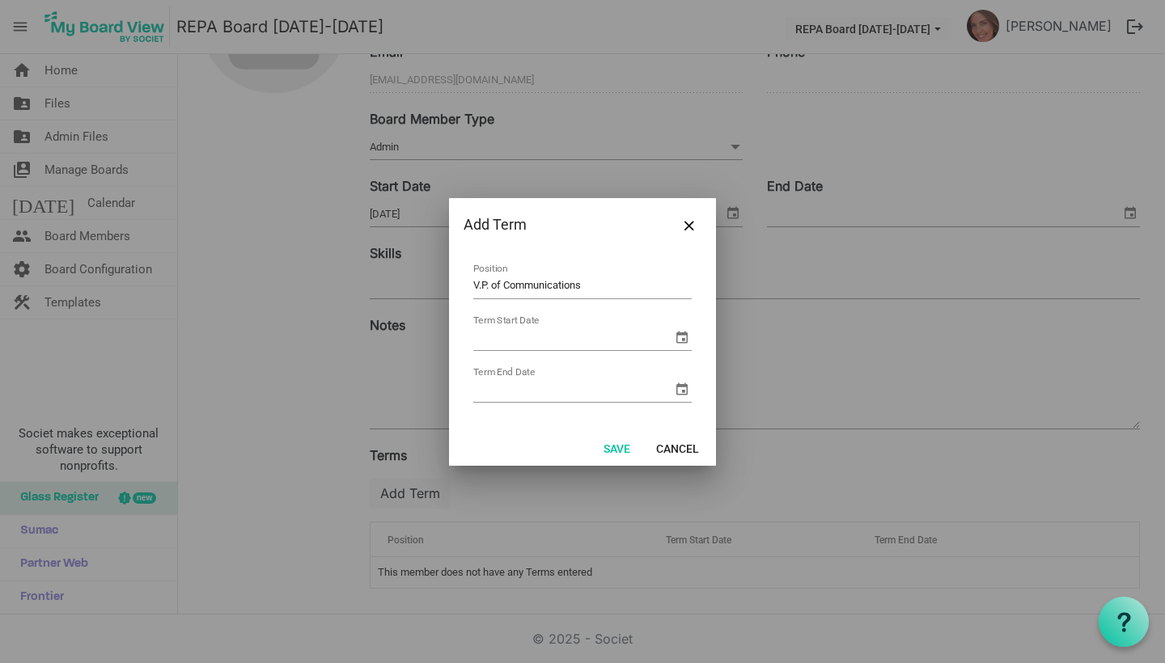
type input "V.P. of Communications"
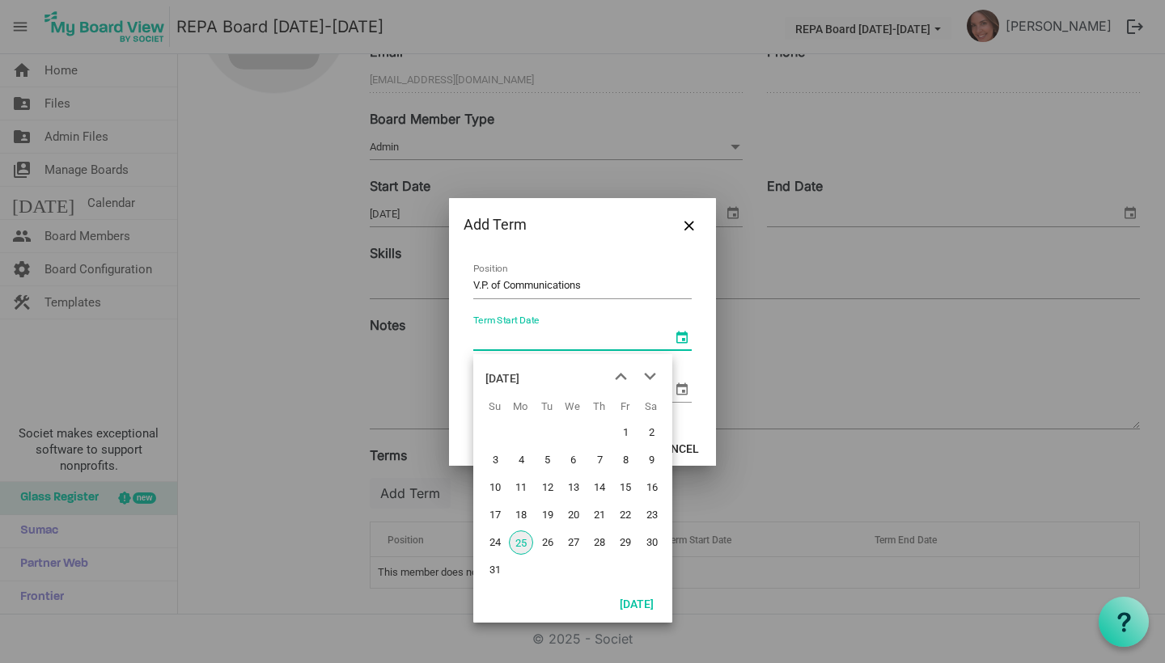
click at [679, 336] on span "select" at bounding box center [681, 337] width 19 height 19
click at [521, 547] on span "25" at bounding box center [521, 543] width 24 height 24
type input "[DATE]"
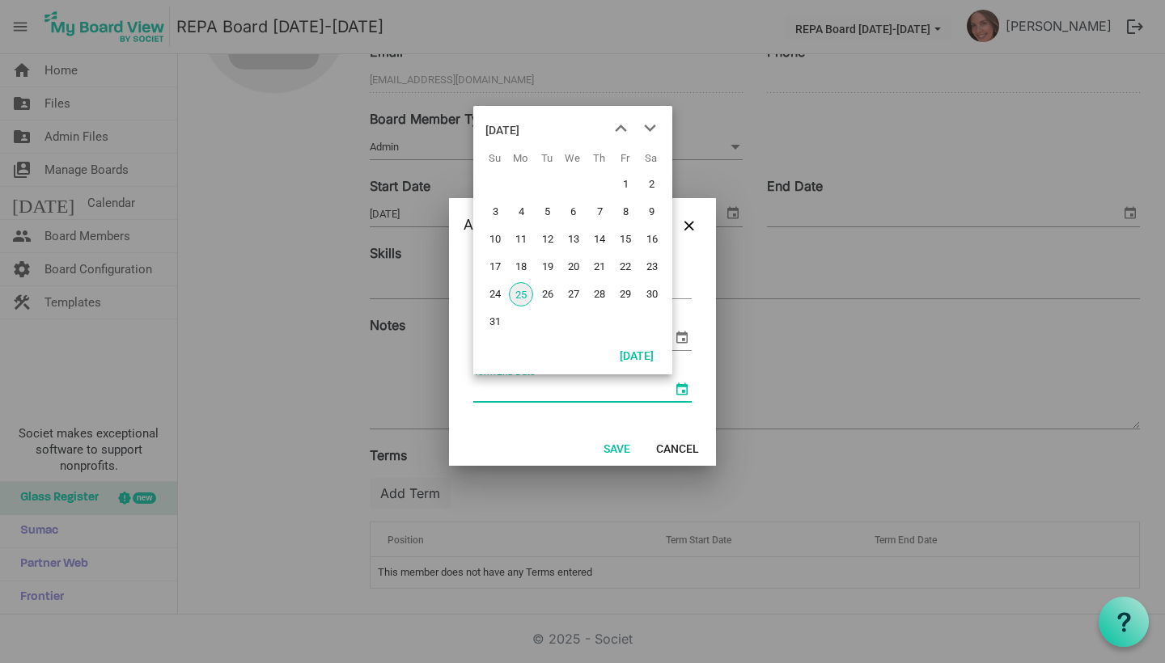
click at [685, 391] on span "select" at bounding box center [681, 388] width 19 height 19
click at [519, 131] on div "August 2025" at bounding box center [502, 130] width 34 height 32
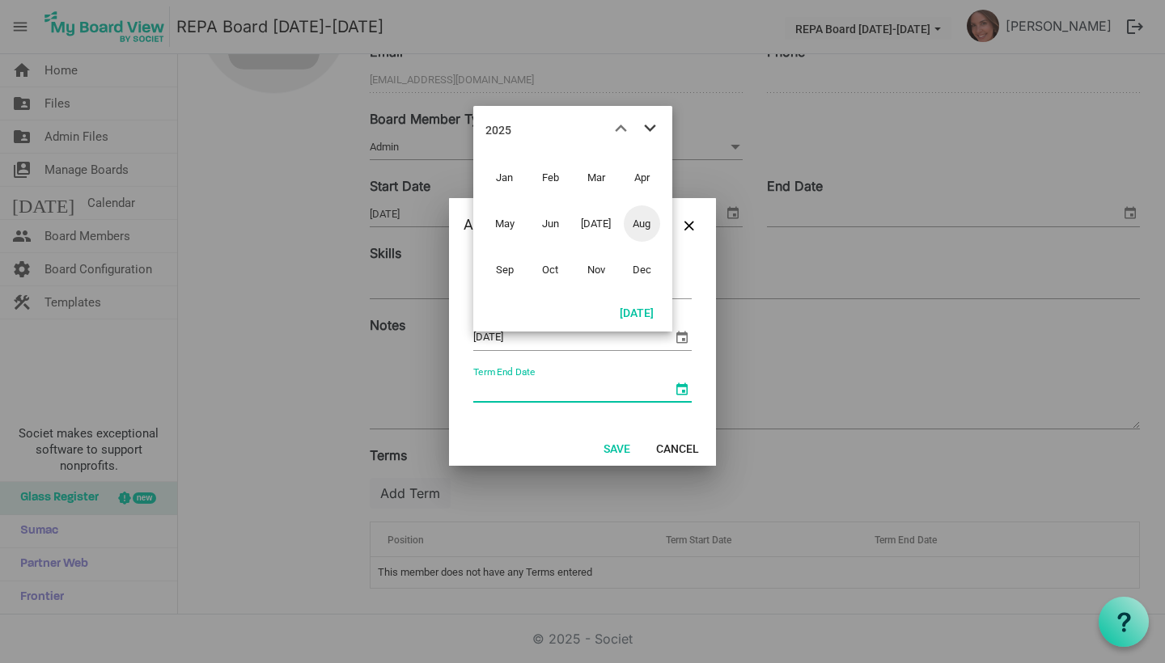
click at [648, 121] on span "next month" at bounding box center [650, 128] width 28 height 29
click at [649, 225] on span "Aug" at bounding box center [642, 223] width 36 height 36
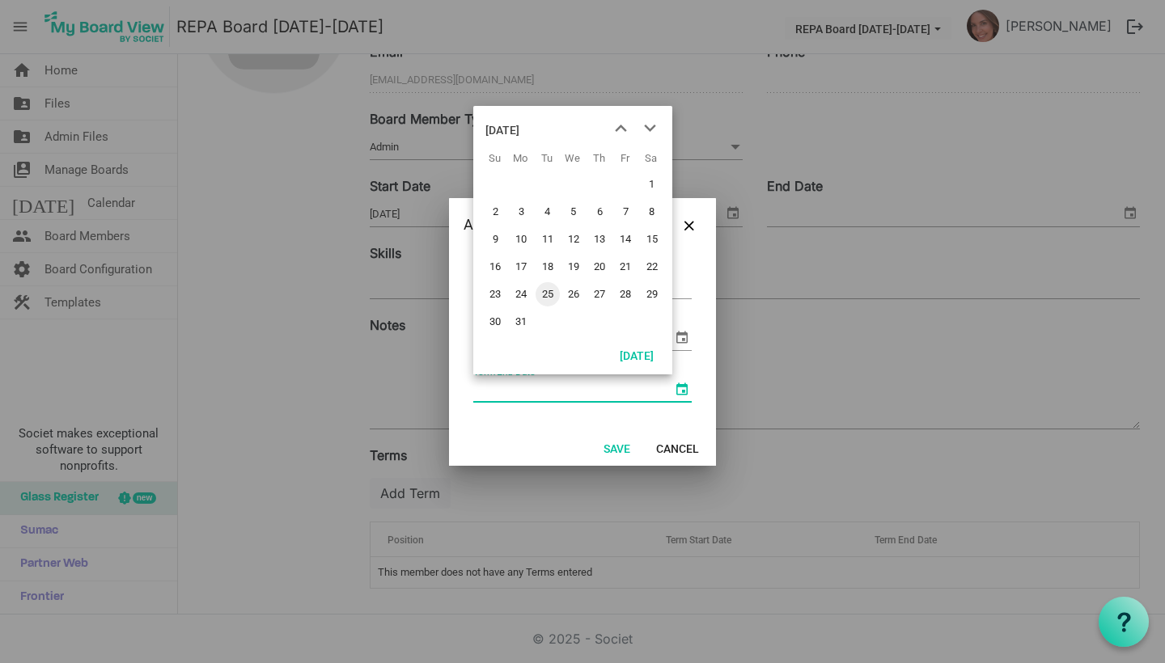
click at [548, 296] on span "25" at bounding box center [547, 294] width 24 height 24
type input "8/25/2026"
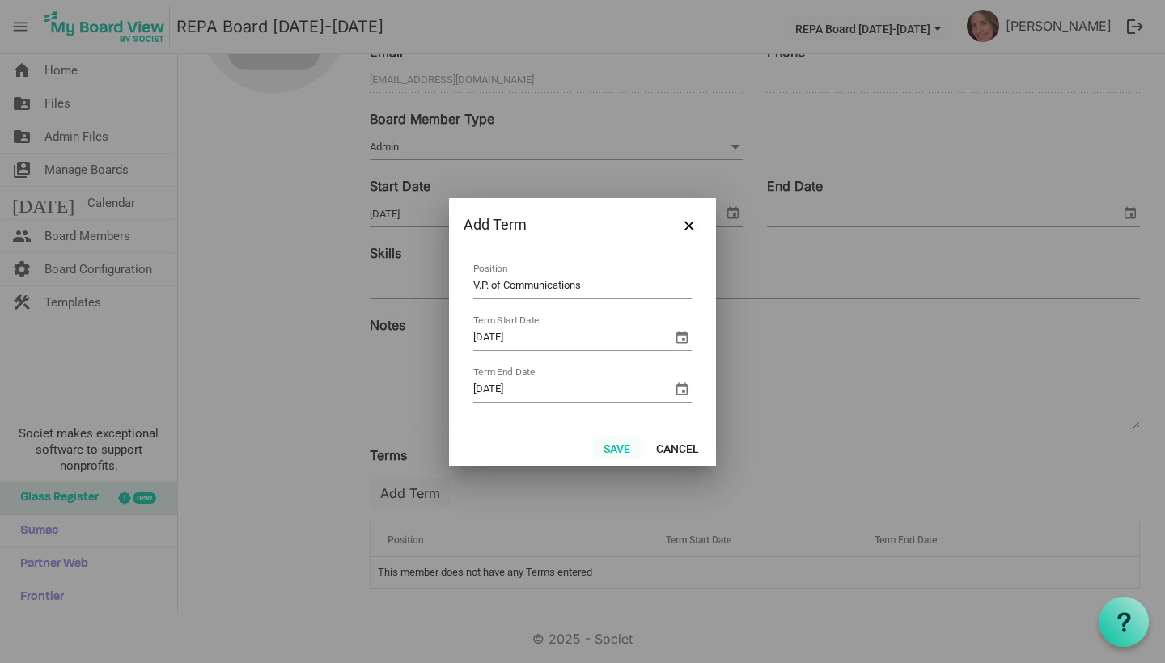
click at [624, 446] on button "Save" at bounding box center [617, 448] width 48 height 23
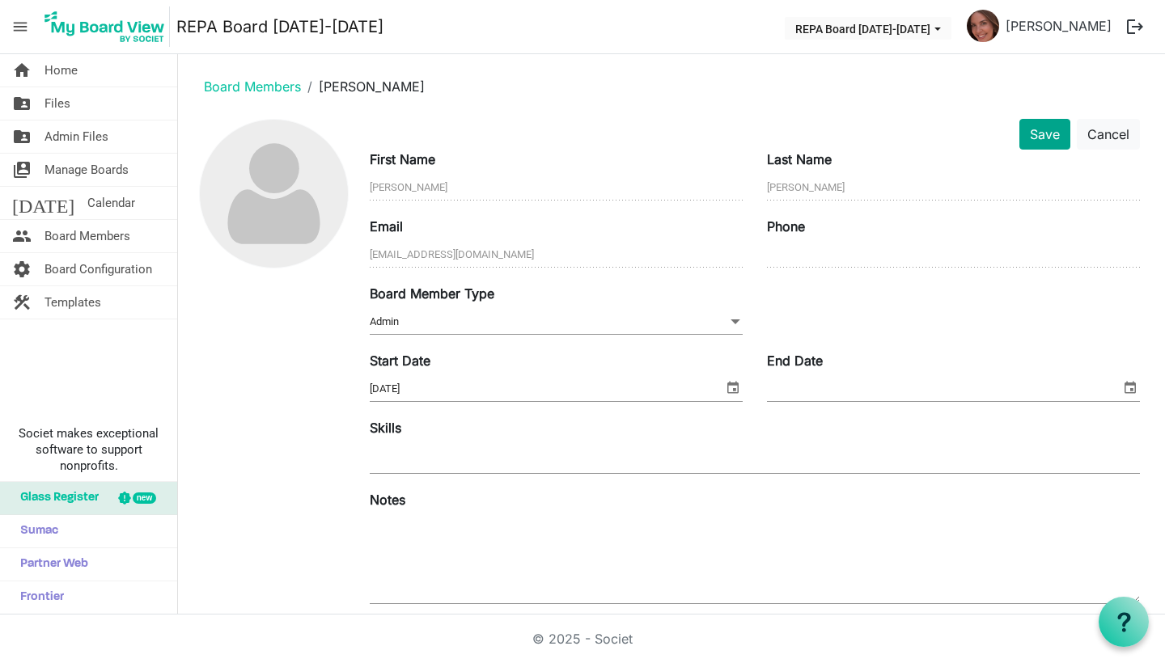
click at [1052, 125] on button "Save" at bounding box center [1044, 134] width 51 height 31
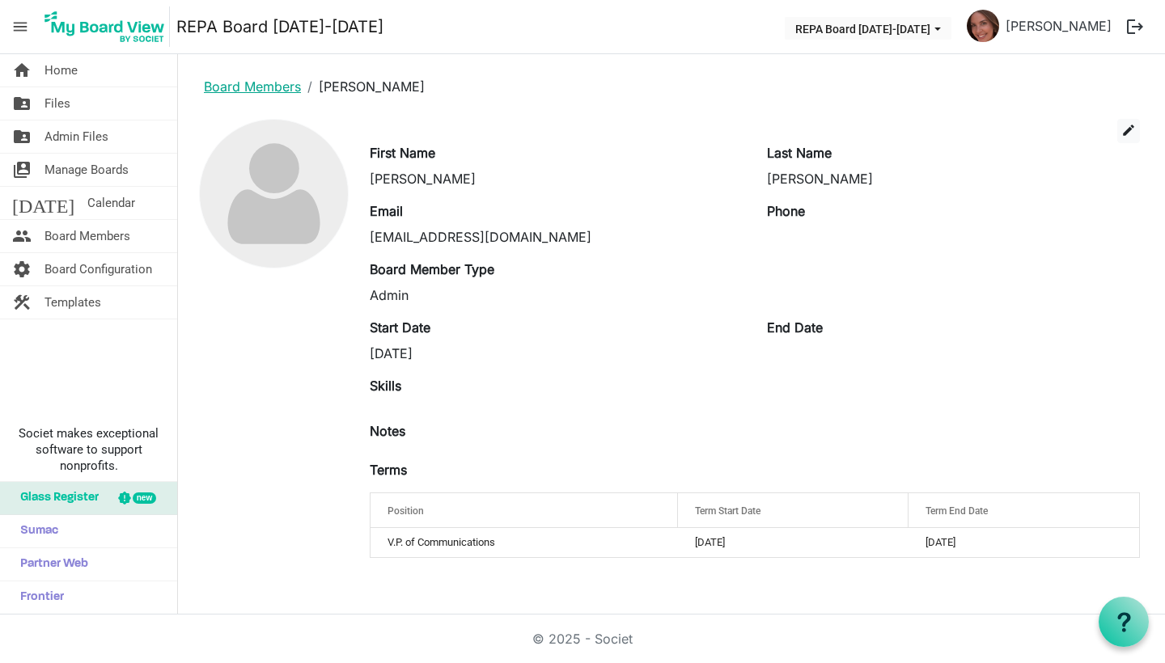
click at [245, 91] on link "Board Members" at bounding box center [252, 86] width 97 height 16
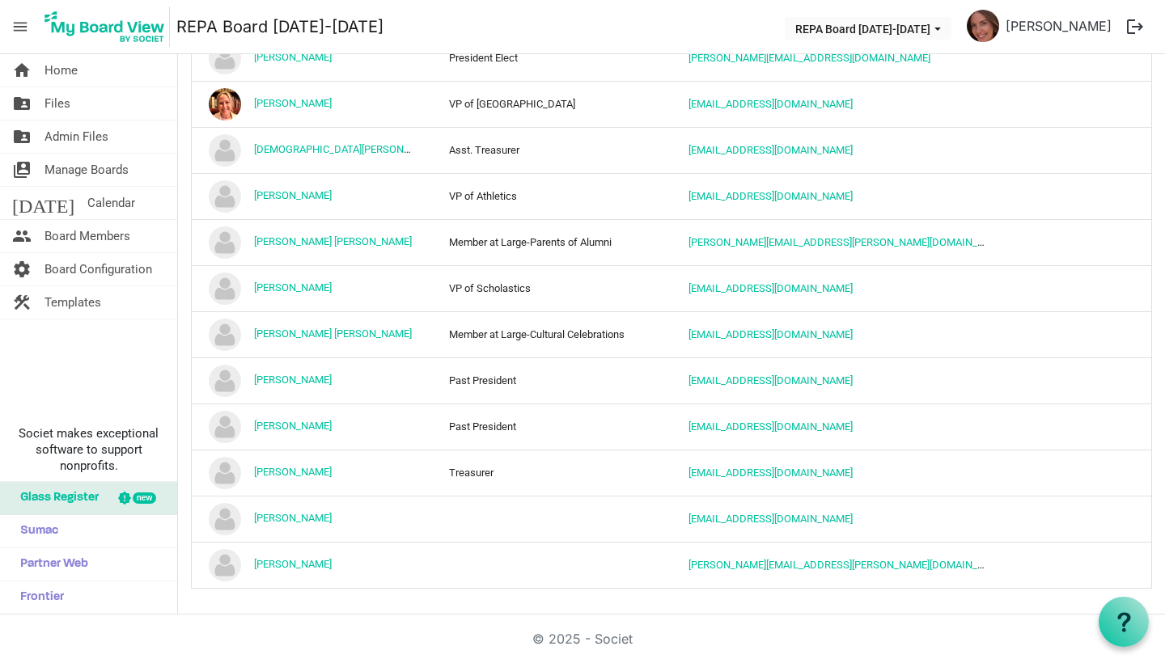
scroll to position [766, 0]
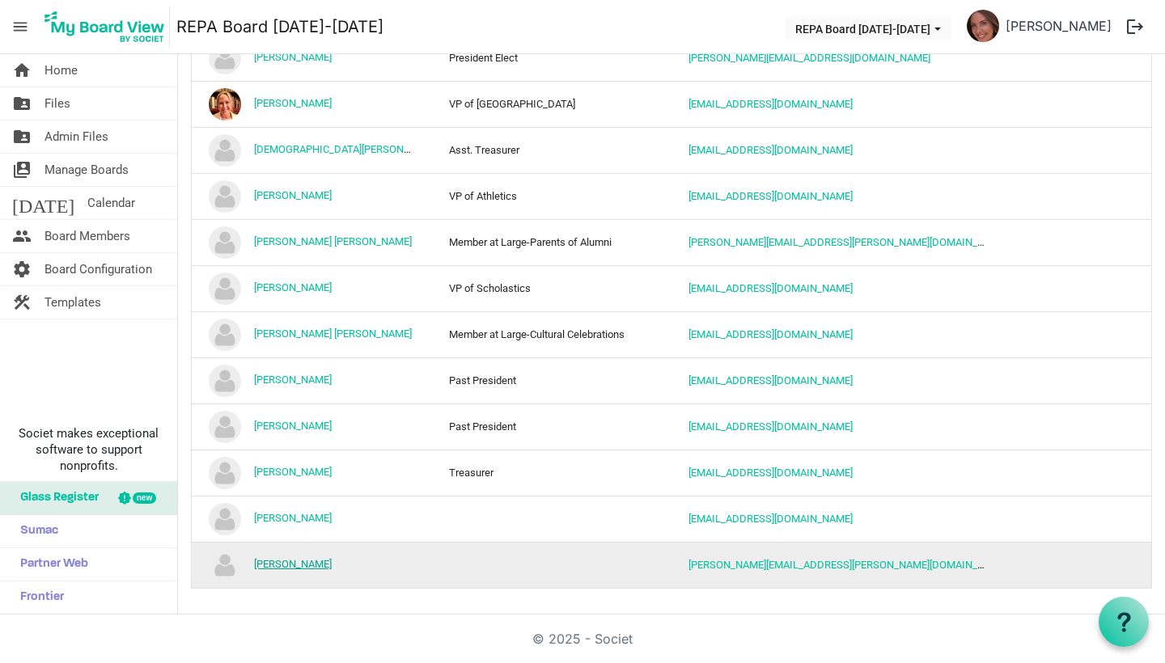
click at [285, 568] on link "[PERSON_NAME]" at bounding box center [293, 564] width 78 height 12
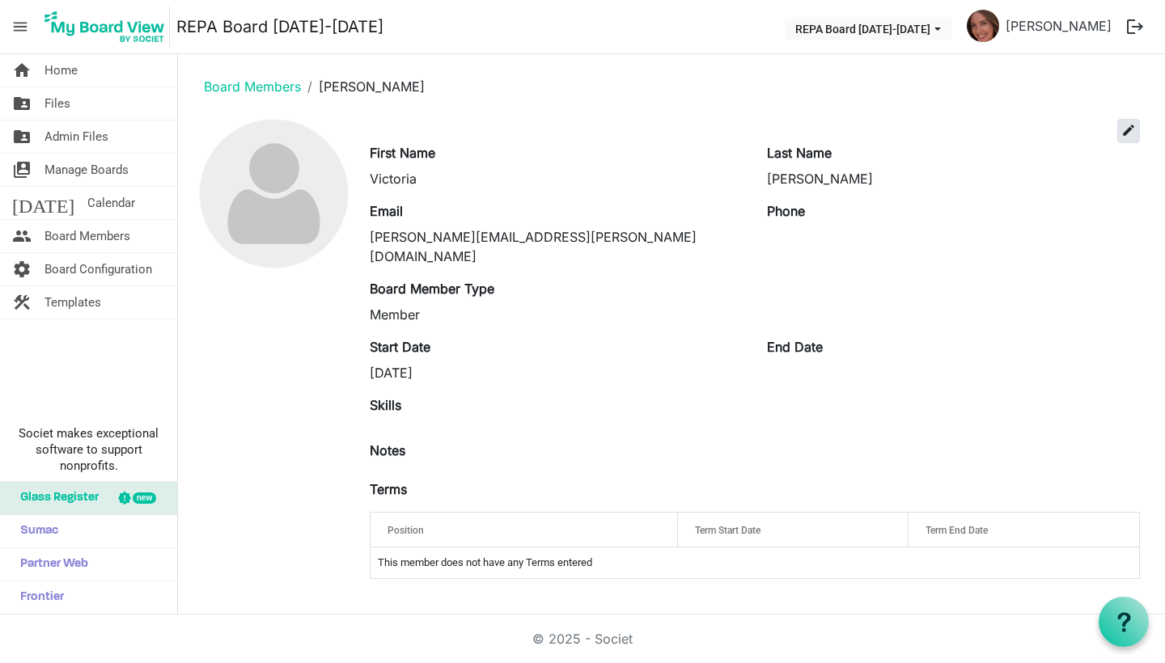
click at [1123, 131] on span "edit" at bounding box center [1128, 130] width 15 height 15
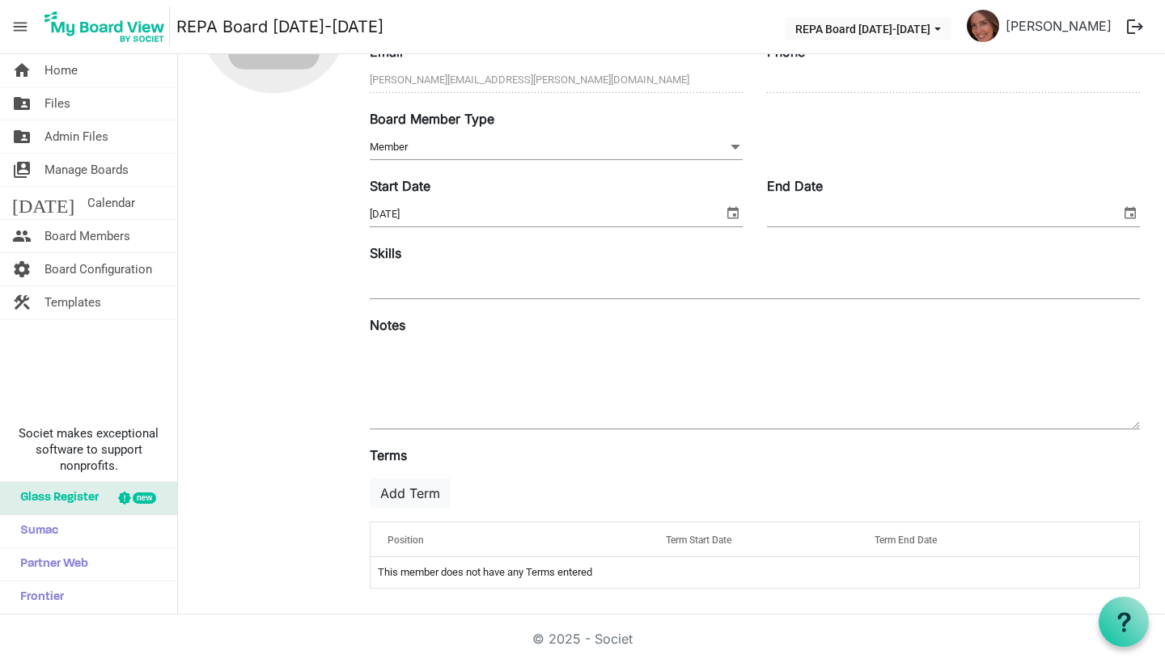
scroll to position [176, 0]
click at [395, 493] on button "Add Term" at bounding box center [410, 493] width 81 height 31
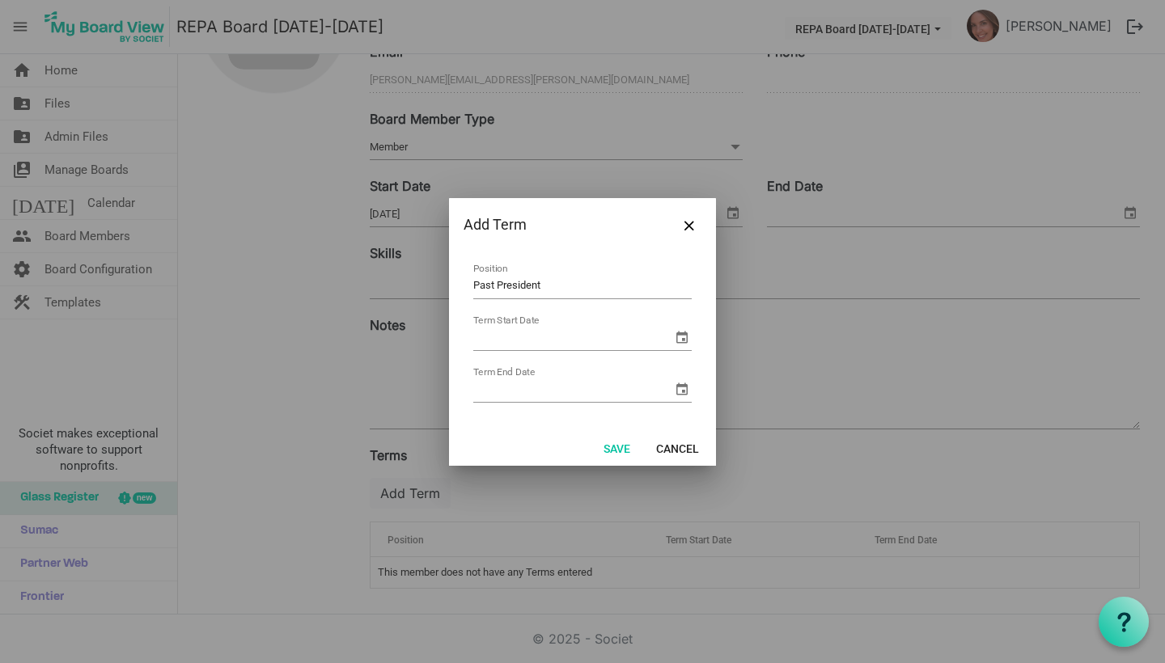
type input "Past President"
click at [540, 343] on input "Term Start Date" at bounding box center [572, 338] width 199 height 24
click at [675, 336] on span "select" at bounding box center [681, 337] width 19 height 19
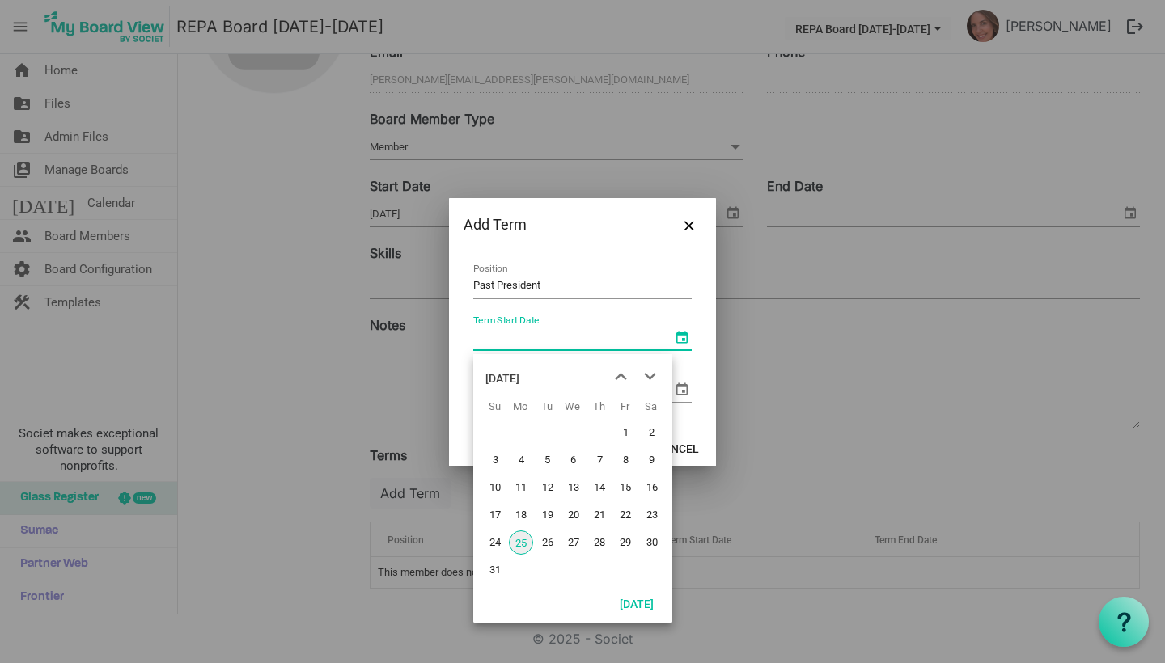
click at [515, 547] on span "25" at bounding box center [521, 543] width 24 height 24
type input "[DATE]"
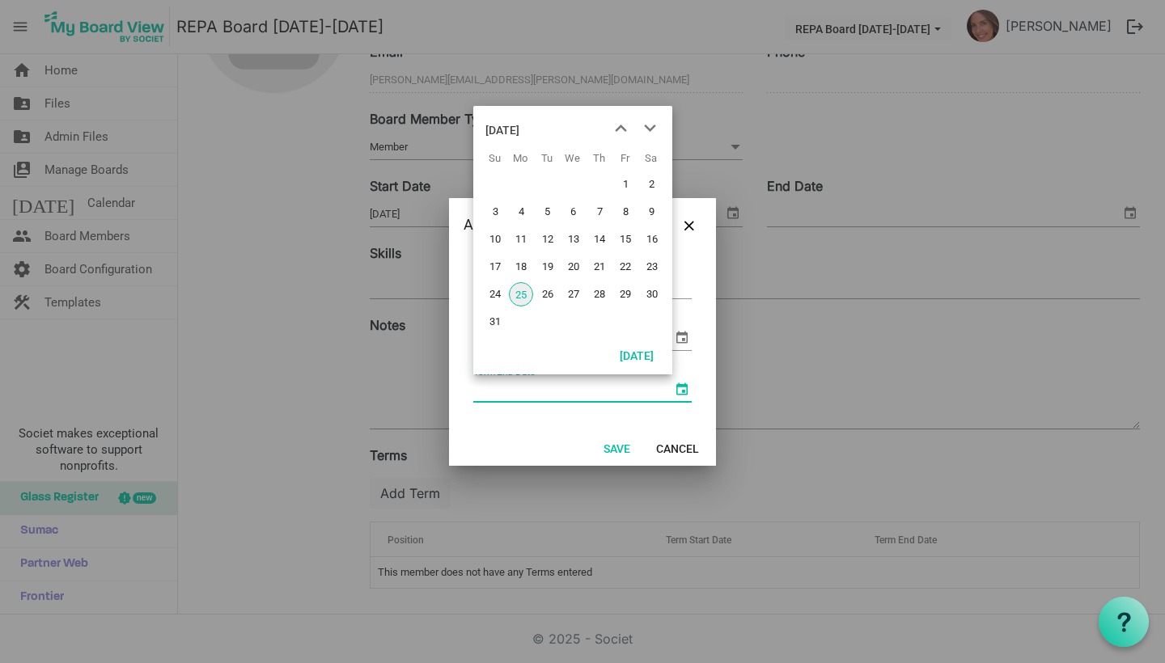
click at [682, 392] on span "select" at bounding box center [681, 388] width 19 height 19
click at [519, 128] on div "[DATE]" at bounding box center [502, 130] width 34 height 32
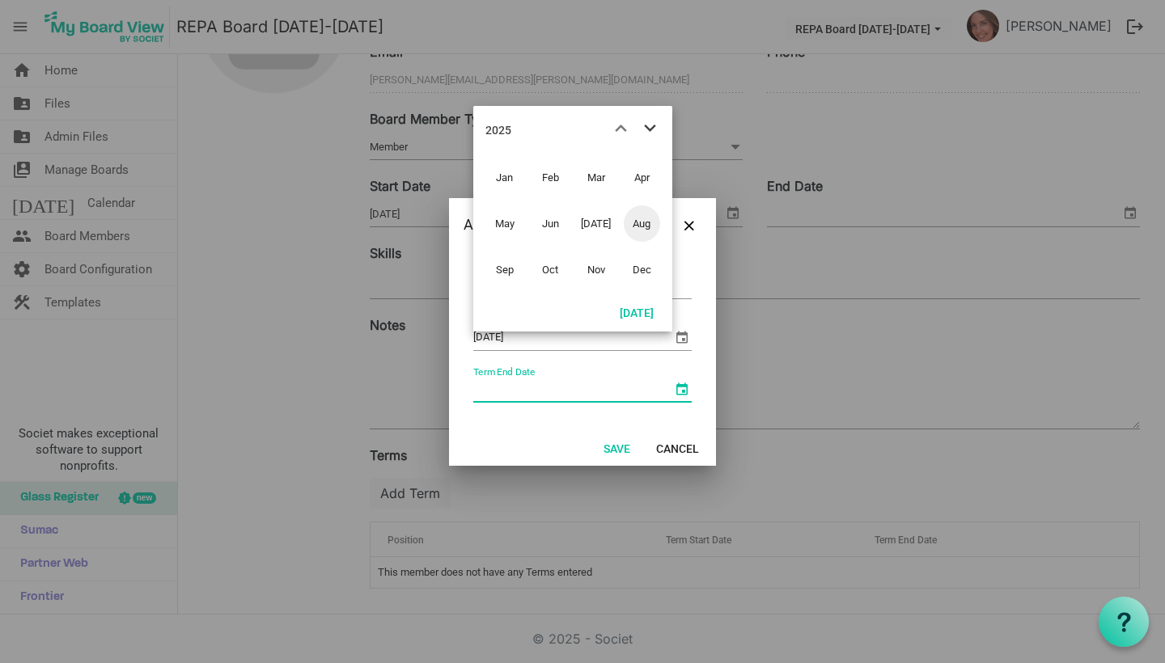
click at [650, 129] on span "next month" at bounding box center [650, 128] width 28 height 29
click at [645, 219] on span "Aug" at bounding box center [642, 223] width 36 height 36
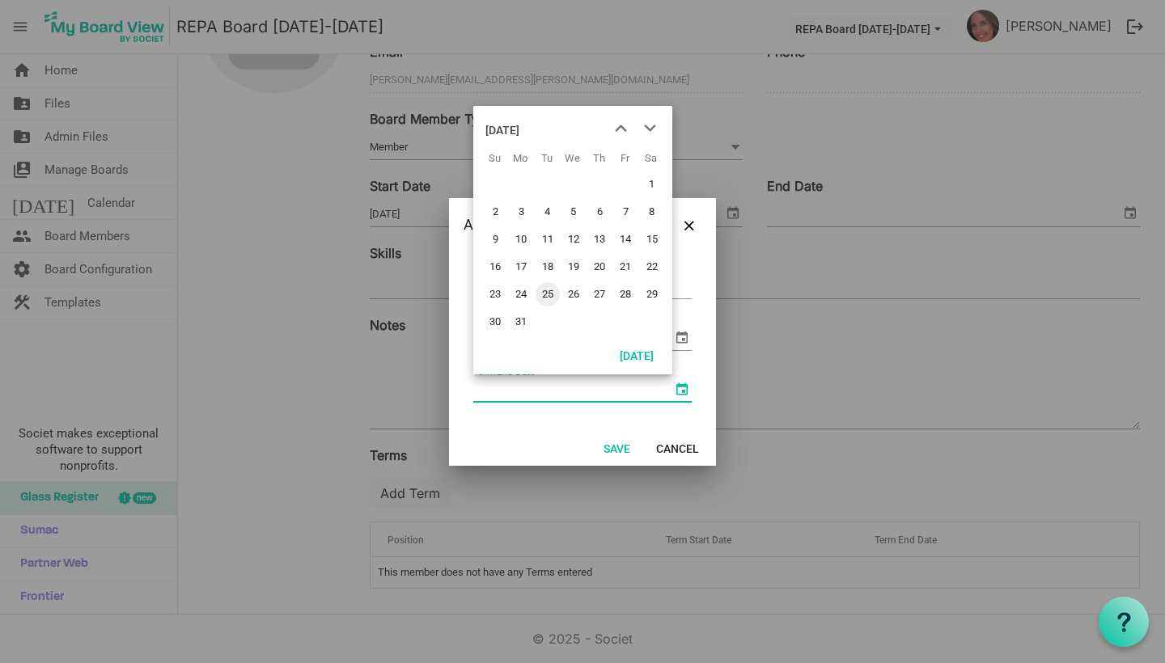
click at [546, 298] on span "25" at bounding box center [547, 294] width 24 height 24
type input "8/25/2026"
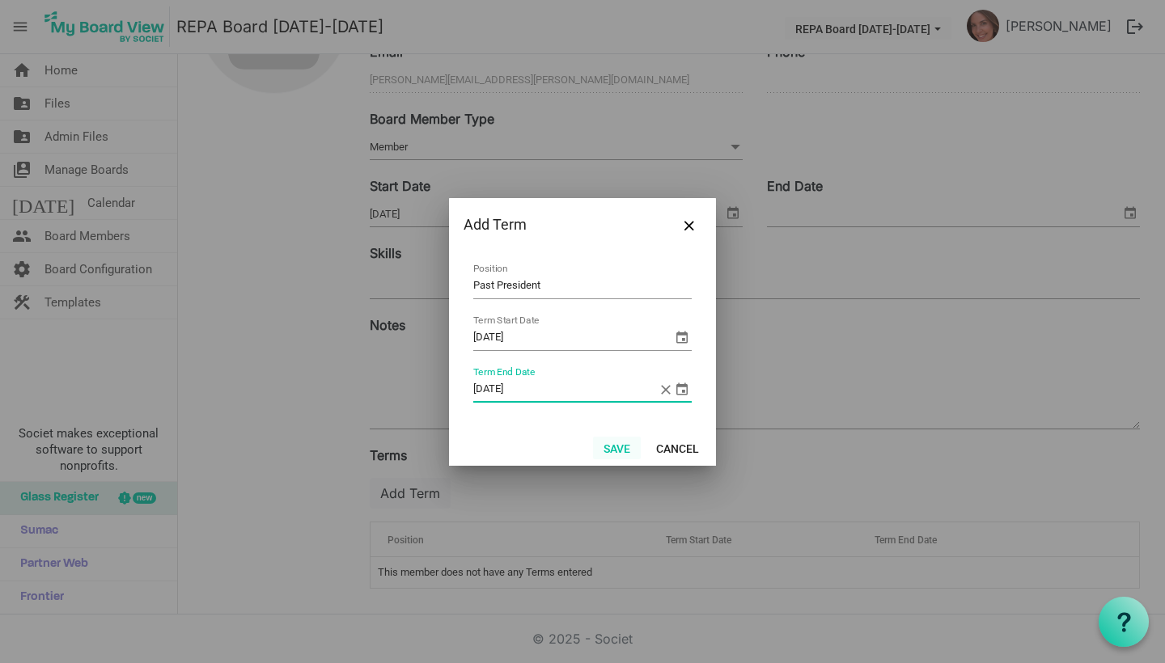
click at [617, 445] on button "Save" at bounding box center [617, 448] width 48 height 23
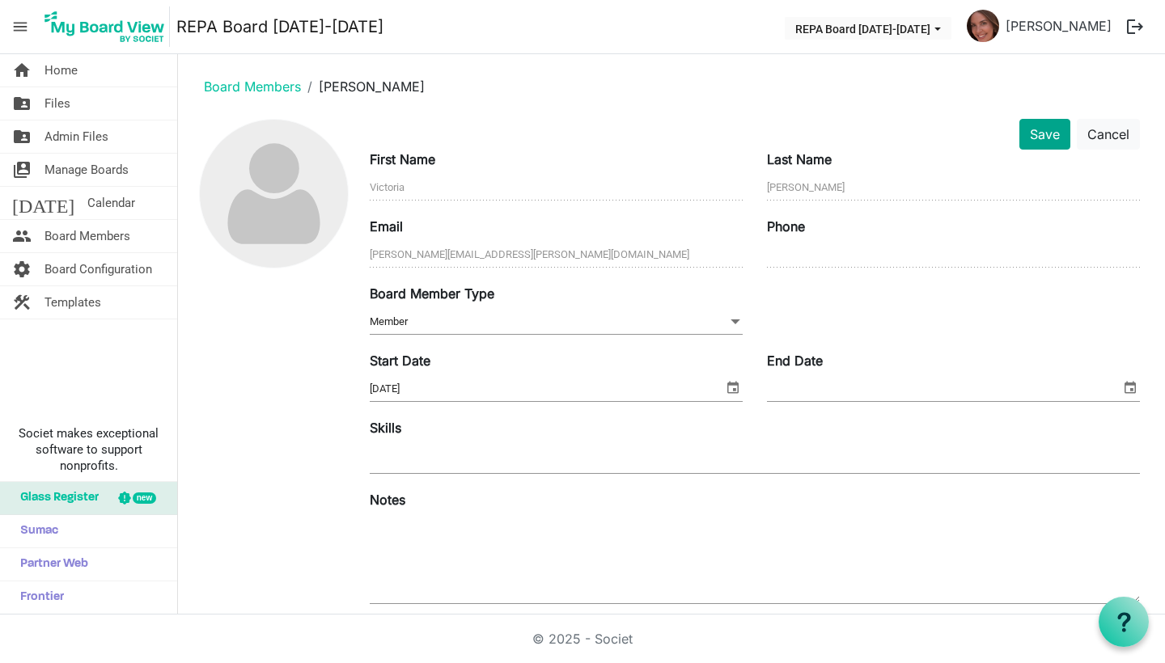
scroll to position [0, 0]
click at [1042, 130] on button "Save" at bounding box center [1044, 134] width 51 height 31
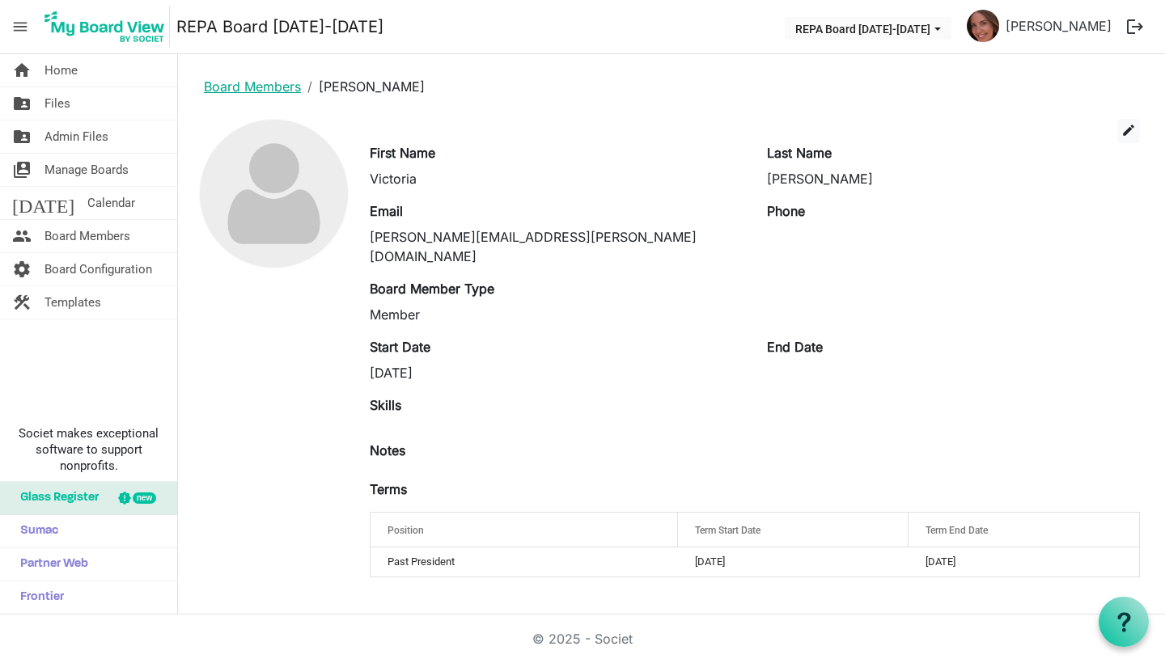
click at [252, 91] on link "Board Members" at bounding box center [252, 86] width 97 height 16
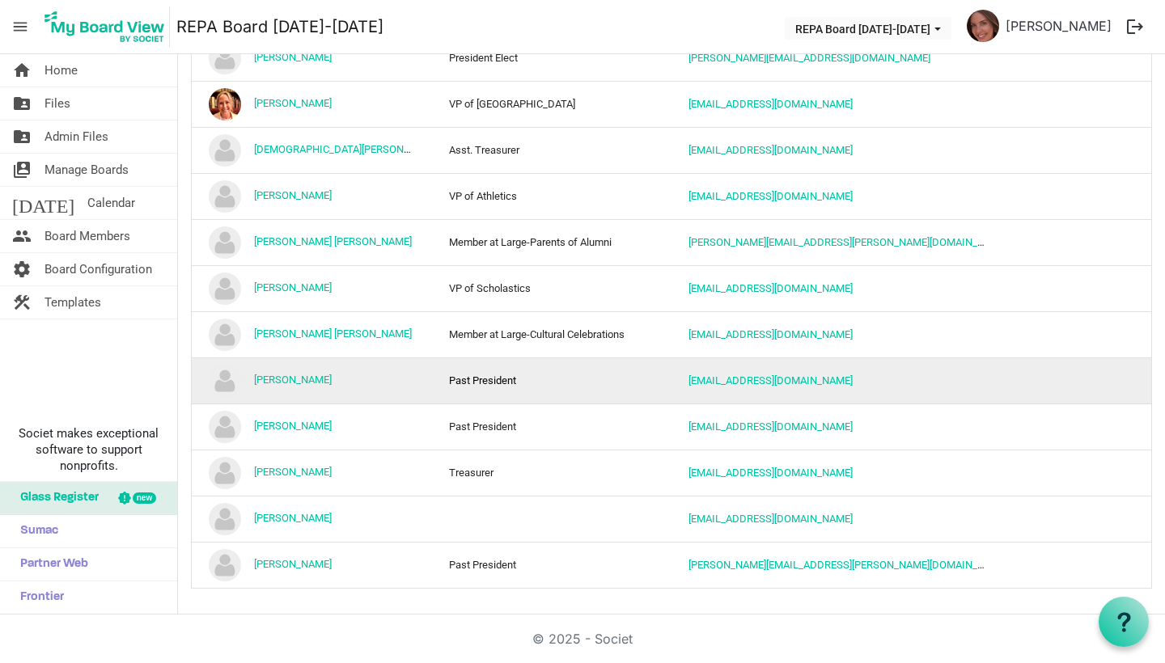
scroll to position [766, 0]
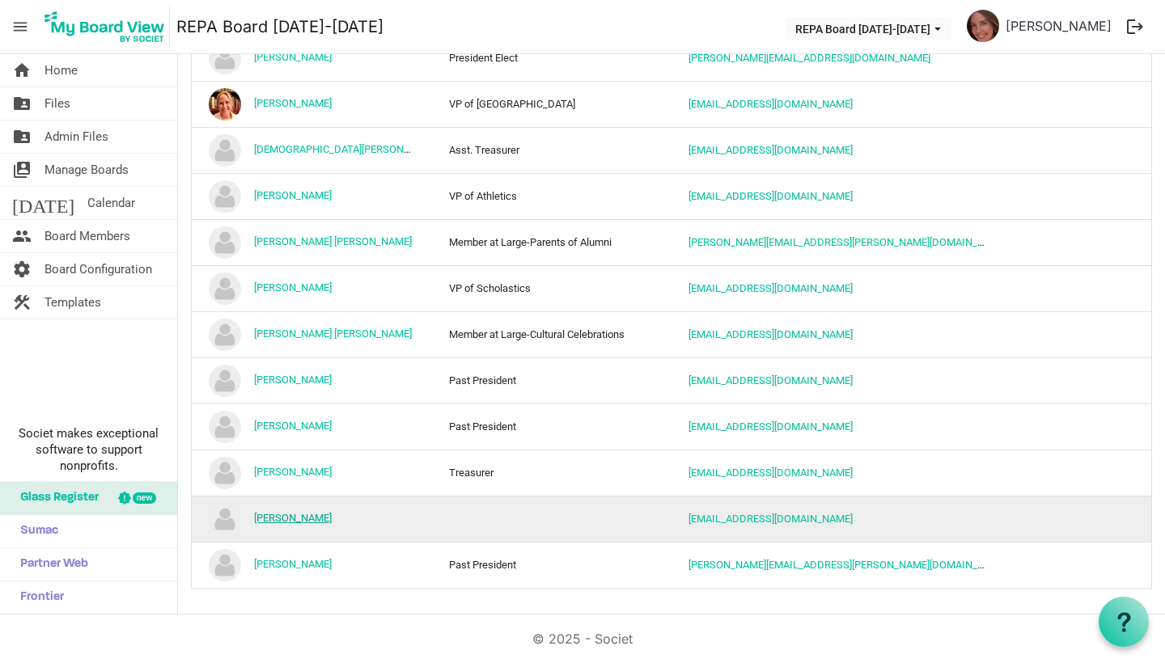
click at [296, 517] on link "[PERSON_NAME]" at bounding box center [293, 518] width 78 height 12
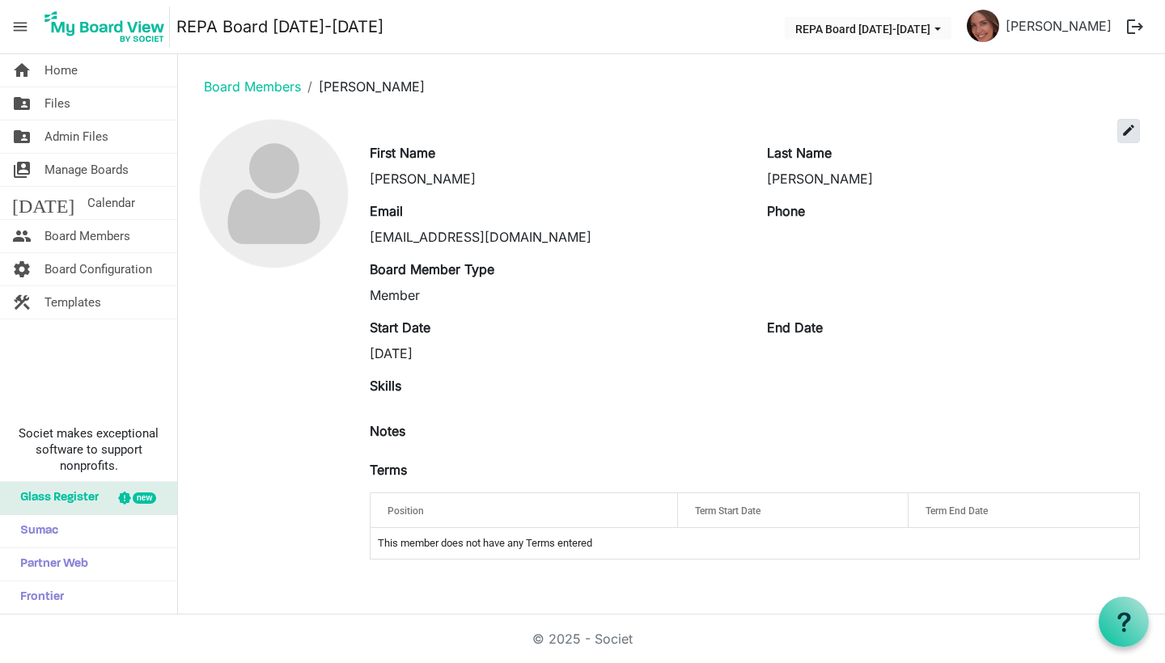
click at [1131, 128] on span "edit" at bounding box center [1128, 130] width 15 height 15
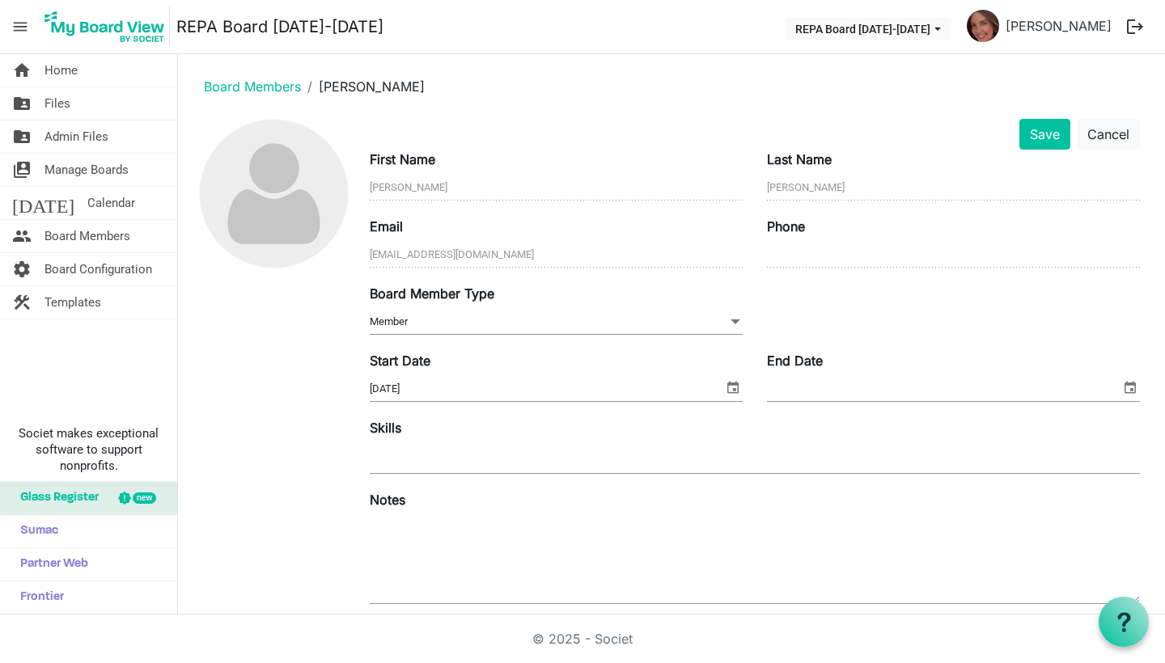
click at [630, 326] on span "Member Member" at bounding box center [556, 322] width 373 height 25
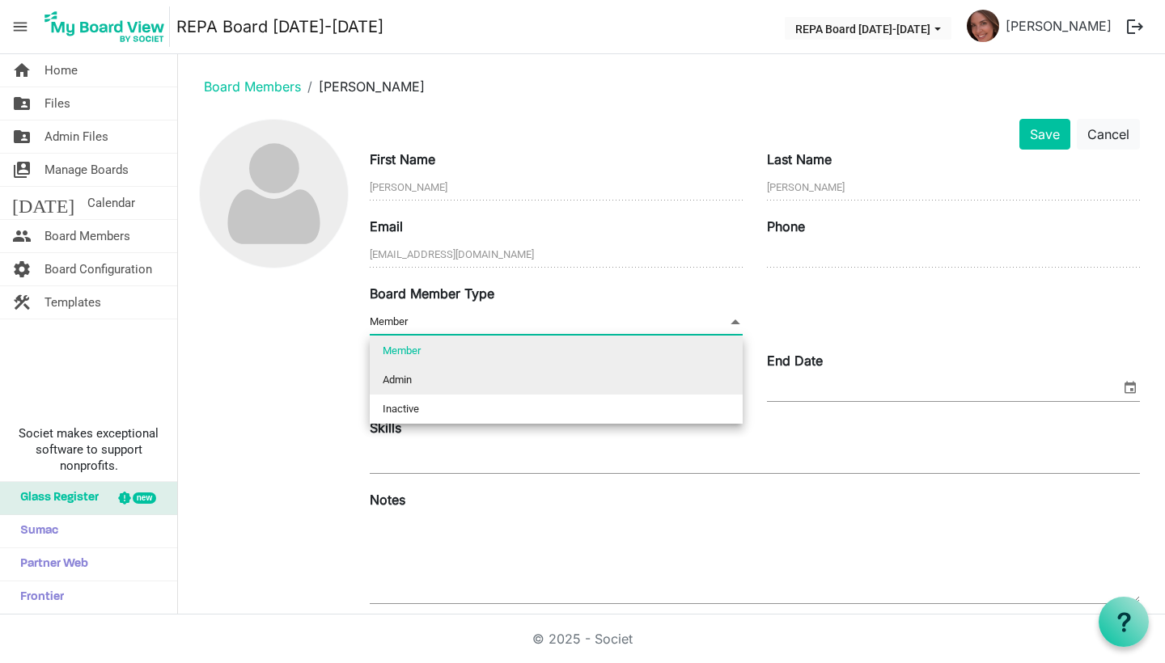
click at [580, 384] on li "Admin" at bounding box center [556, 380] width 373 height 29
type input "Admin"
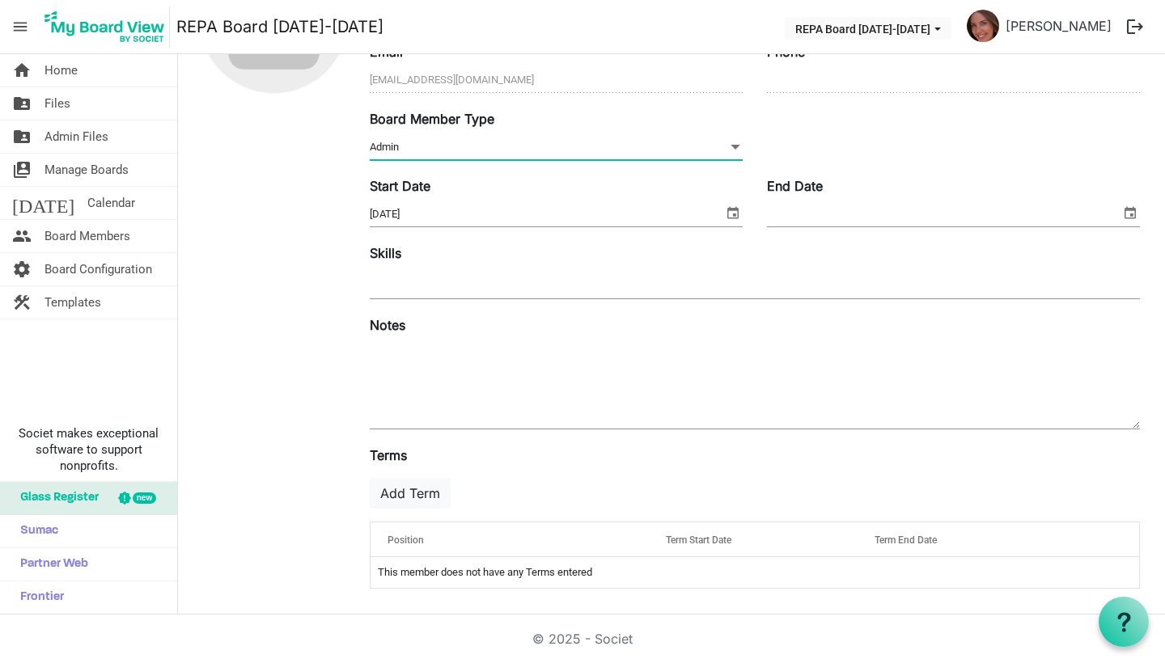
scroll to position [176, 0]
click at [412, 499] on button "Add Term" at bounding box center [410, 493] width 81 height 31
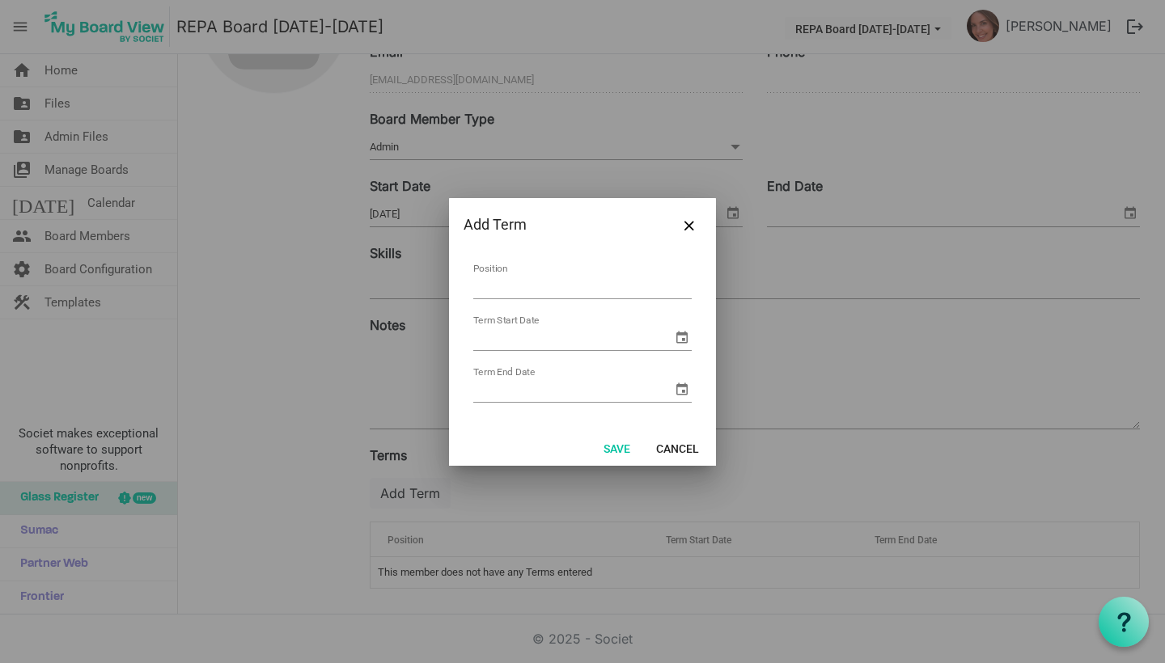
type input "A"
type input "Director of Advancement"
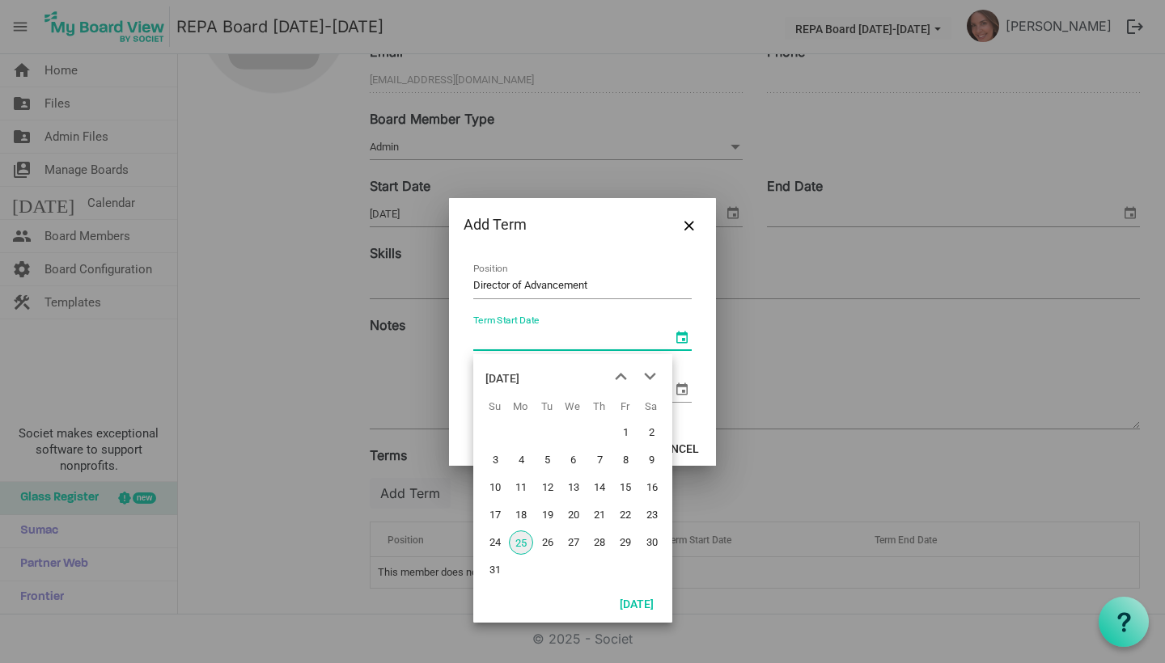
click at [685, 340] on span "select" at bounding box center [681, 337] width 19 height 19
click at [517, 545] on span "25" at bounding box center [521, 543] width 24 height 24
type input "8/25/2025"
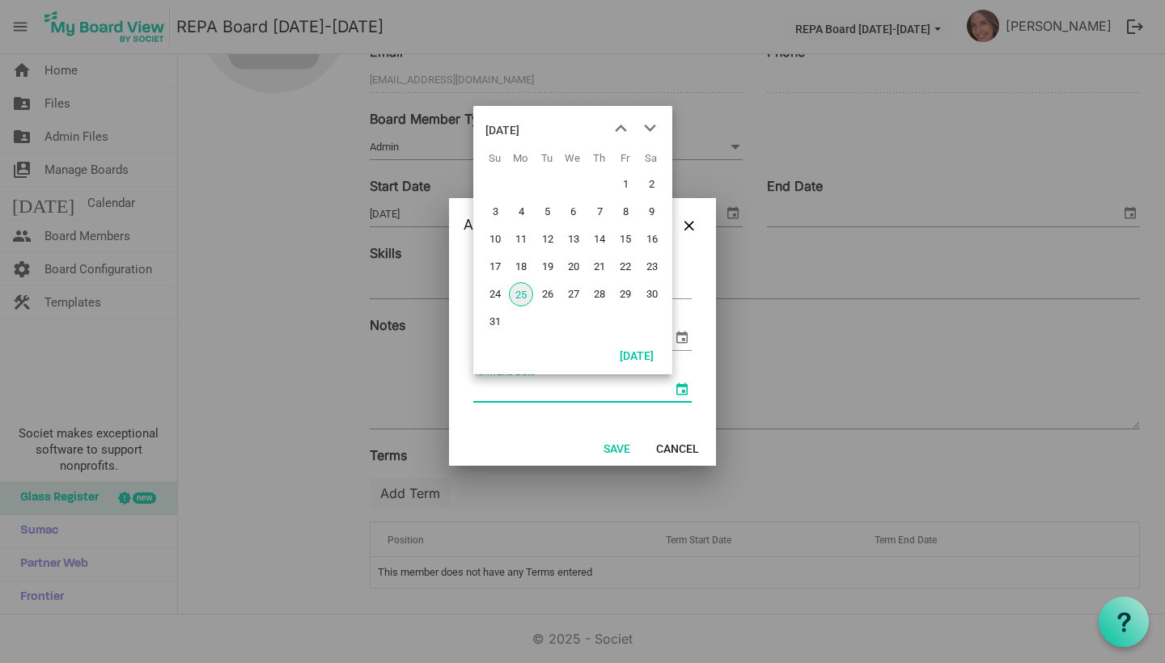
click at [681, 392] on span "select" at bounding box center [681, 388] width 19 height 19
click at [519, 131] on div "August 2025" at bounding box center [502, 130] width 34 height 32
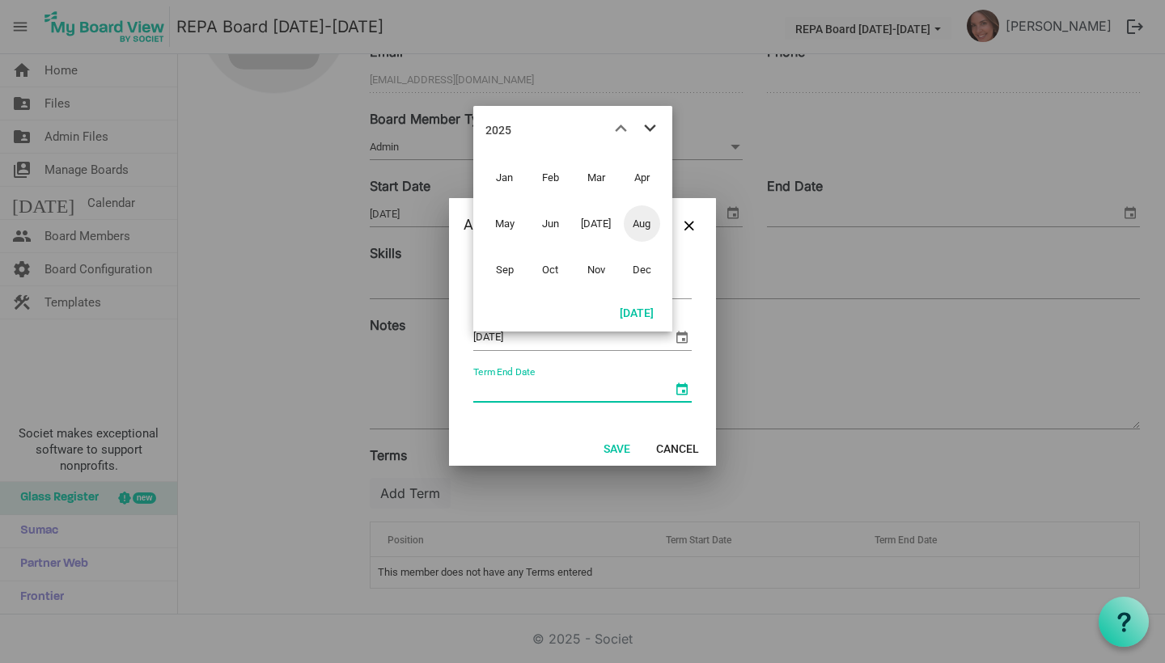
click at [649, 123] on span "next month" at bounding box center [650, 128] width 28 height 29
click at [641, 227] on span "Aug" at bounding box center [642, 223] width 36 height 36
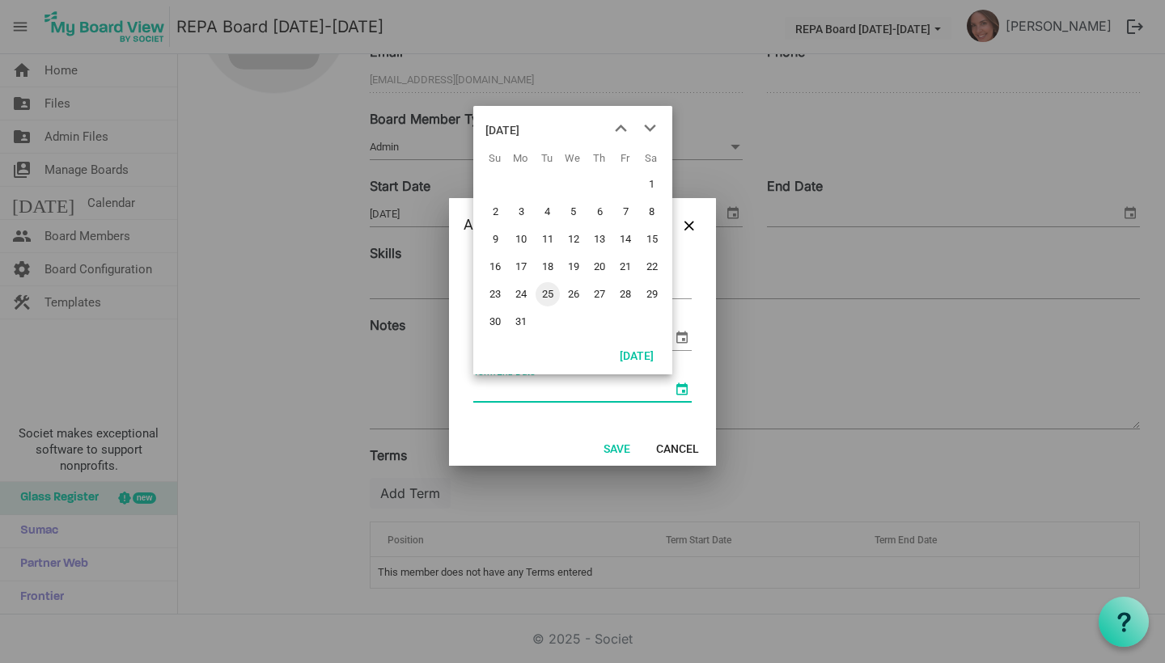
click at [548, 292] on span "25" at bounding box center [547, 294] width 24 height 24
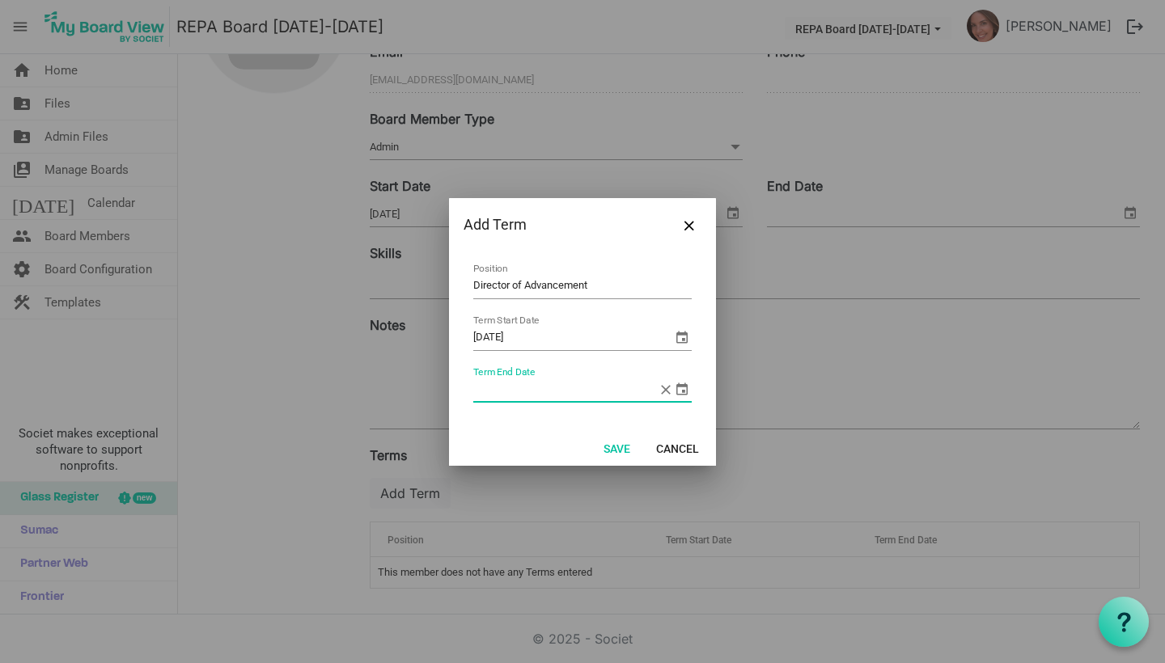
type input "8/25/2026"
click at [611, 454] on button "Save" at bounding box center [617, 448] width 48 height 23
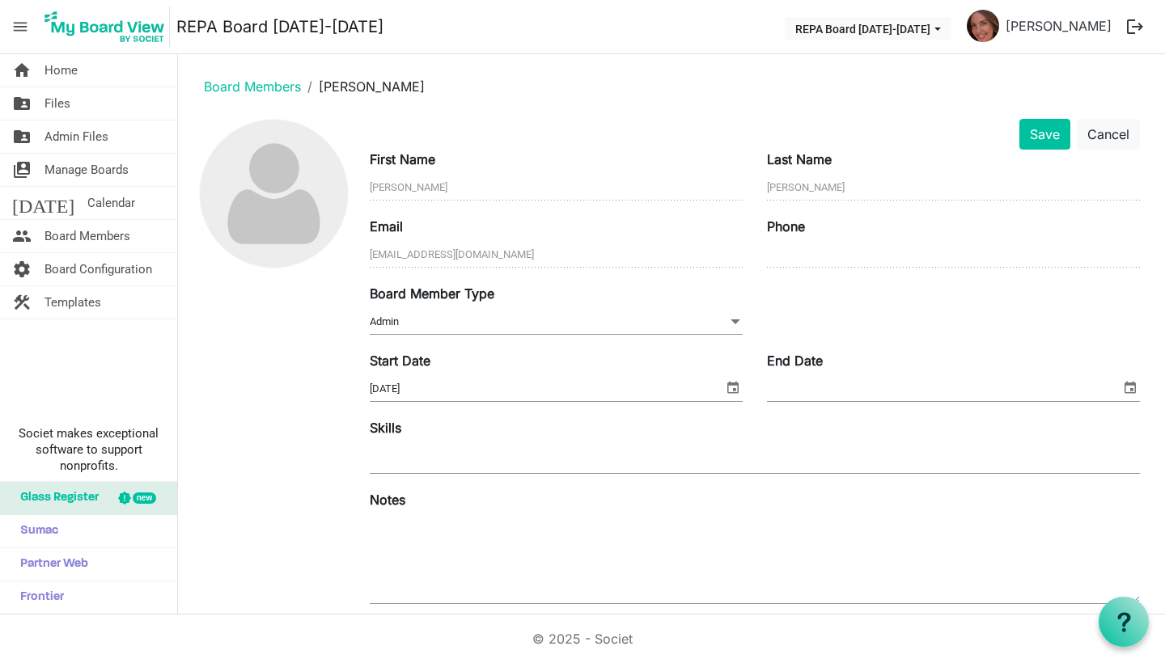
scroll to position [0, 0]
click at [1047, 129] on button "Save" at bounding box center [1044, 134] width 51 height 31
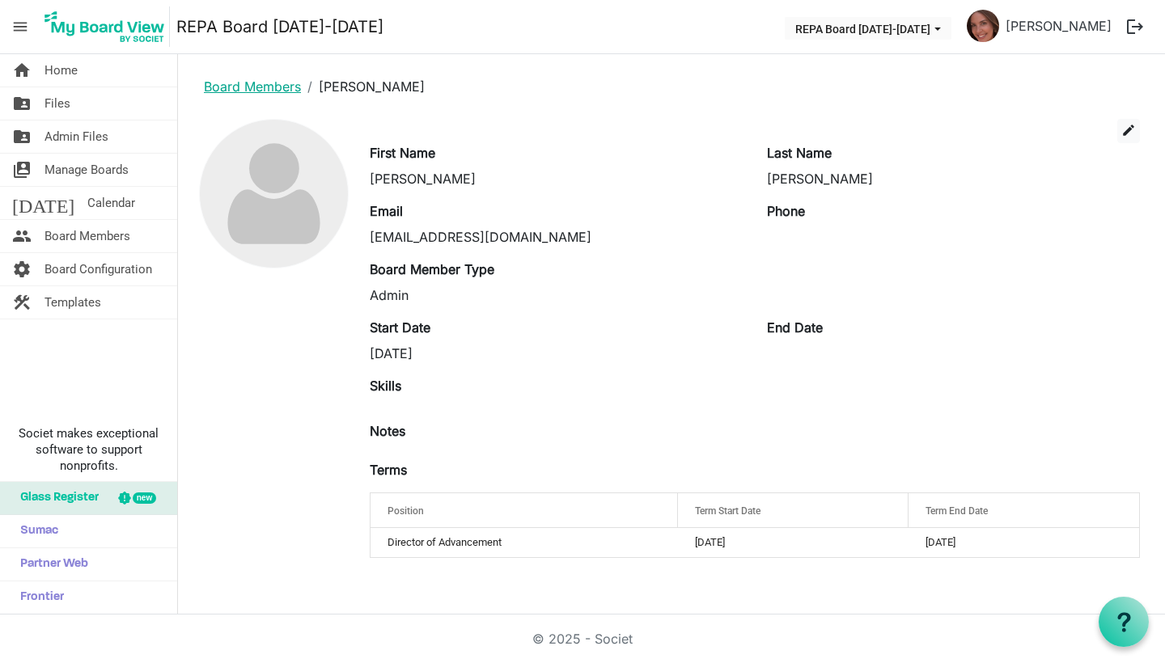
click at [250, 88] on link "Board Members" at bounding box center [252, 86] width 97 height 16
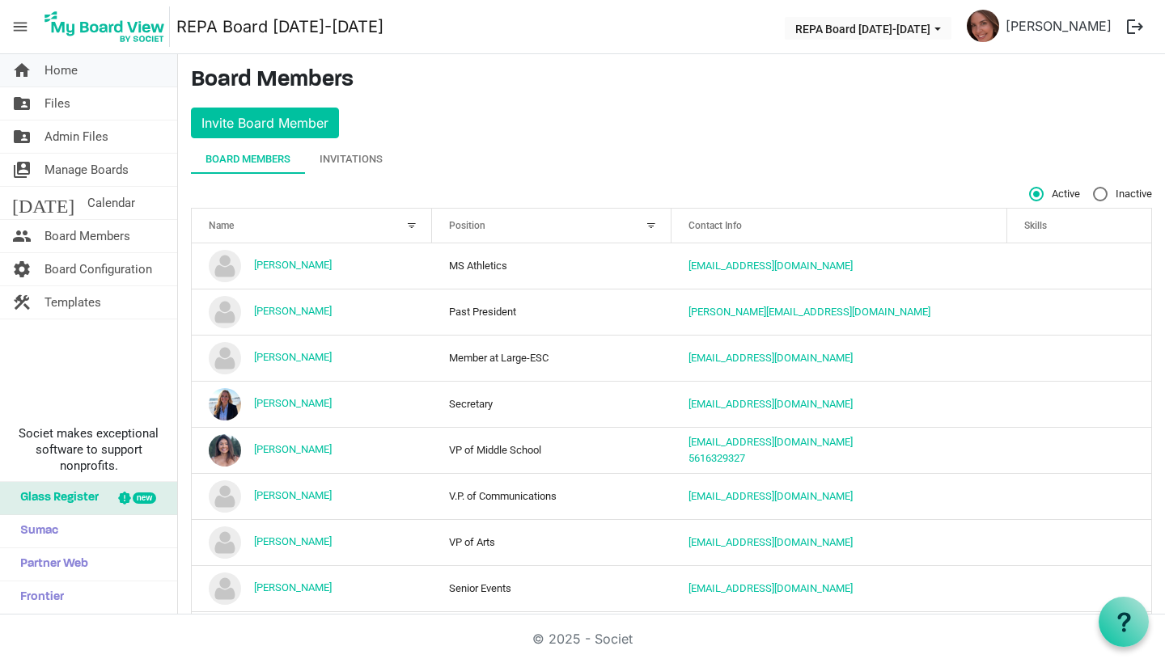
click at [78, 69] on link "home Home" at bounding box center [88, 70] width 177 height 32
